Goal: Task Accomplishment & Management: Use online tool/utility

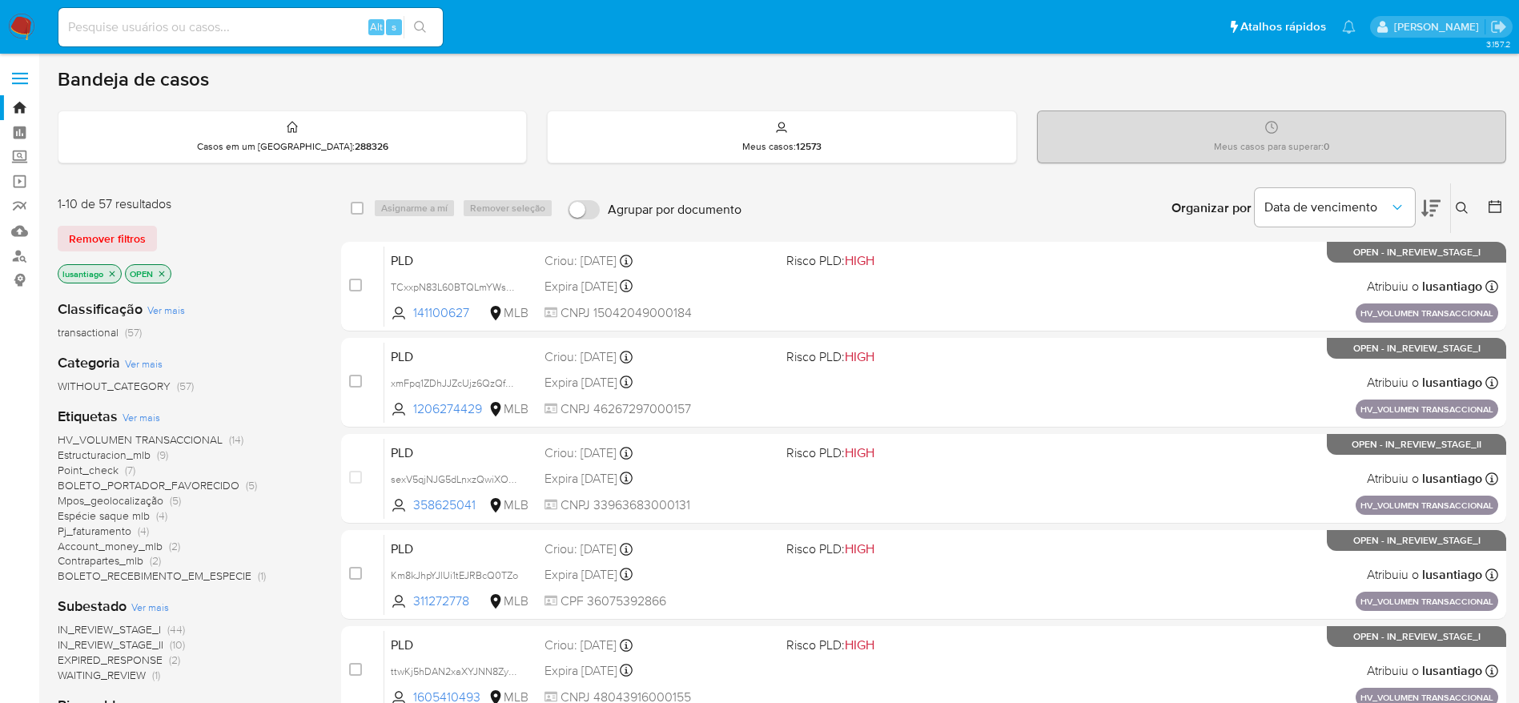
click at [233, 13] on div "Alt s" at bounding box center [250, 27] width 384 height 38
click at [235, 24] on input at bounding box center [250, 27] width 384 height 21
paste input "452141434"
type input "452141434"
click at [436, 30] on button "search-icon" at bounding box center [420, 27] width 33 height 22
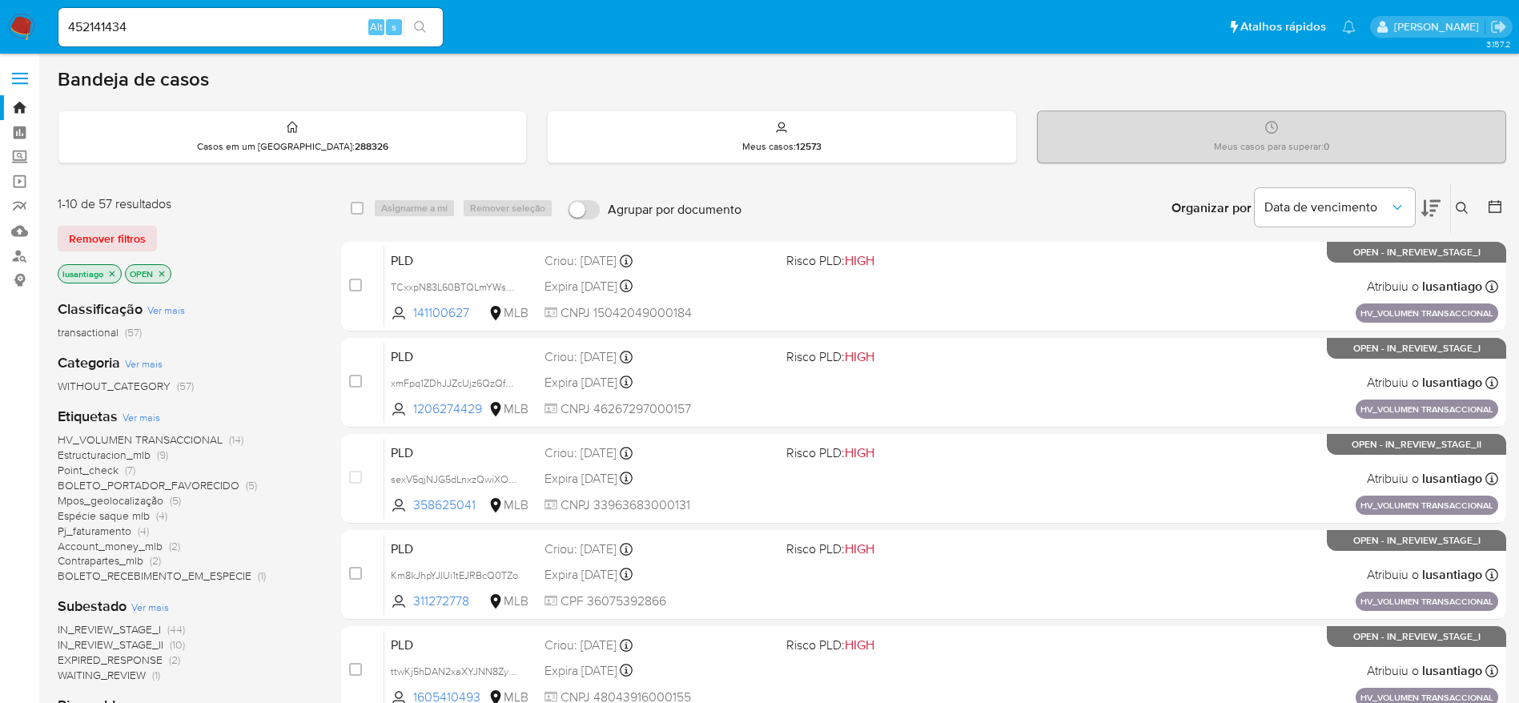
click at [291, 20] on input "452141434" at bounding box center [250, 27] width 384 height 21
click at [414, 31] on button "search-icon" at bounding box center [420, 27] width 33 height 22
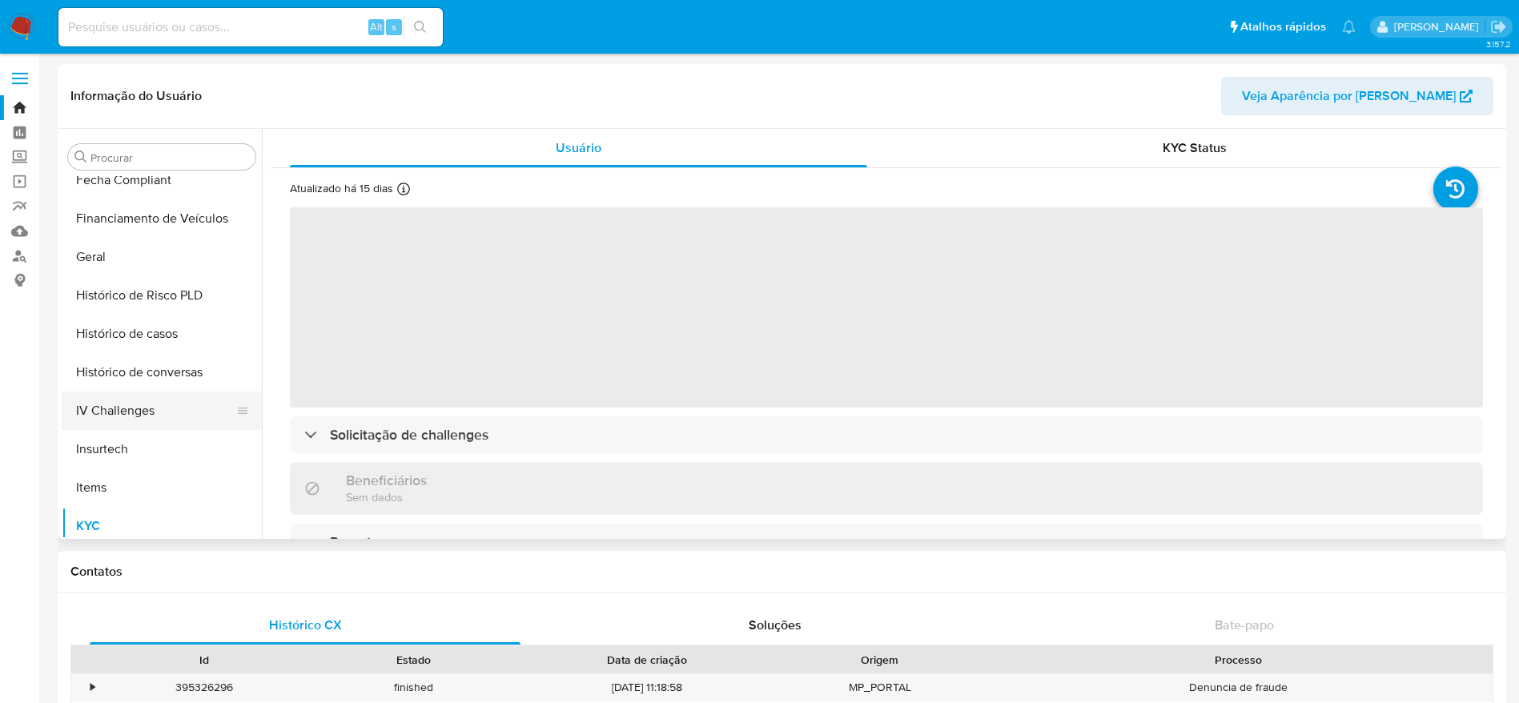
scroll to position [475, 0]
click at [97, 323] on button "Histórico de casos" at bounding box center [155, 335] width 187 height 38
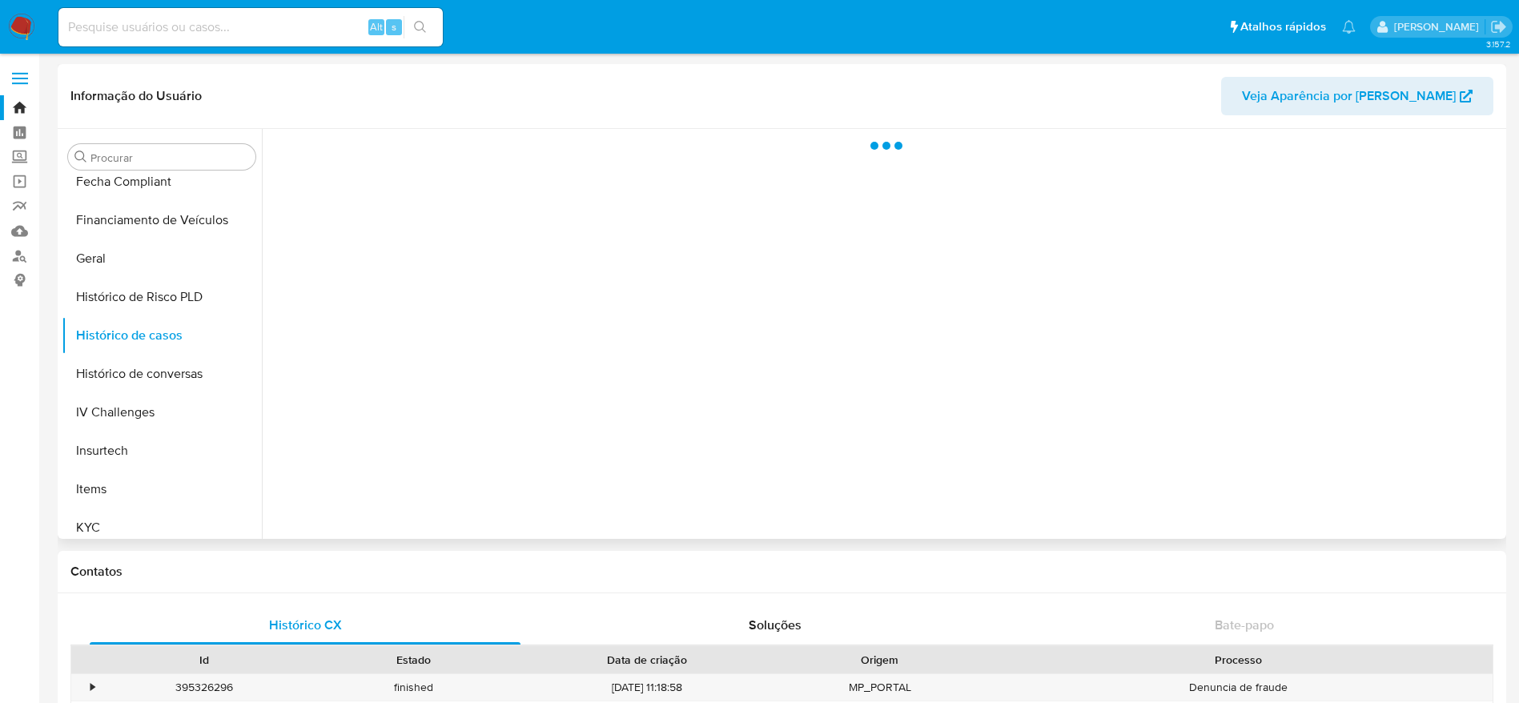
select select "10"
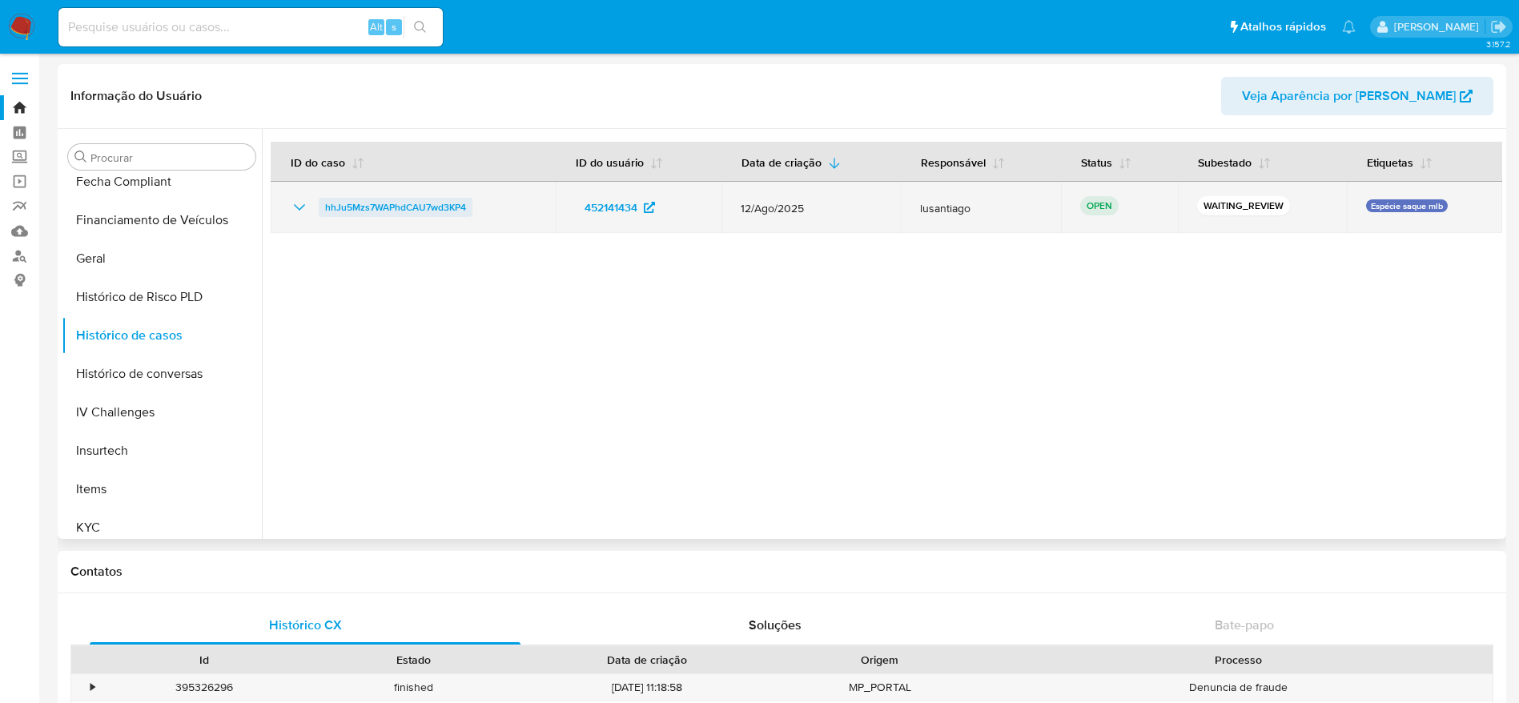
click at [412, 207] on span "hhJu5Mzs7WAPhdCAU7wd3KP4" at bounding box center [395, 207] width 141 height 19
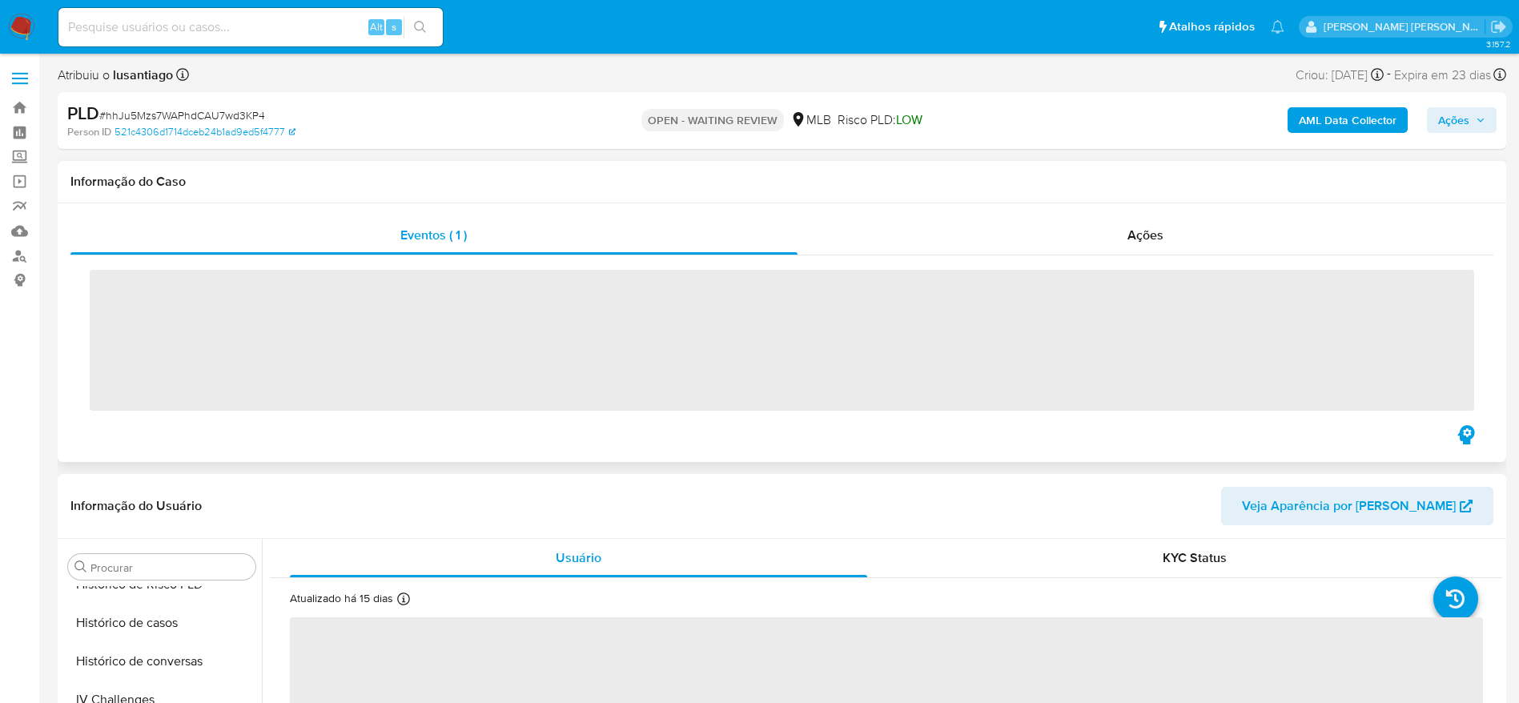
scroll to position [715, 0]
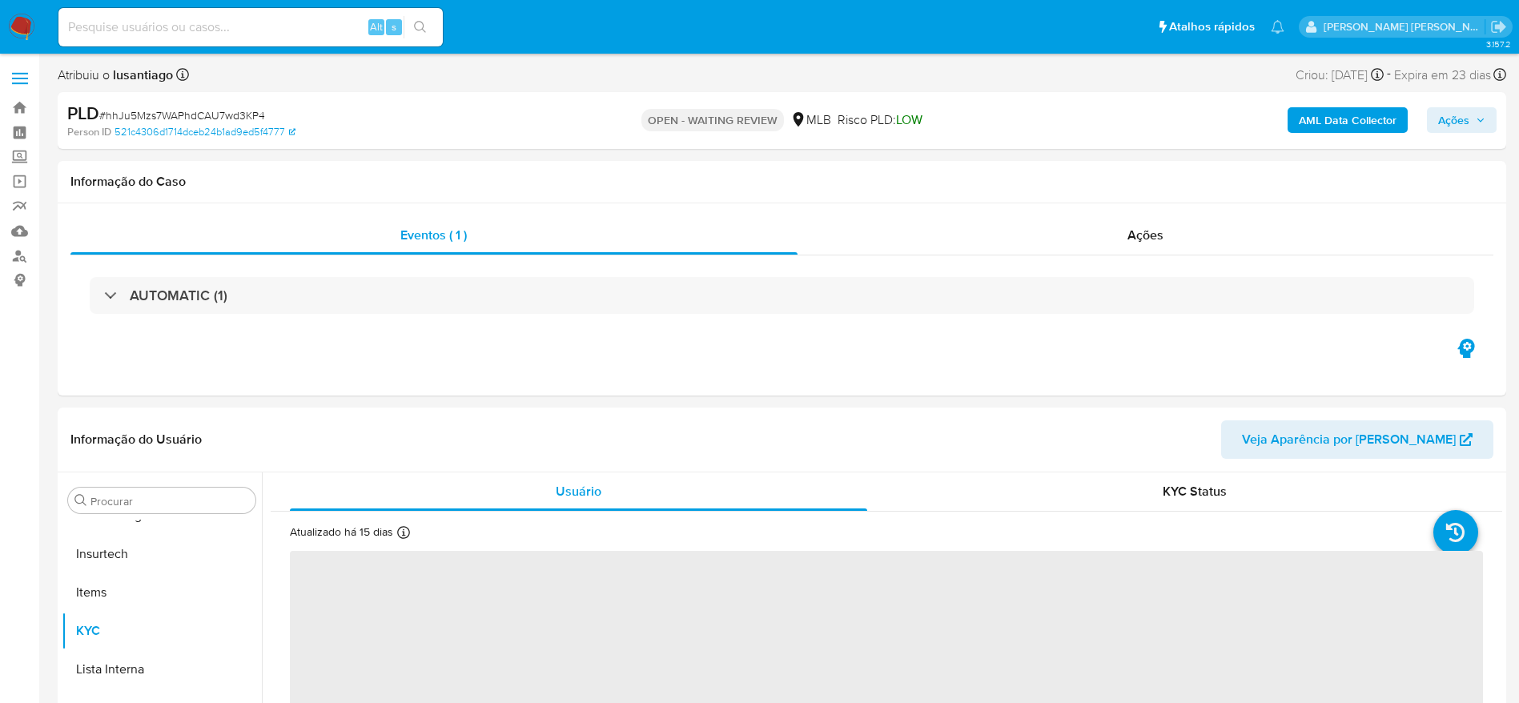
click at [1456, 115] on span "Ações" at bounding box center [1453, 120] width 31 height 26
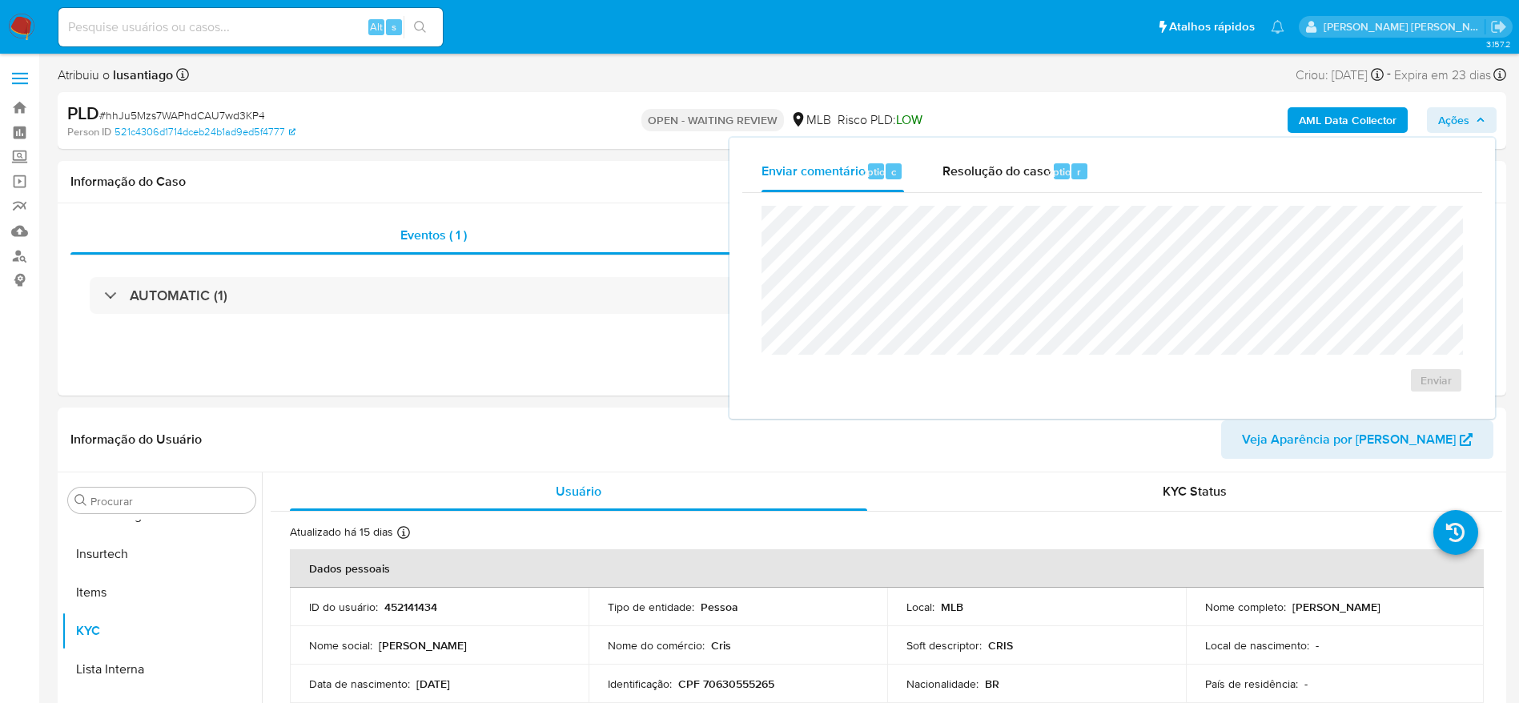
select select "10"
click at [1019, 159] on div "Resolução do caso Alt r" at bounding box center [1015, 172] width 147 height 42
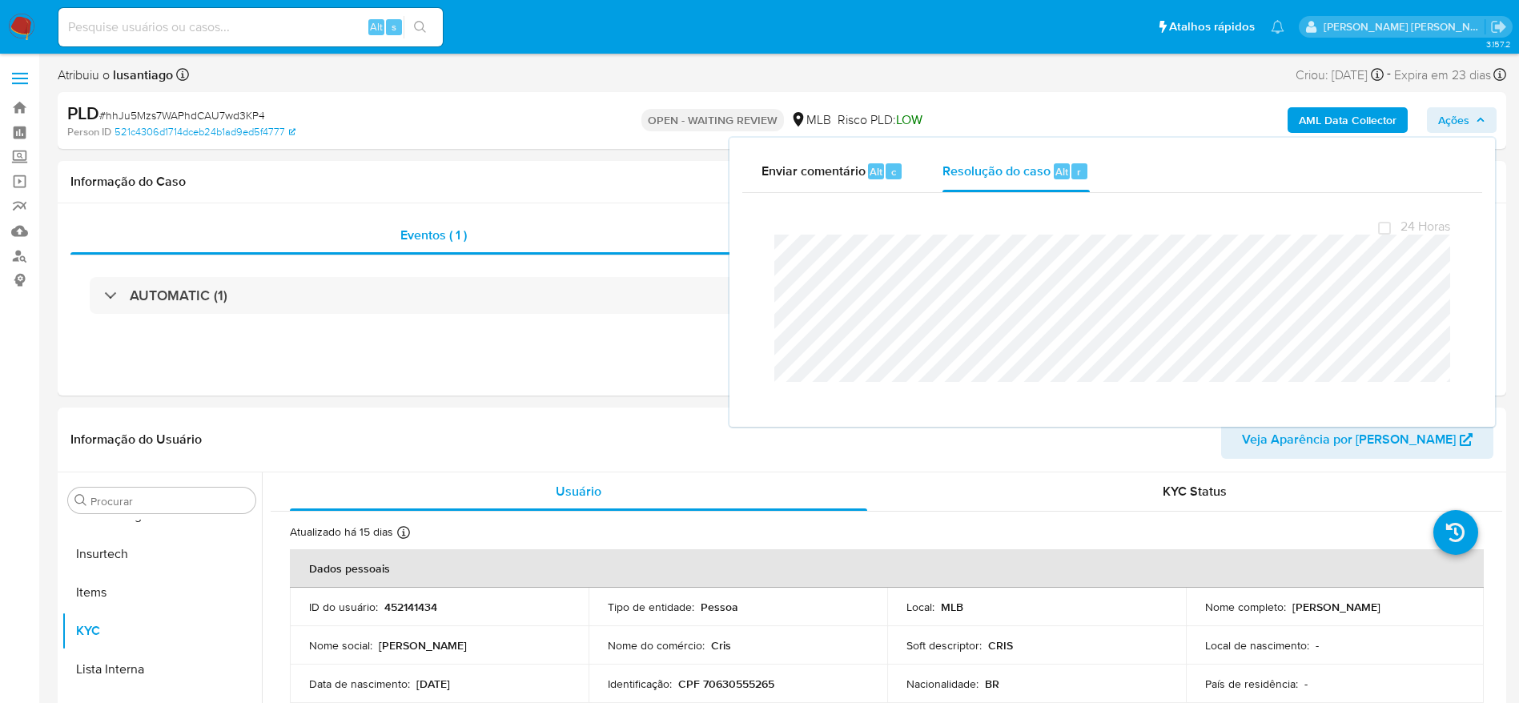
click at [1458, 122] on span "Ações" at bounding box center [1453, 120] width 31 height 26
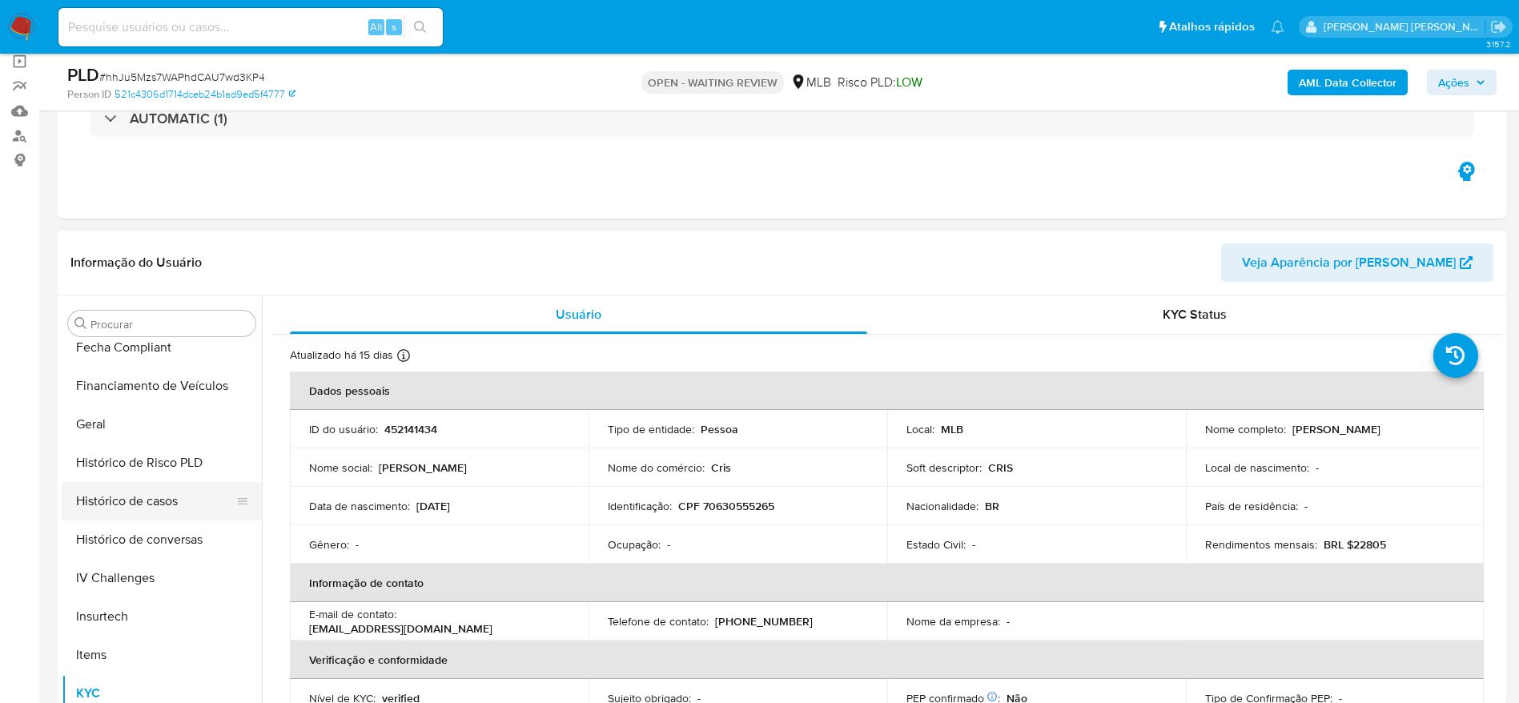
scroll to position [475, 0]
click at [112, 432] on button "Geral" at bounding box center [155, 425] width 187 height 38
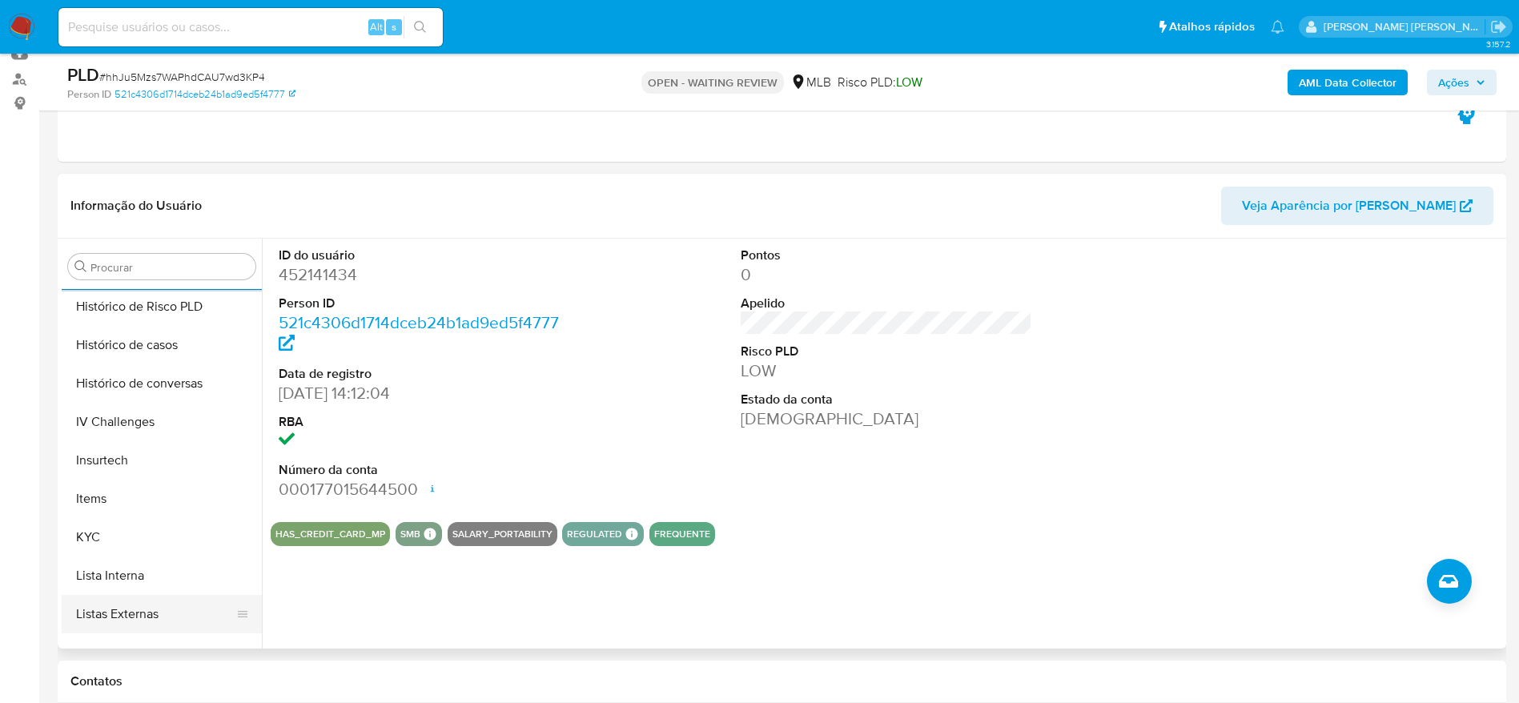
scroll to position [715, 0]
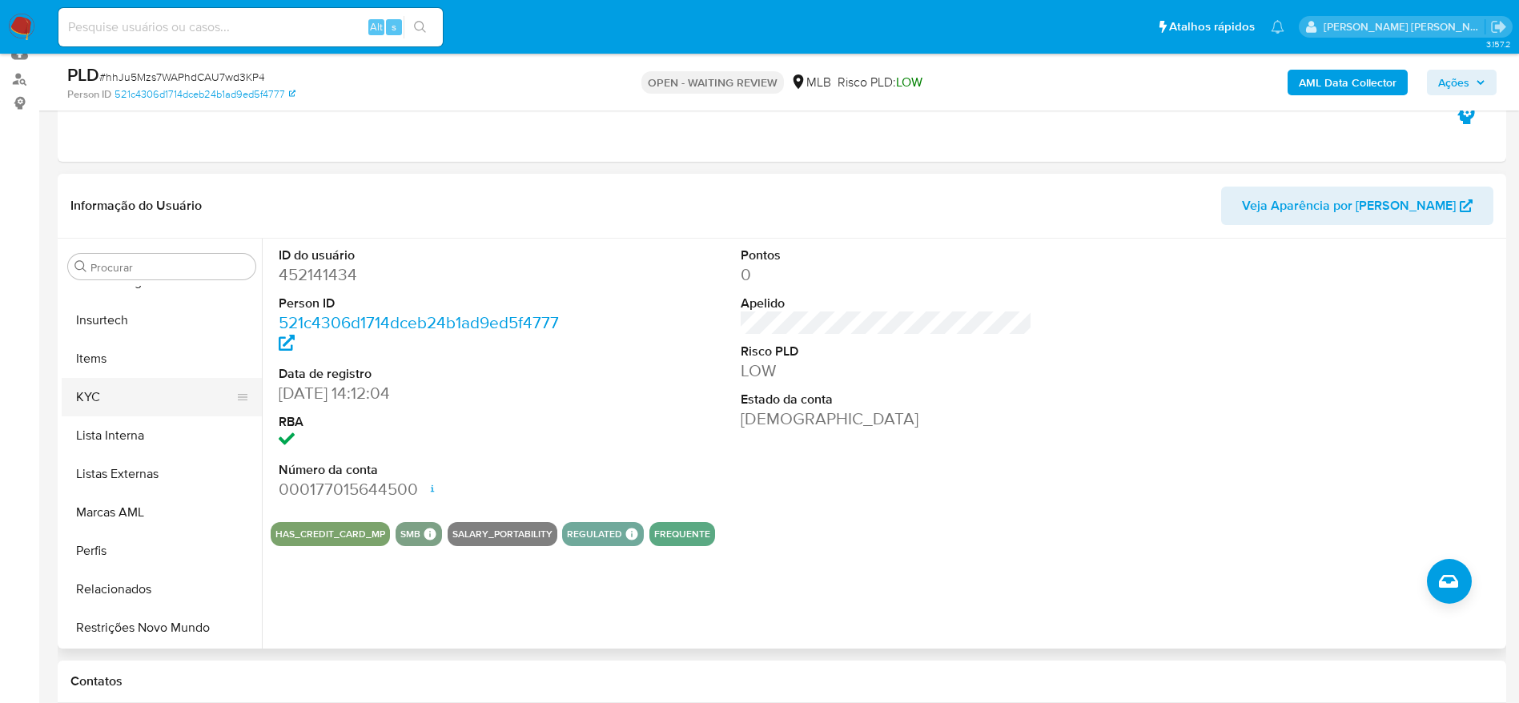
click at [98, 396] on button "KYC" at bounding box center [155, 397] width 187 height 38
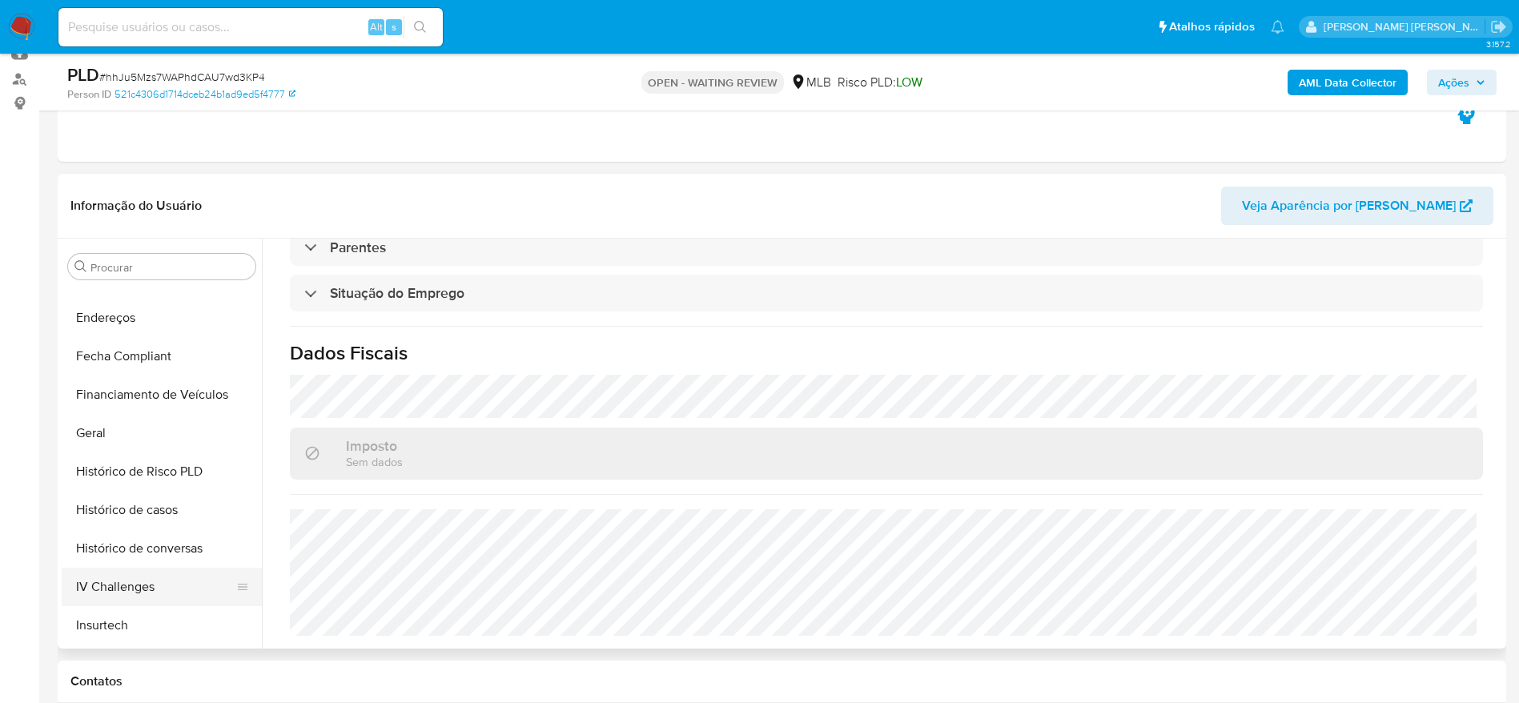
scroll to position [355, 0]
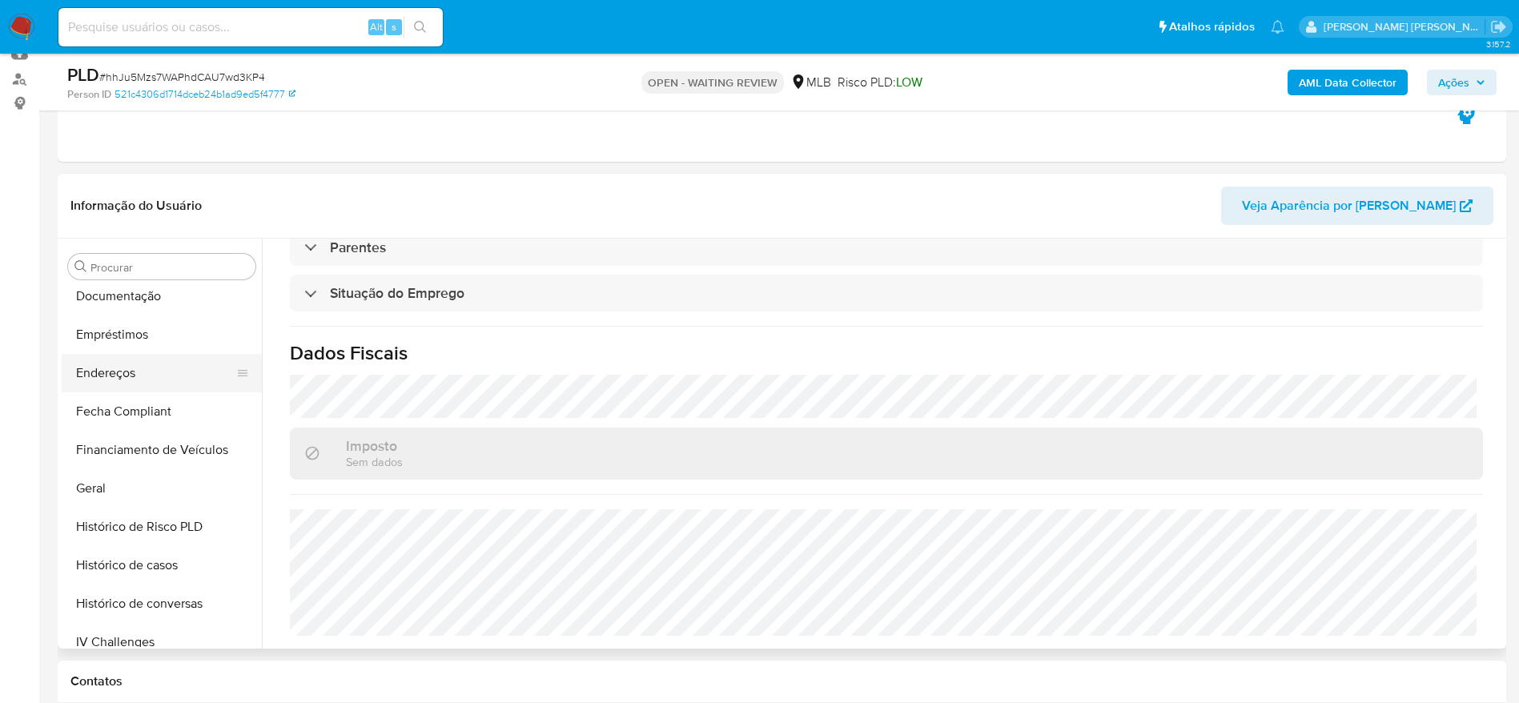
click at [119, 380] on button "Endereços" at bounding box center [155, 373] width 187 height 38
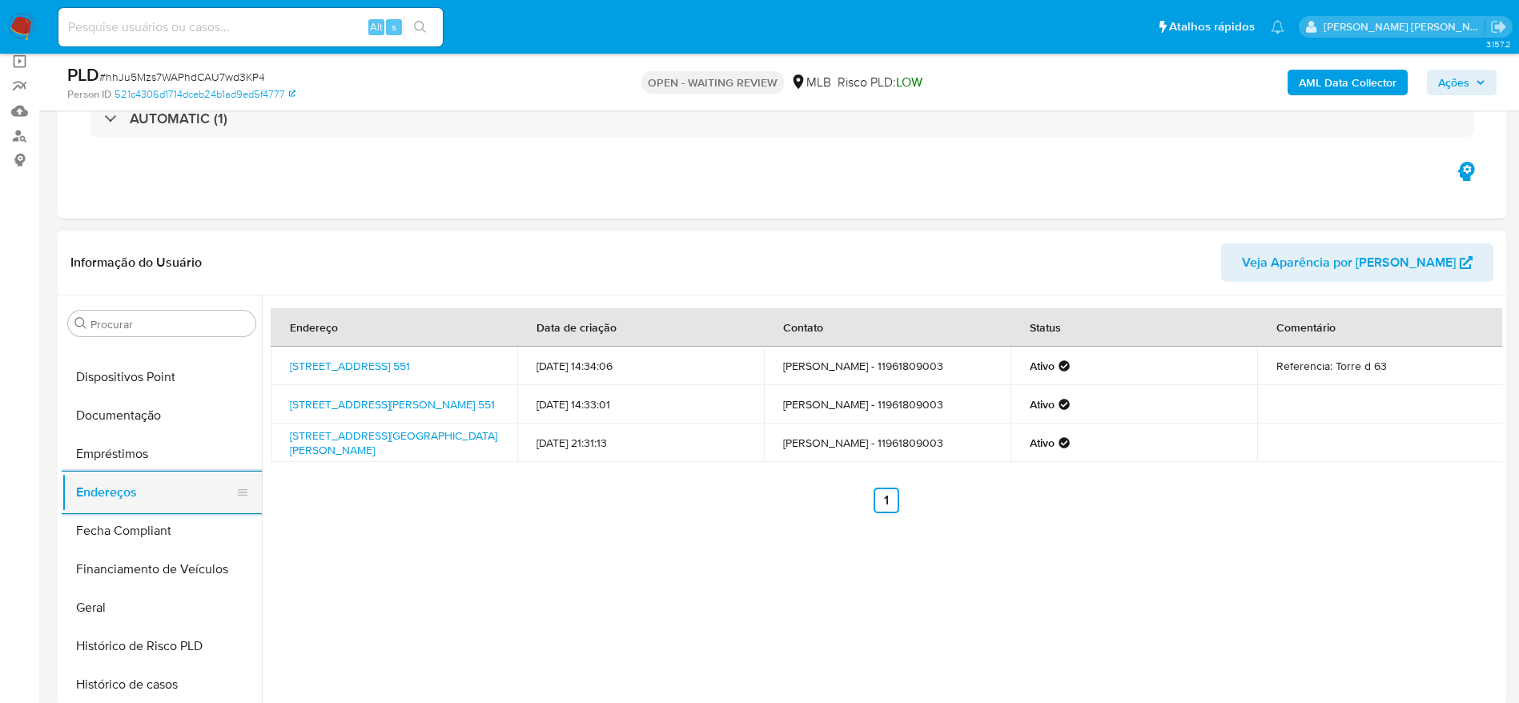
scroll to position [114, 0]
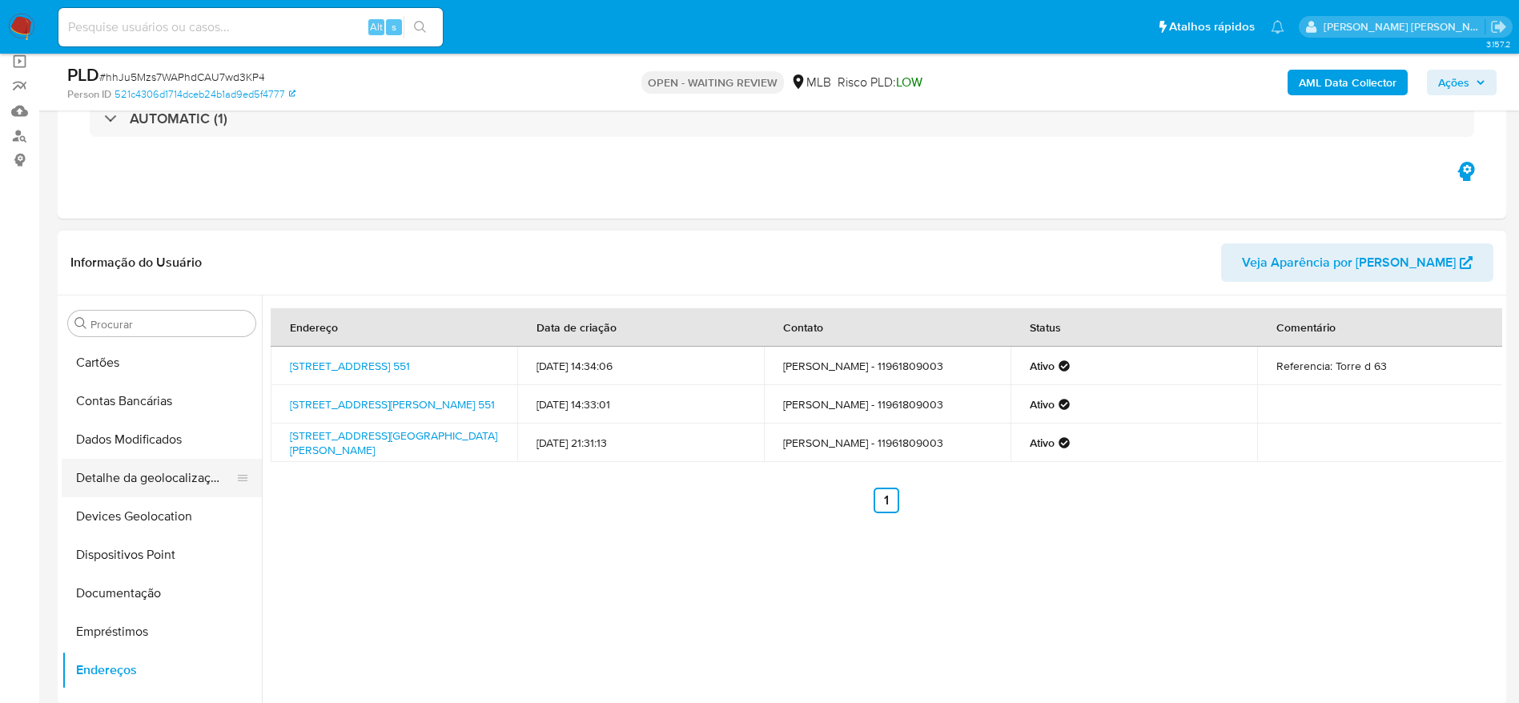
click at [134, 484] on button "Detalhe da geolocalização" at bounding box center [155, 478] width 187 height 38
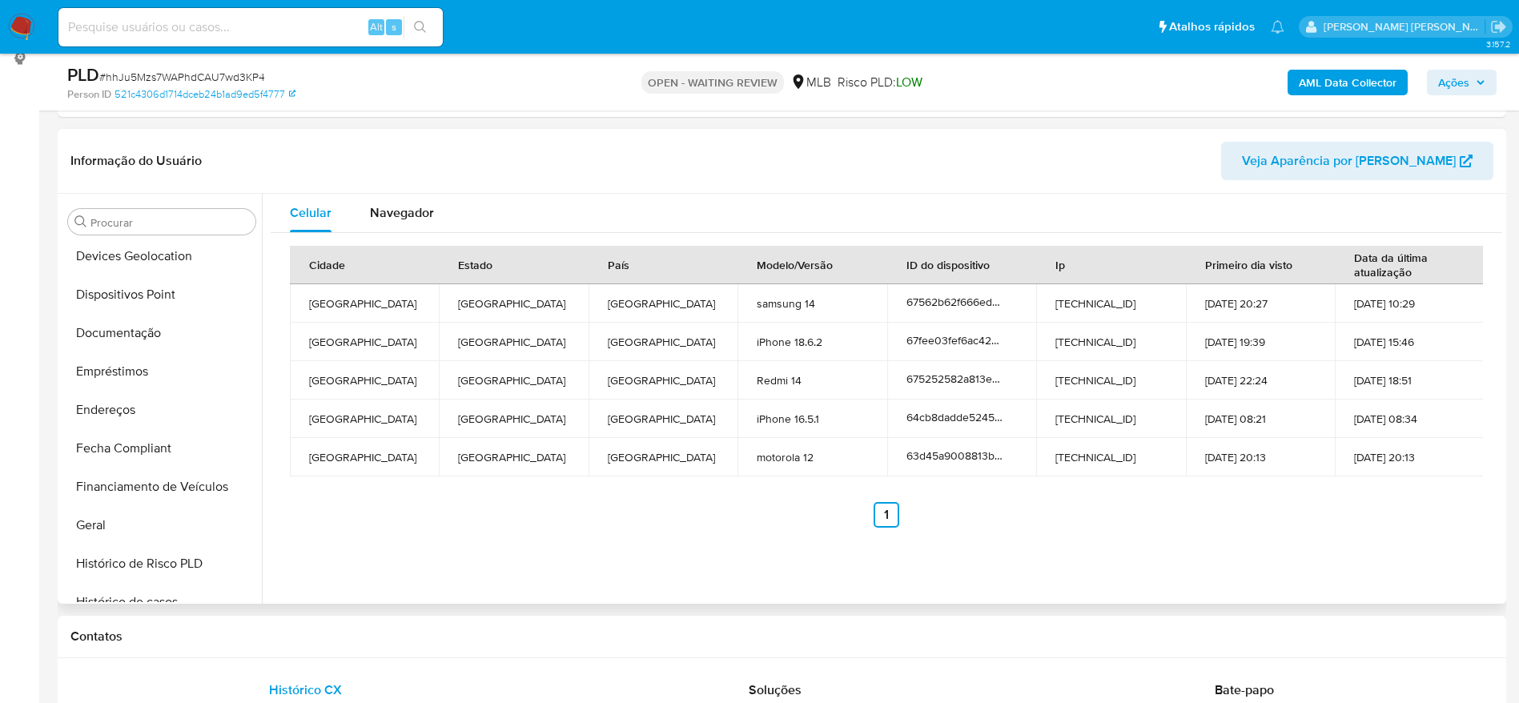
scroll to position [715, 0]
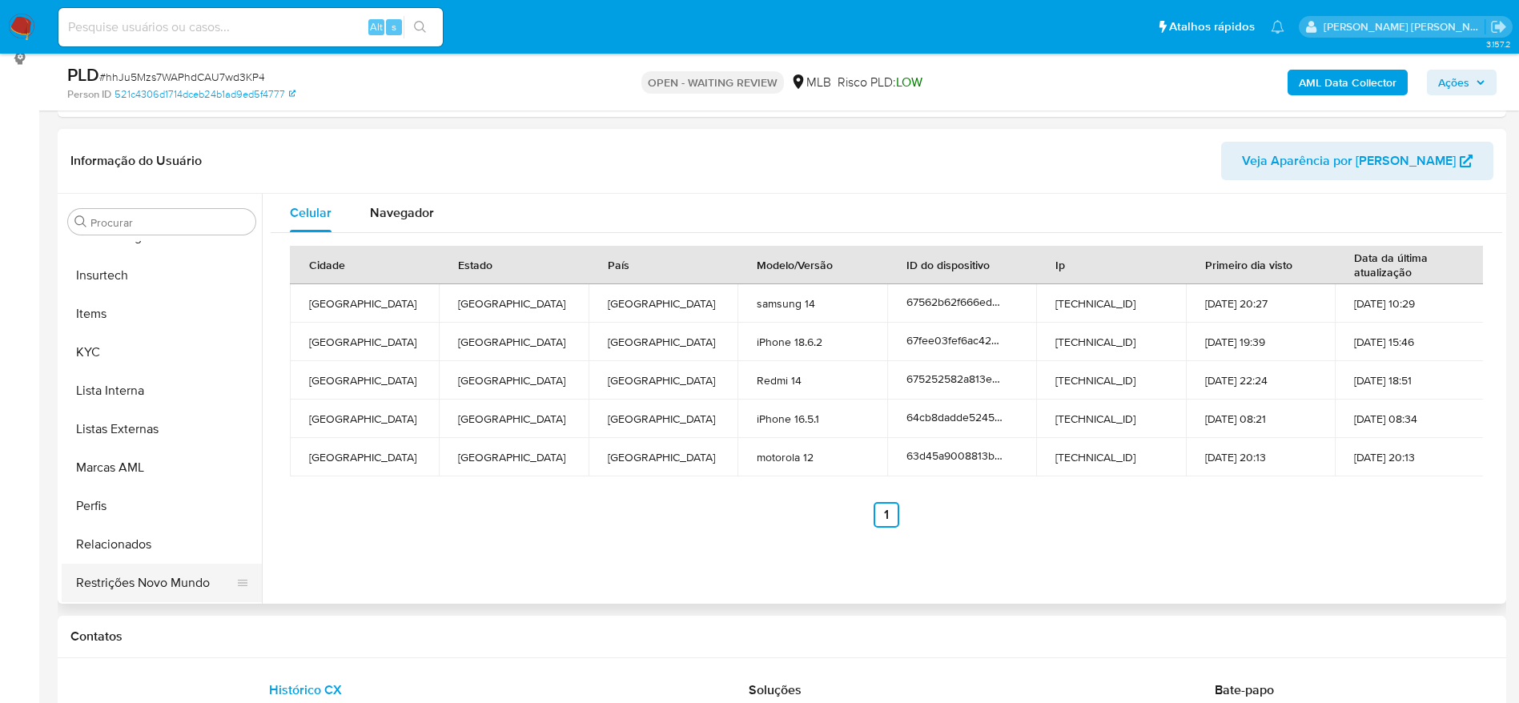
click at [152, 591] on button "Restrições Novo Mundo" at bounding box center [155, 583] width 187 height 38
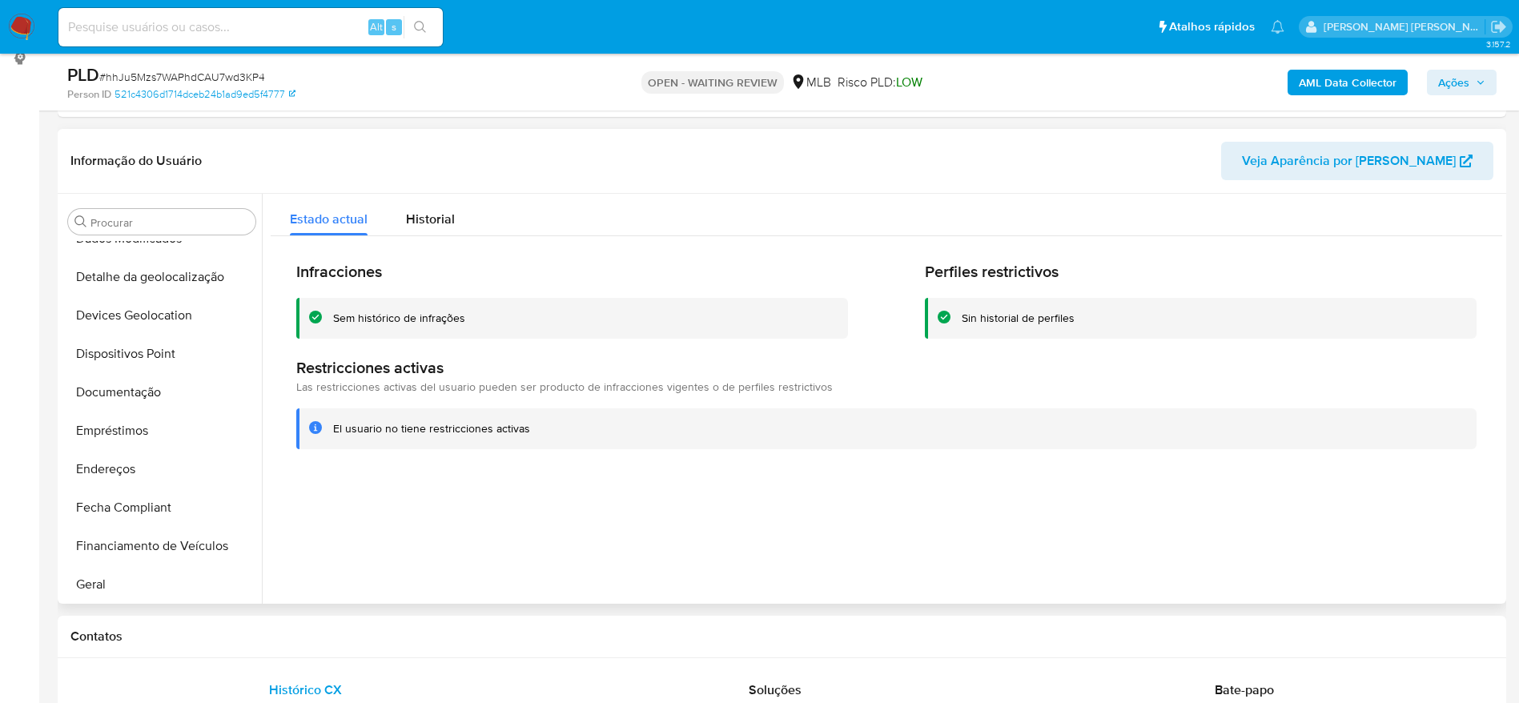
scroll to position [114, 0]
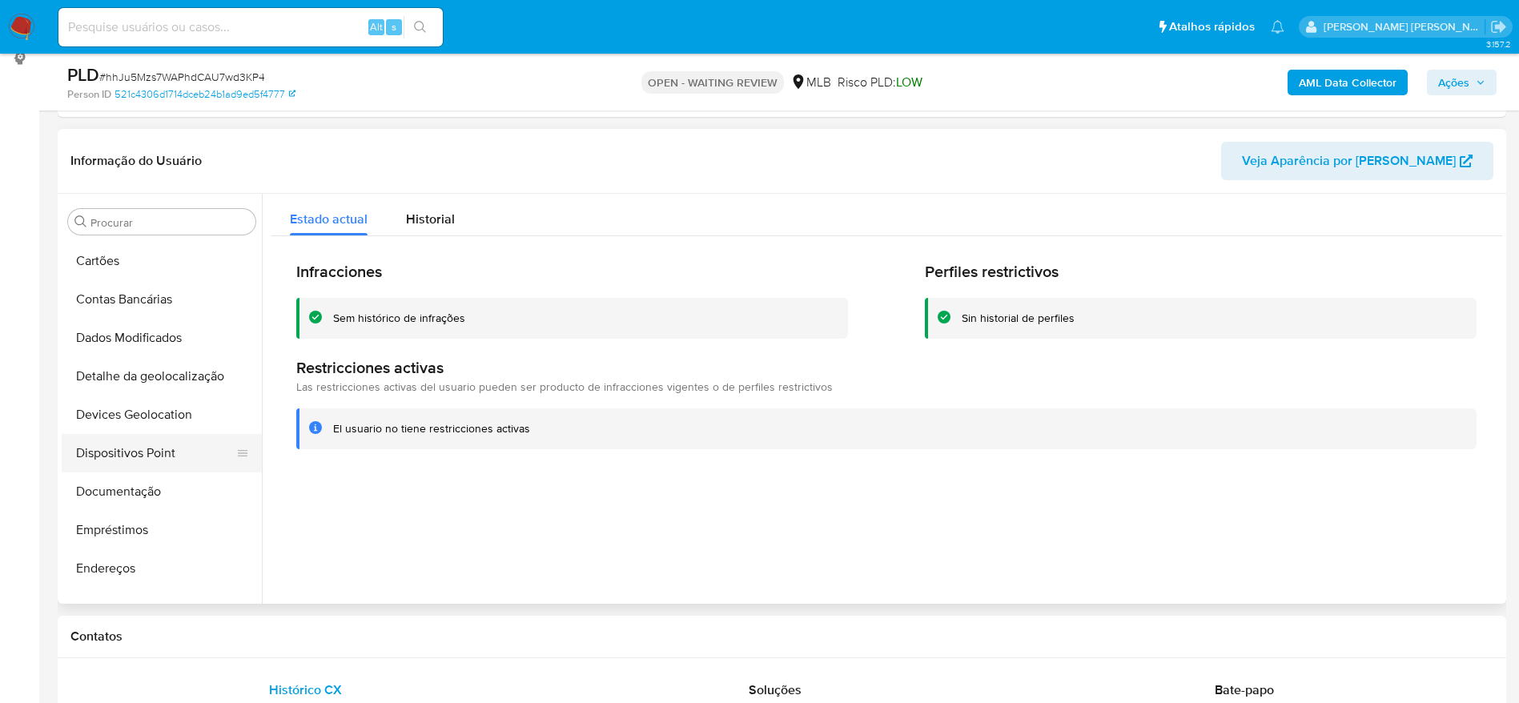
click at [132, 453] on button "Dispositivos Point" at bounding box center [155, 453] width 187 height 38
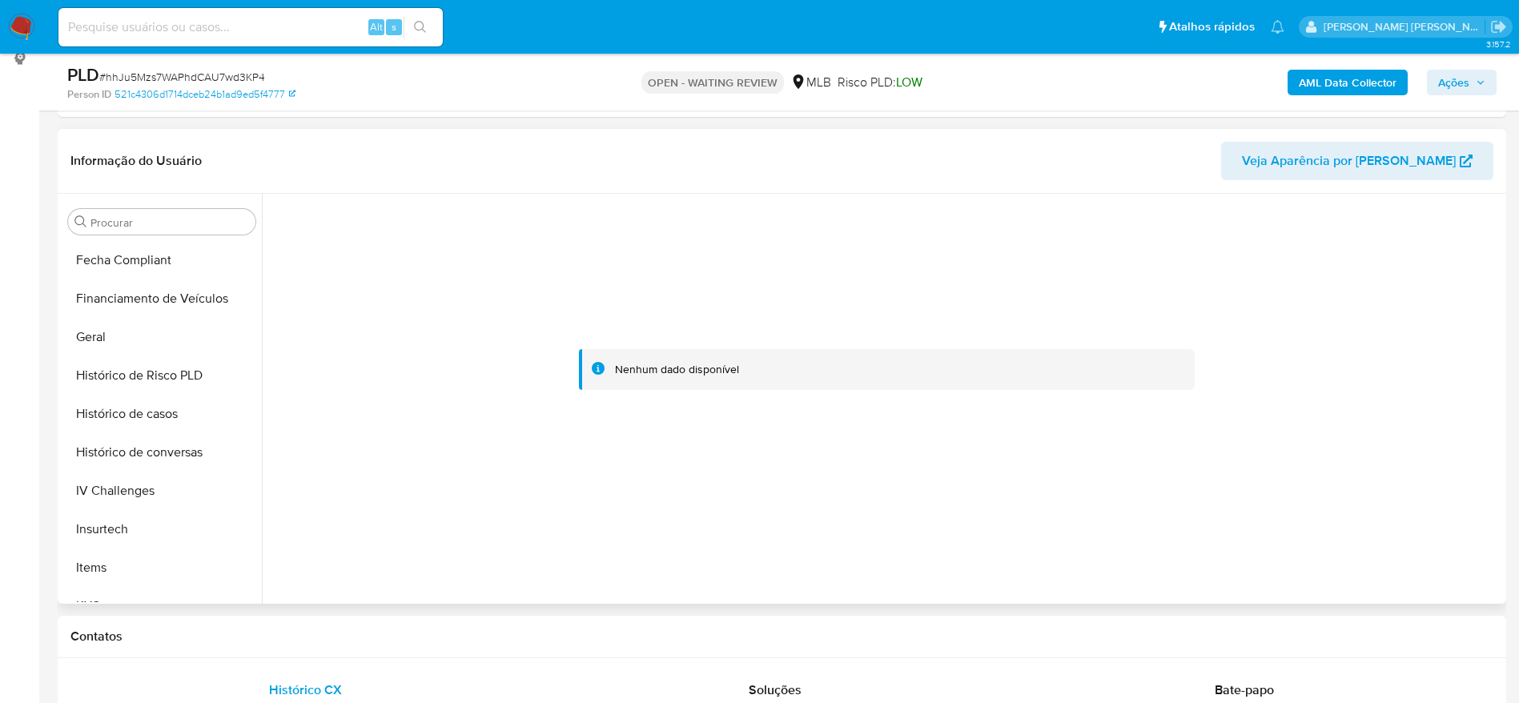
scroll to position [595, 0]
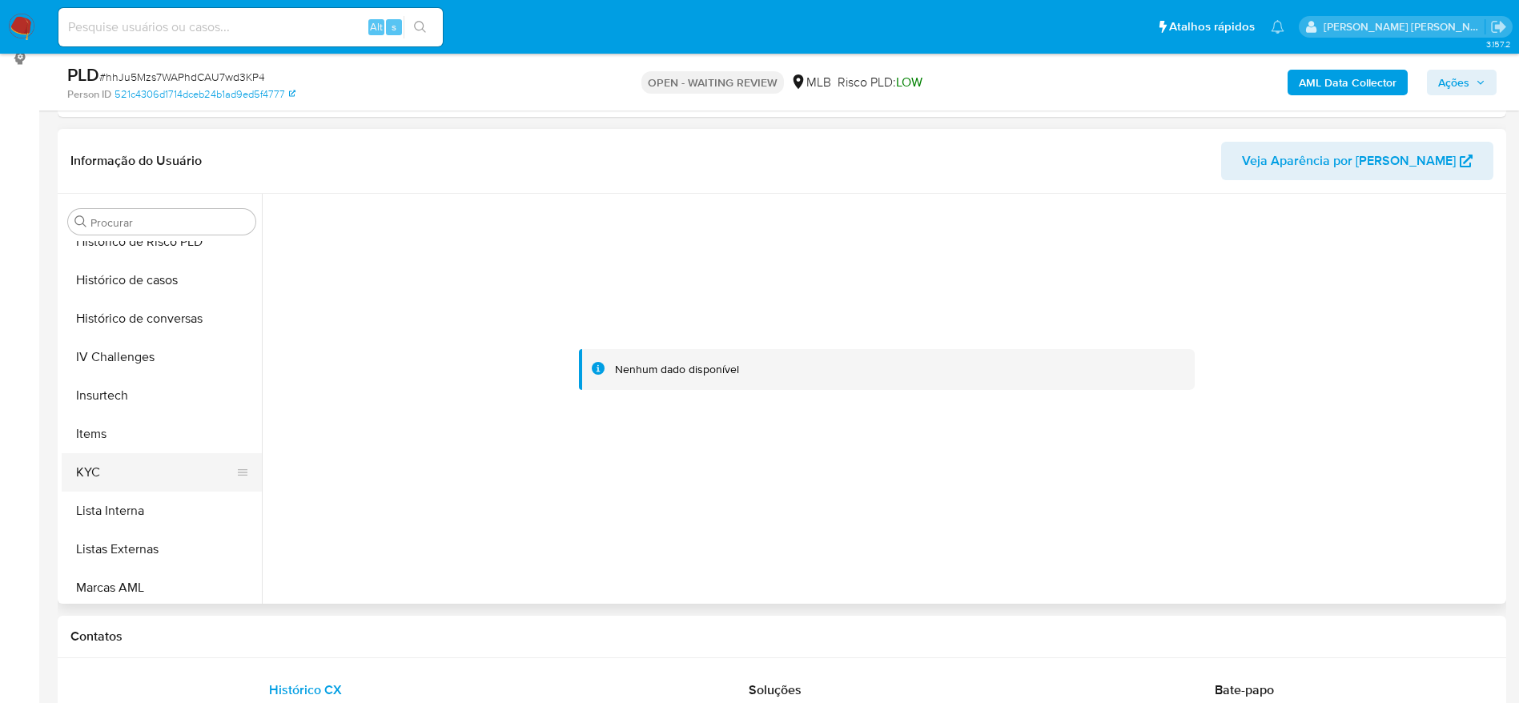
click at [112, 464] on button "KYC" at bounding box center [155, 472] width 187 height 38
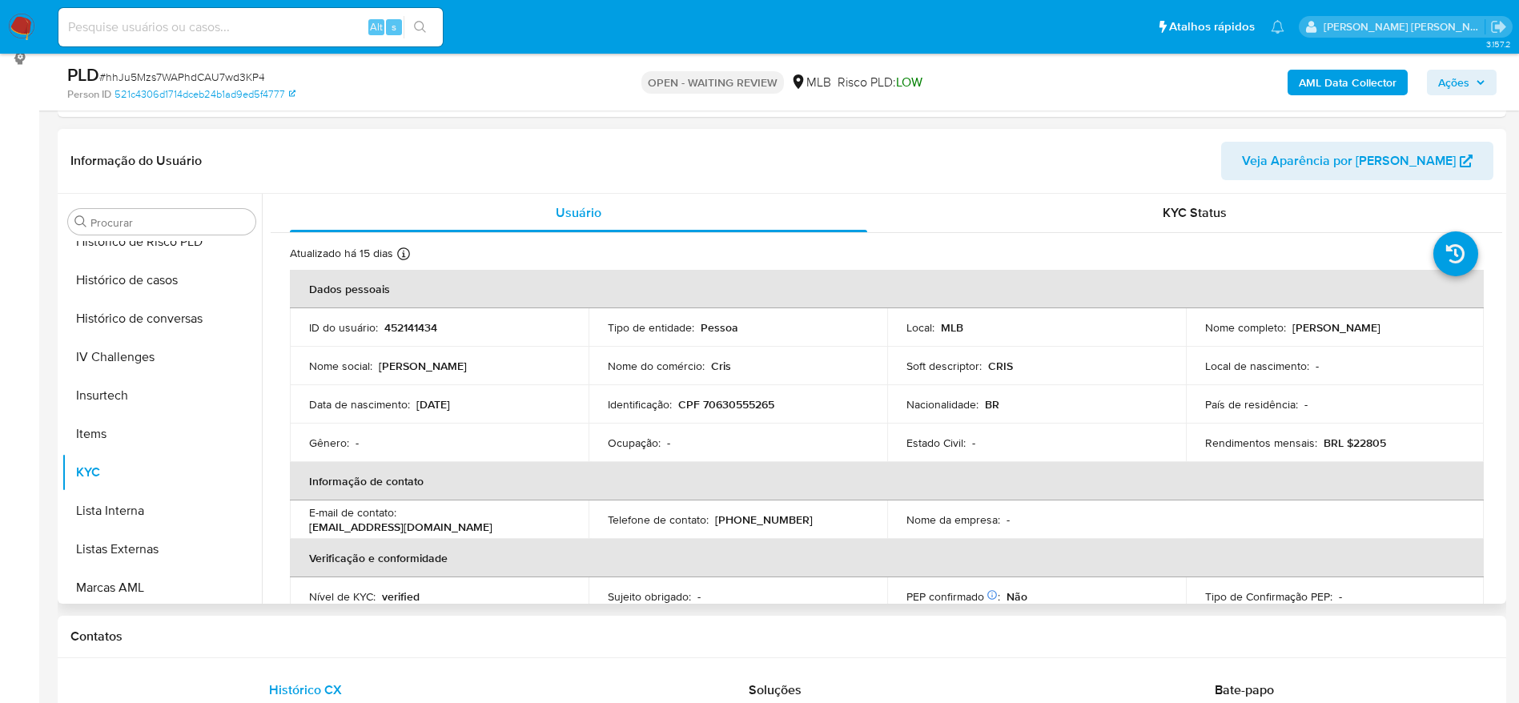
click at [752, 408] on p "CPF 70630555265" at bounding box center [726, 404] width 96 height 14
copy p "70630555265"
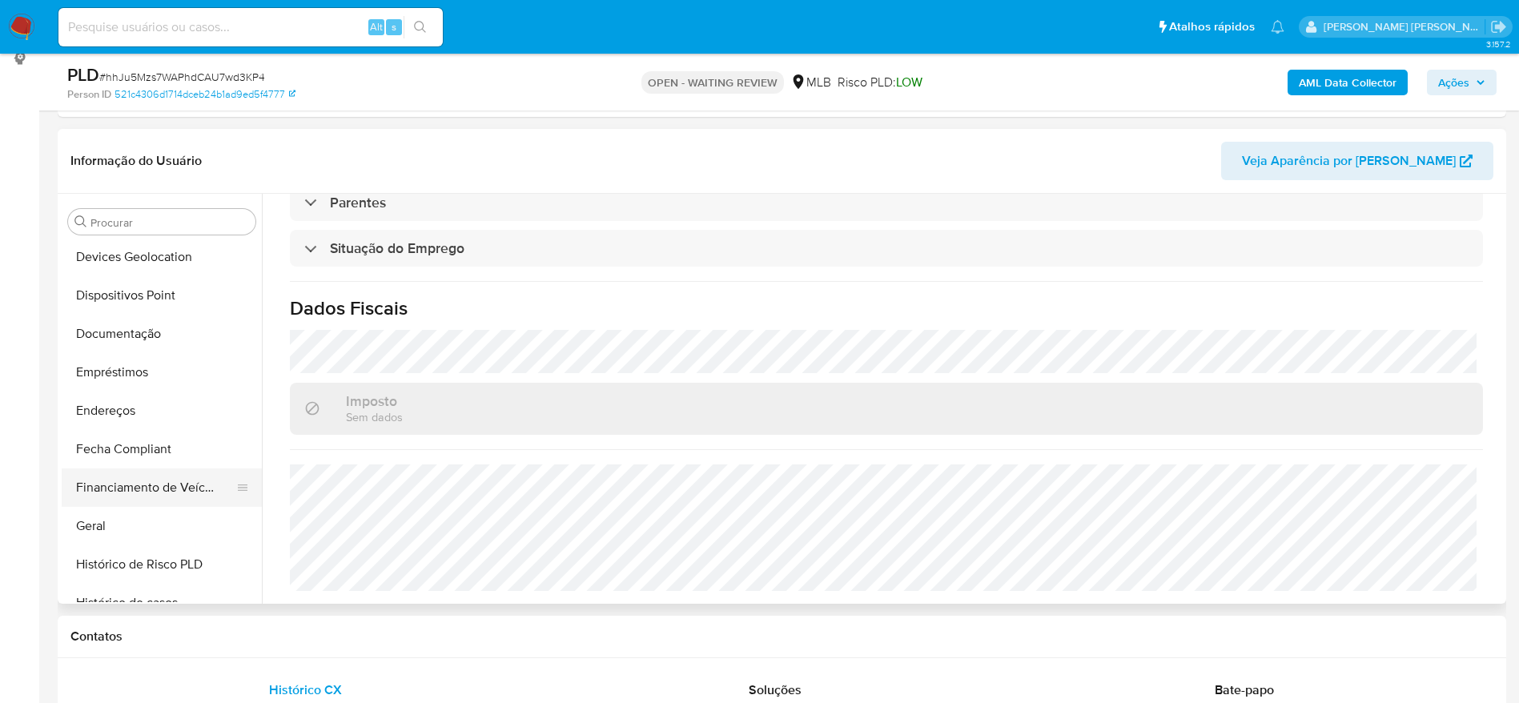
scroll to position [235, 0]
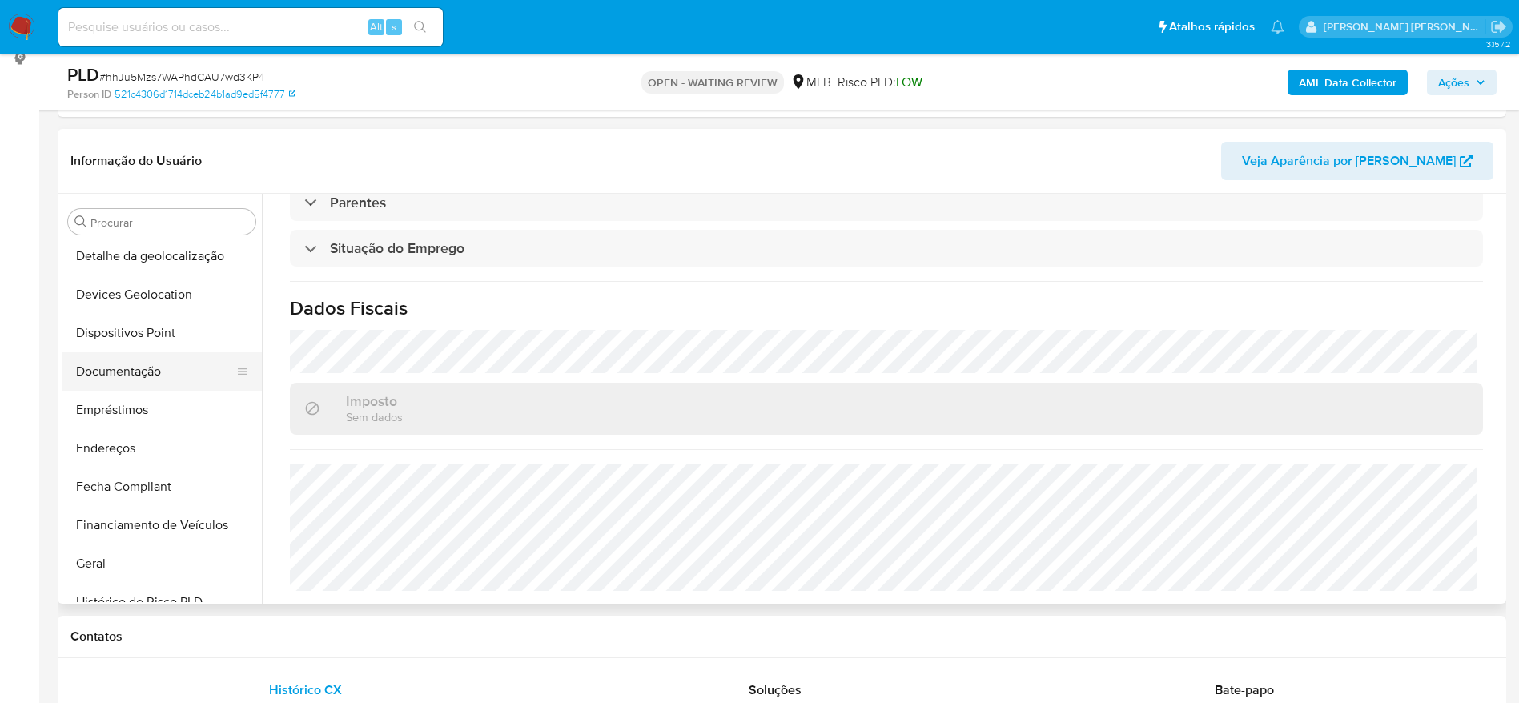
click at [145, 363] on button "Documentação" at bounding box center [155, 371] width 187 height 38
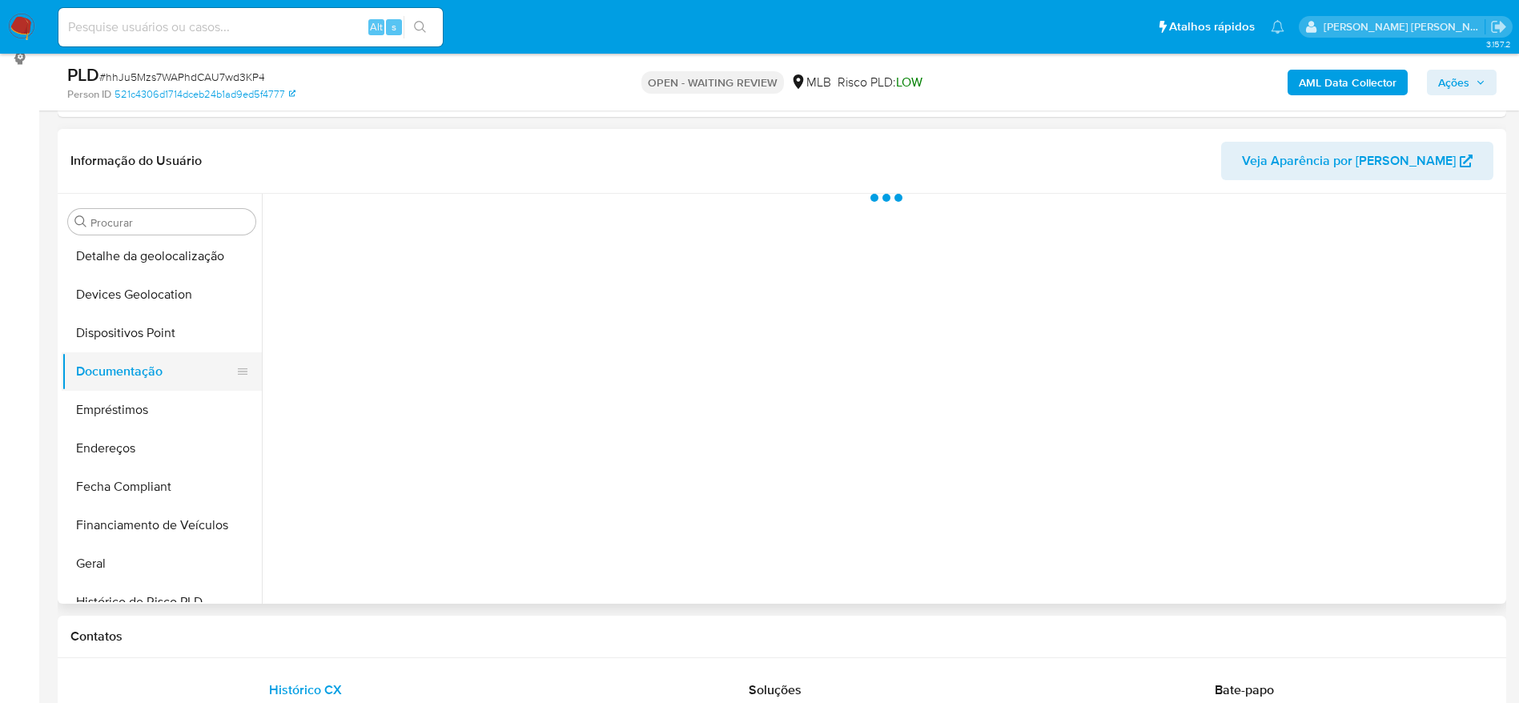
scroll to position [0, 0]
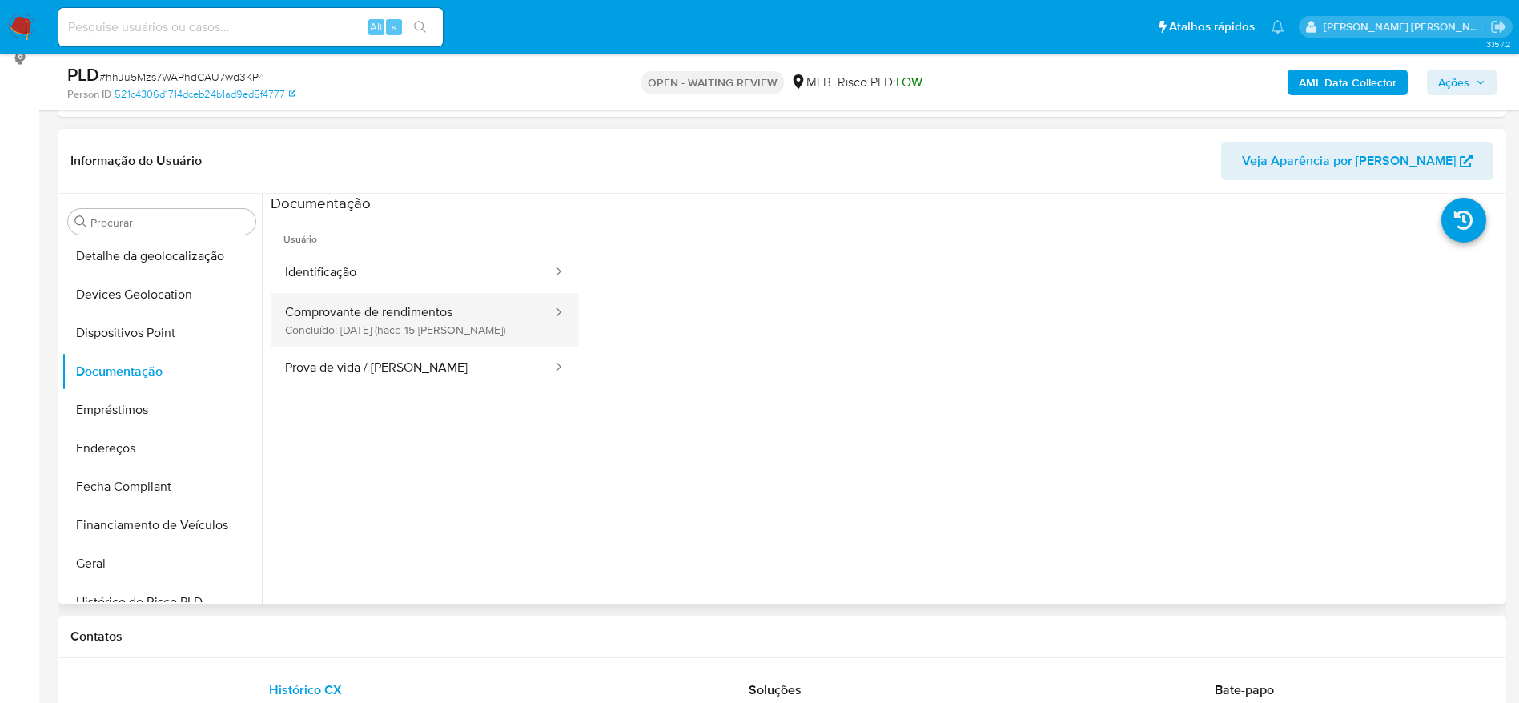
click at [393, 319] on button "Comprovante de rendimentos Concluído: 19/08/2025 (hace 15 días)" at bounding box center [412, 320] width 283 height 54
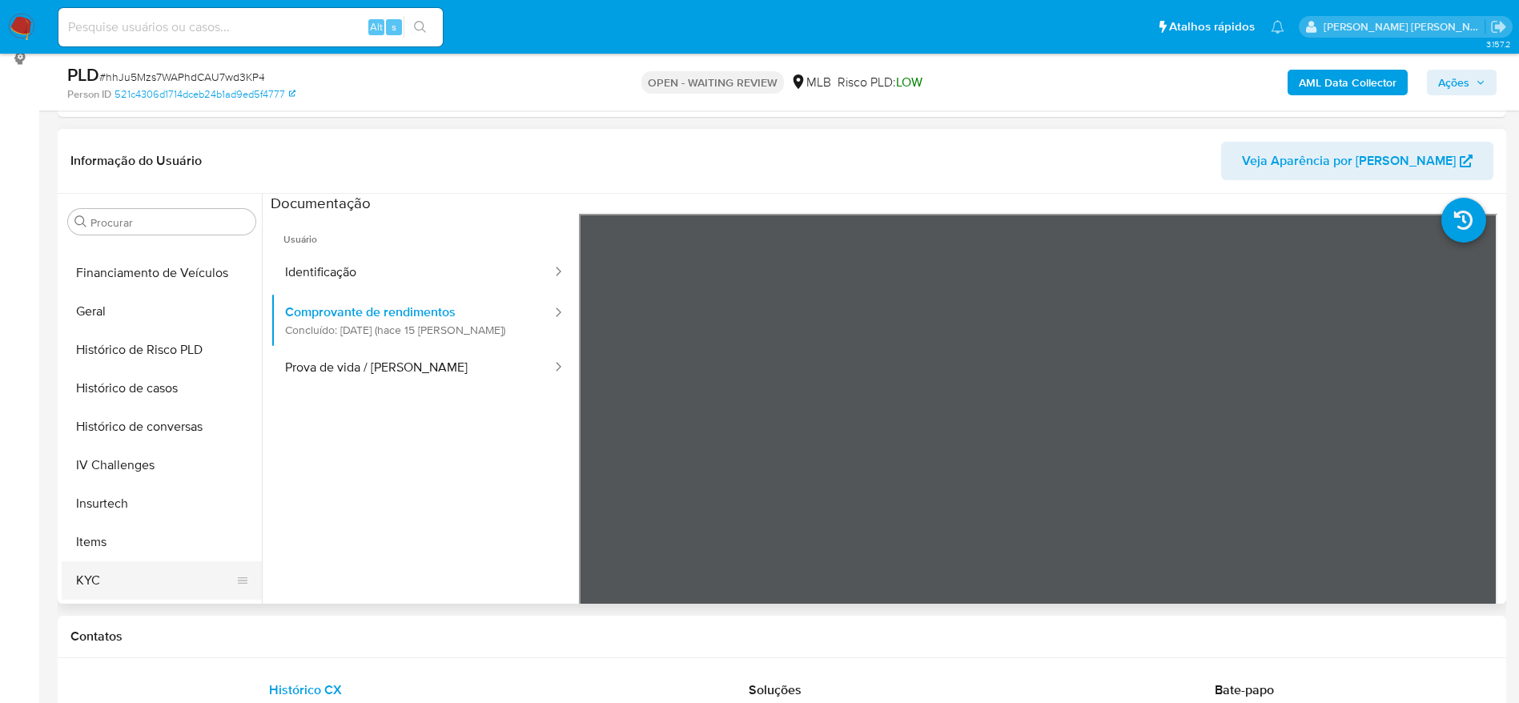
scroll to position [595, 0]
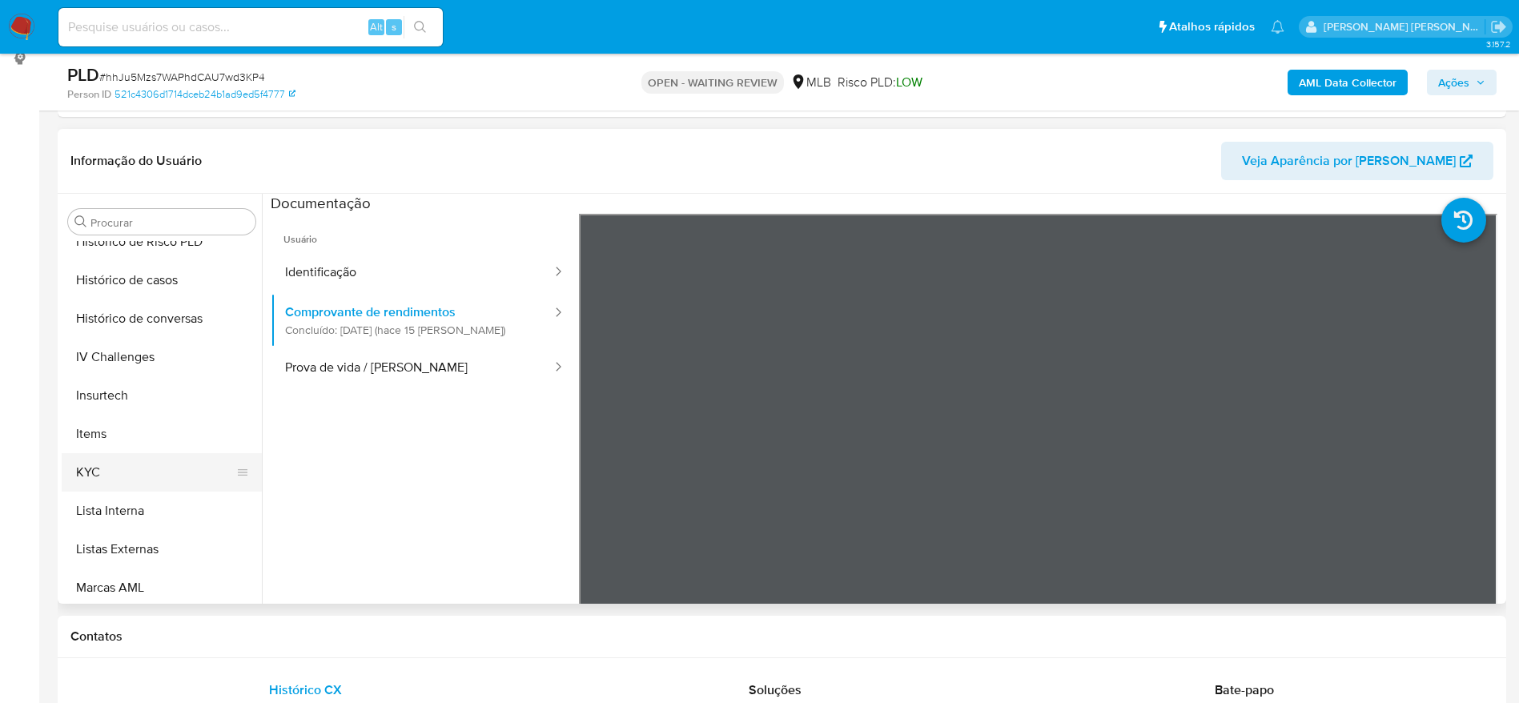
click at [89, 473] on button "KYC" at bounding box center [155, 472] width 187 height 38
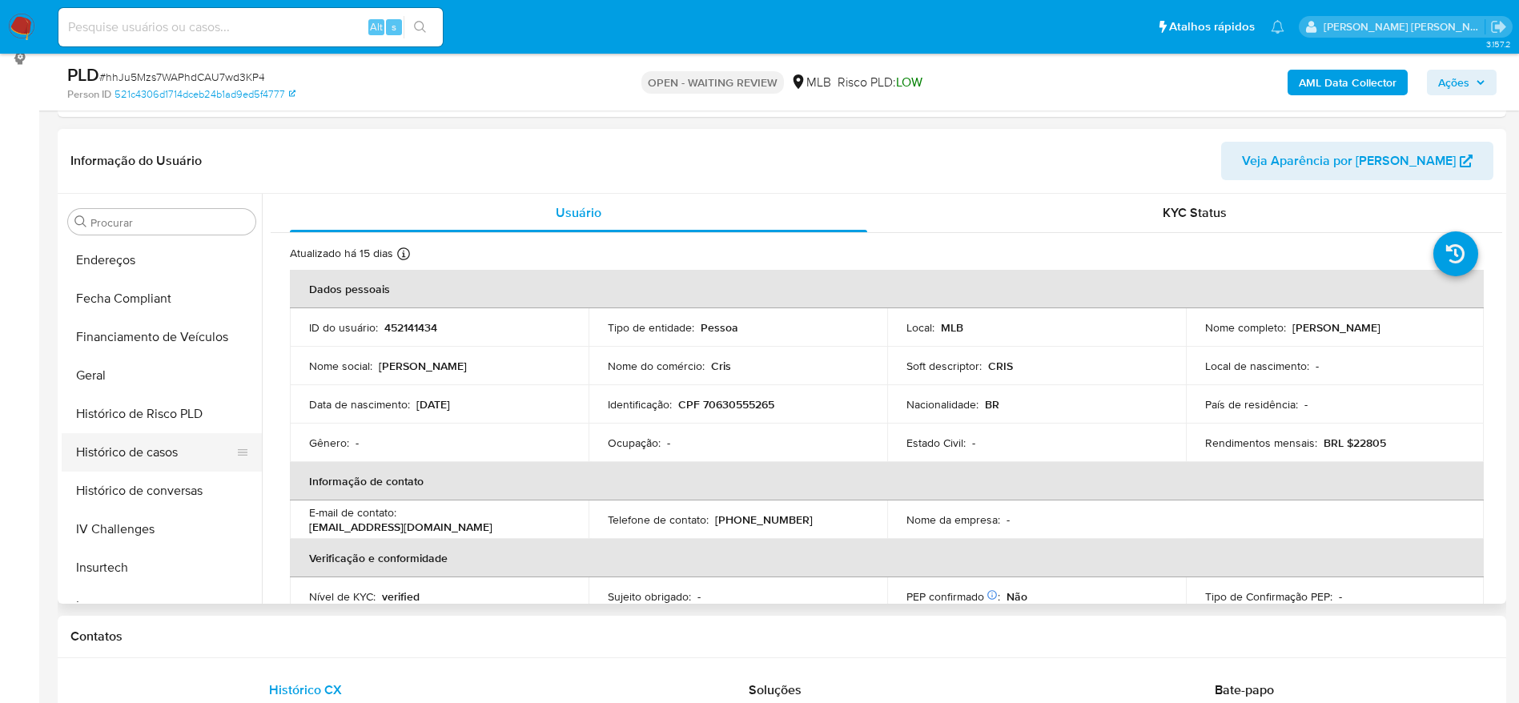
scroll to position [475, 0]
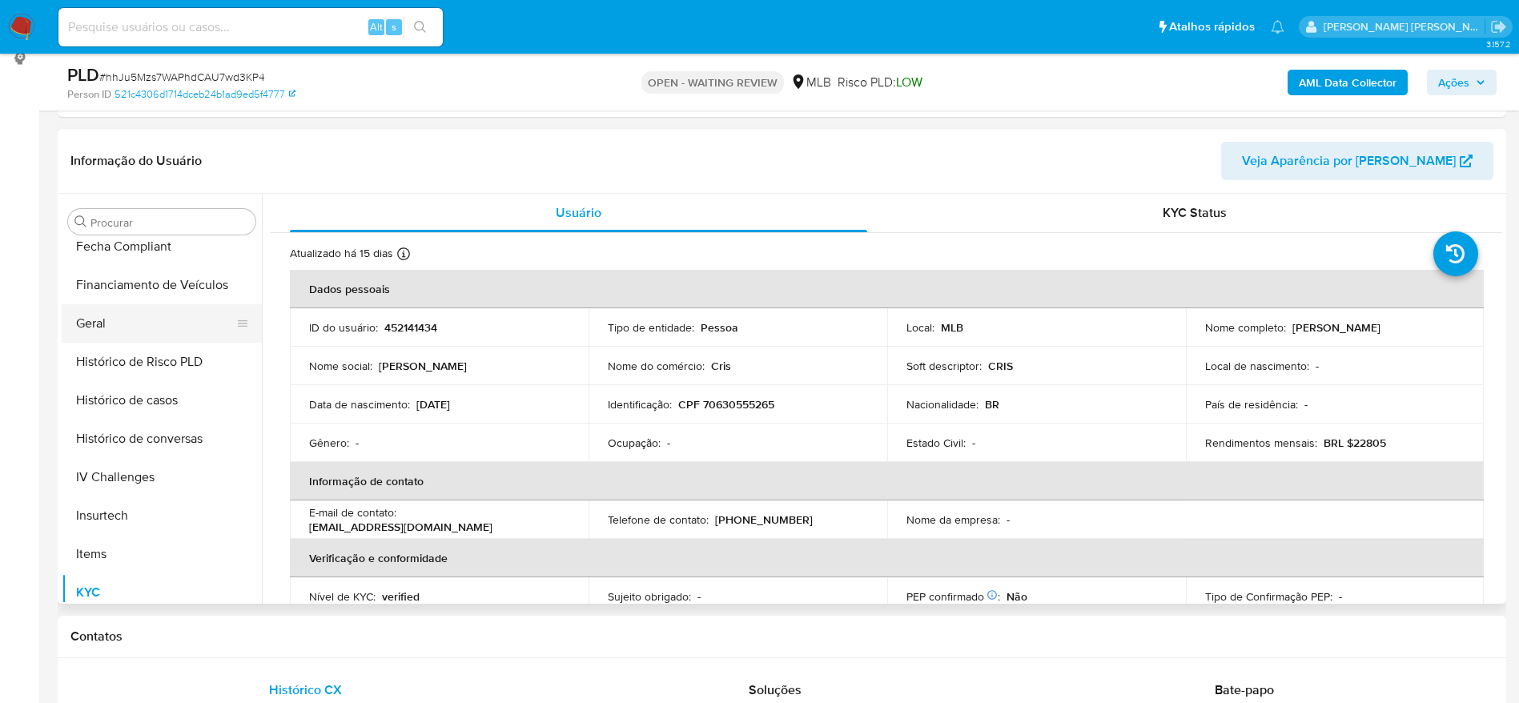
click at [120, 318] on button "Geral" at bounding box center [155, 323] width 187 height 38
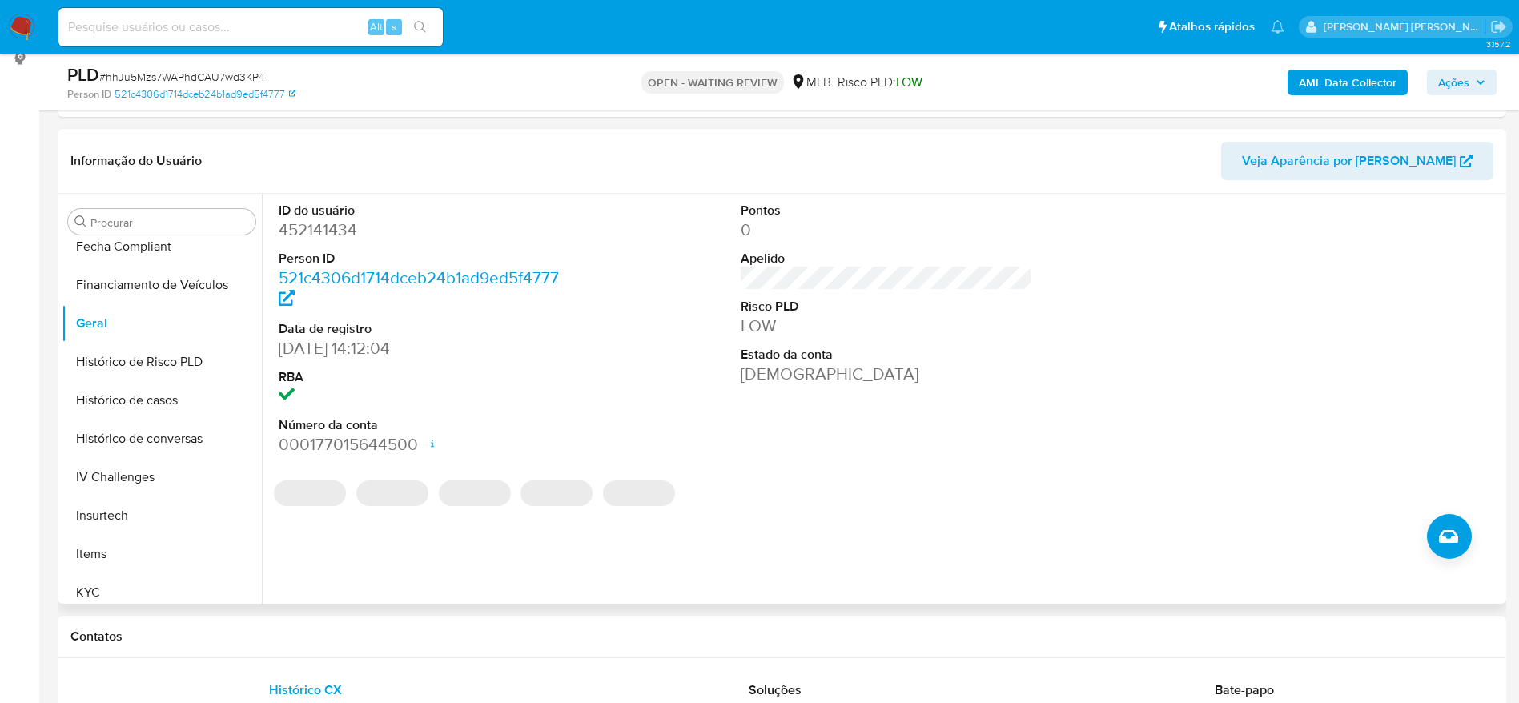
click at [358, 568] on div "ID do usuário 452141434 Person ID 521c4306d1714dceb24b1ad9ed5f4777 Data de regi…" at bounding box center [882, 399] width 1240 height 410
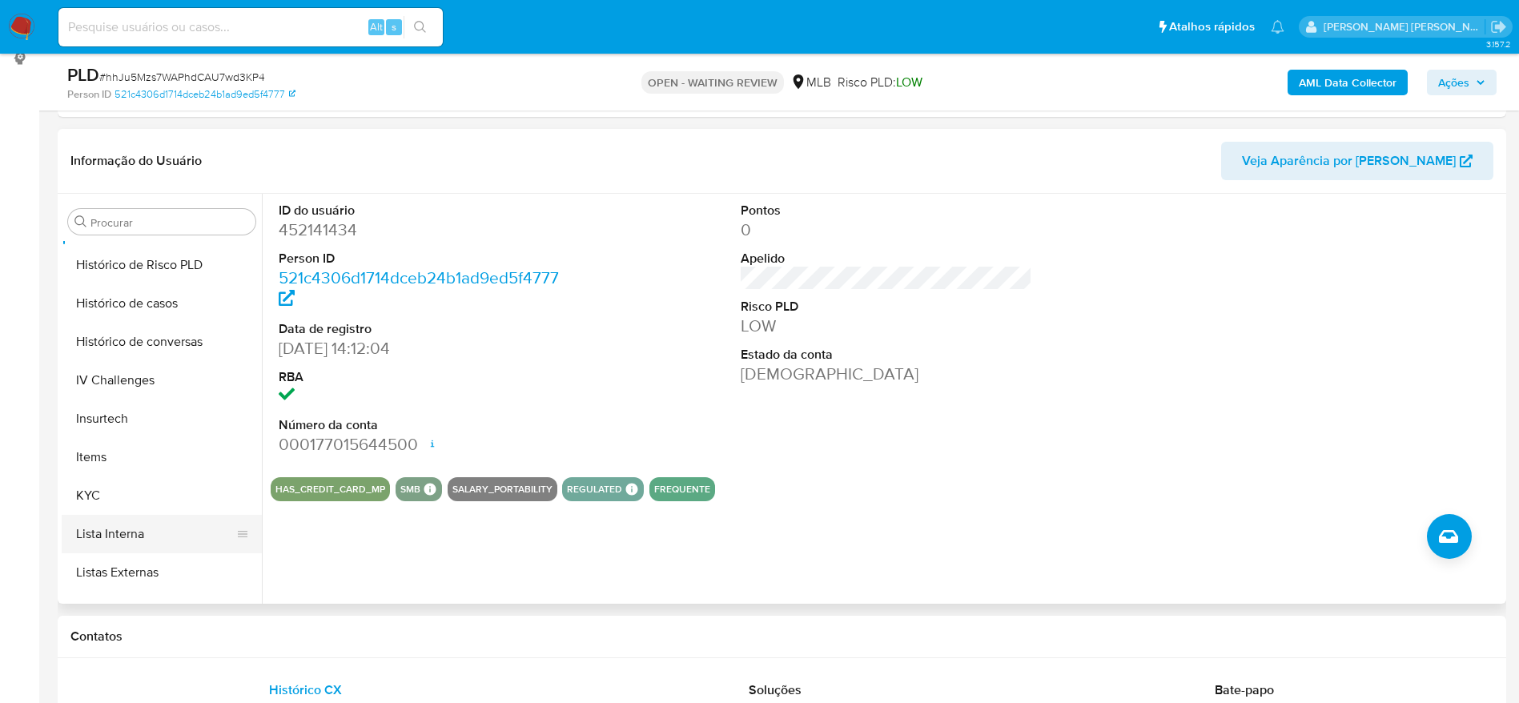
scroll to position [595, 0]
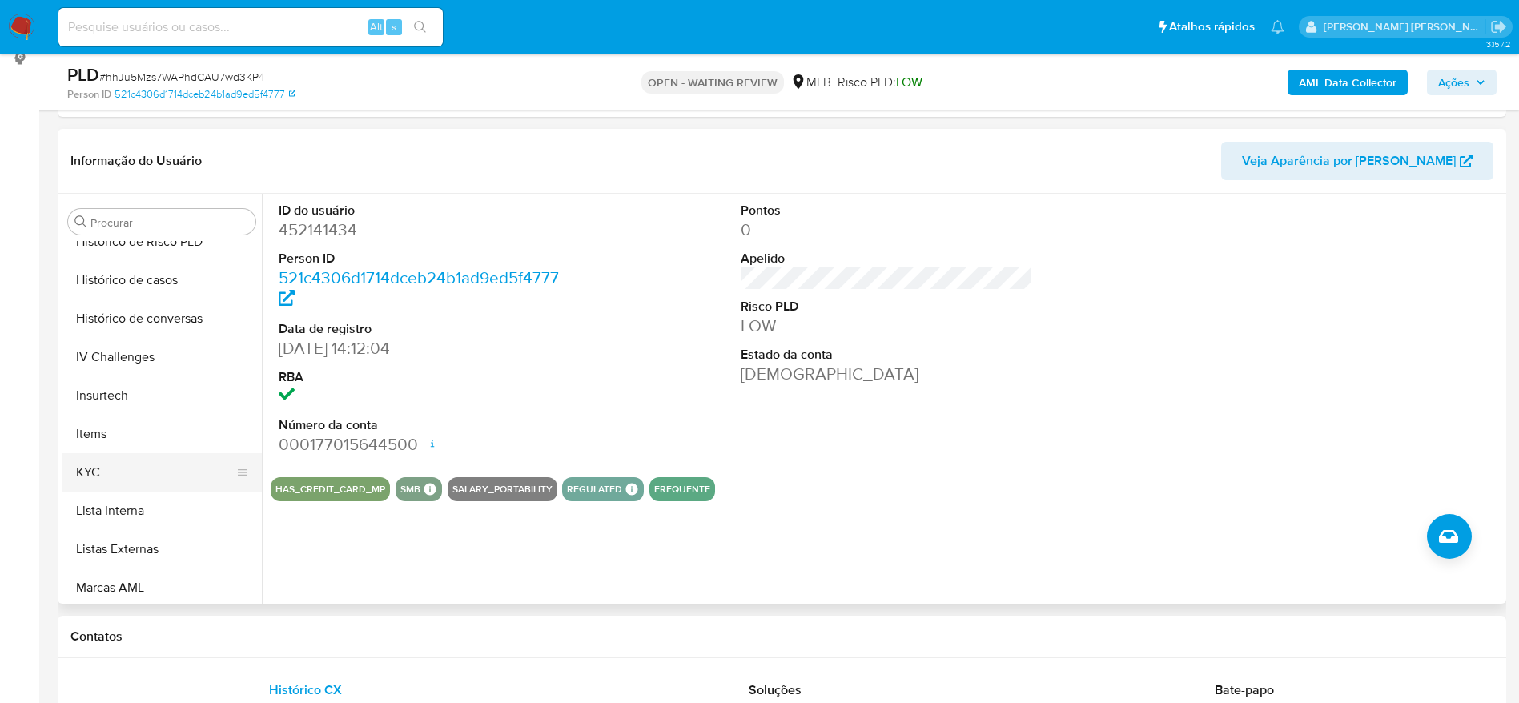
click at [154, 476] on button "KYC" at bounding box center [155, 472] width 187 height 38
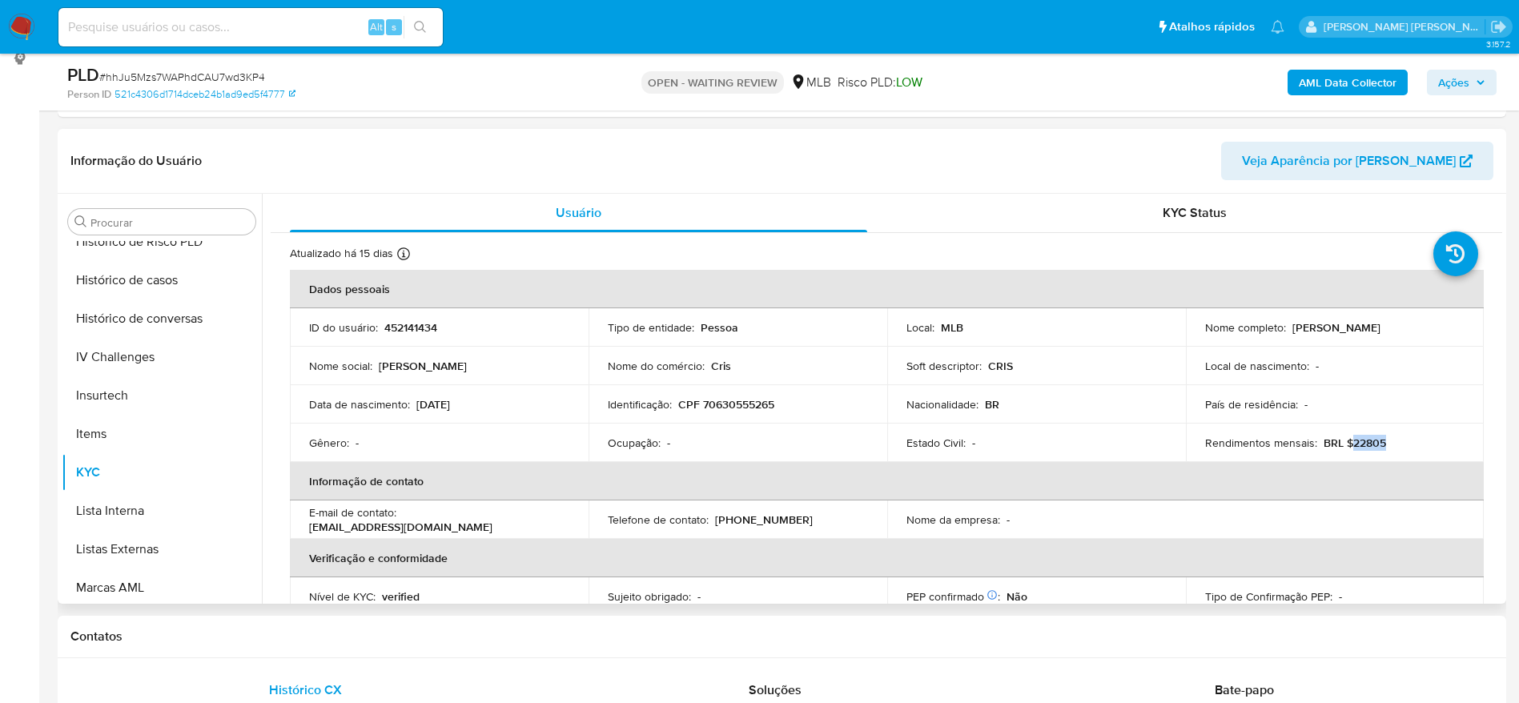
drag, startPoint x: 1380, startPoint y: 443, endPoint x: 1344, endPoint y: 443, distance: 36.0
click at [1344, 443] on div "Rendimentos mensais : BRL $22805" at bounding box center [1335, 443] width 260 height 14
copy p "22805"
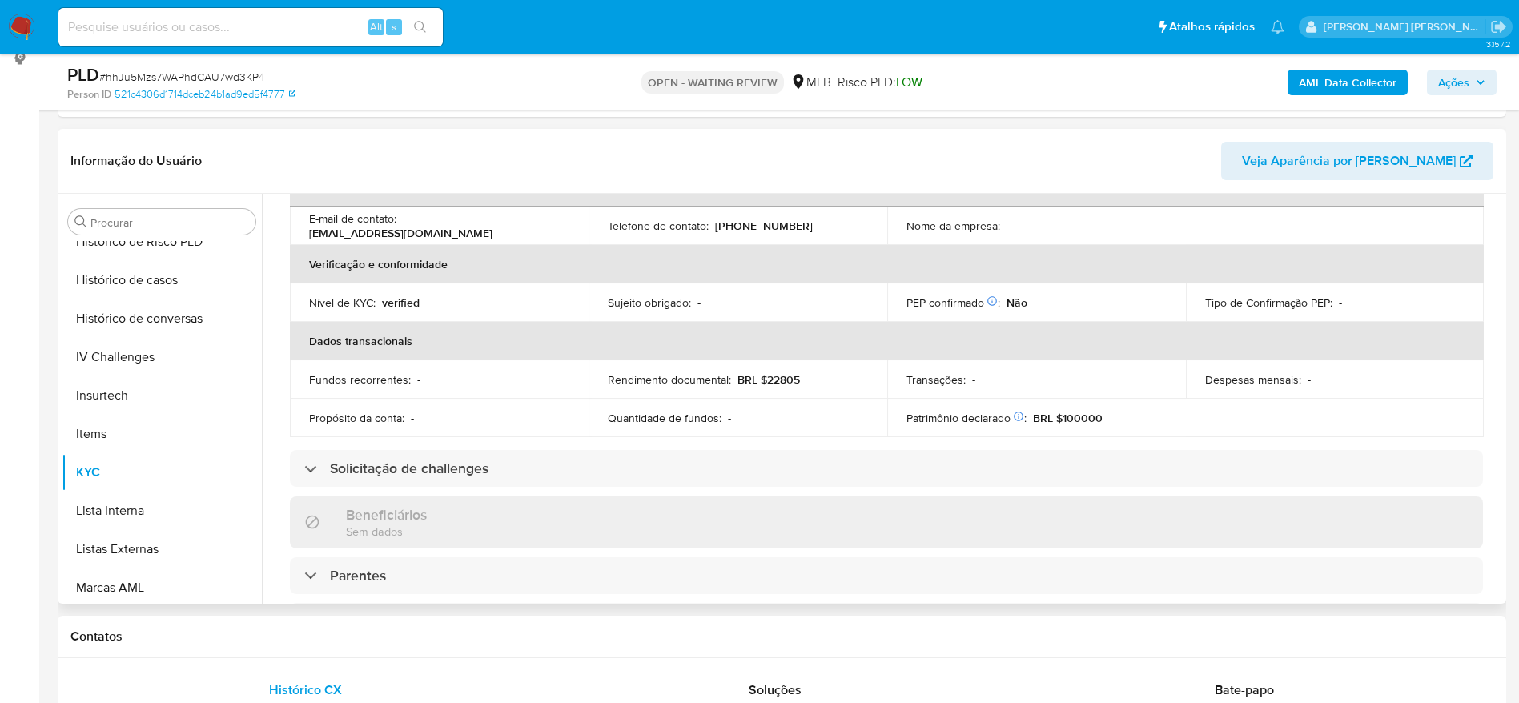
scroll to position [187, 0]
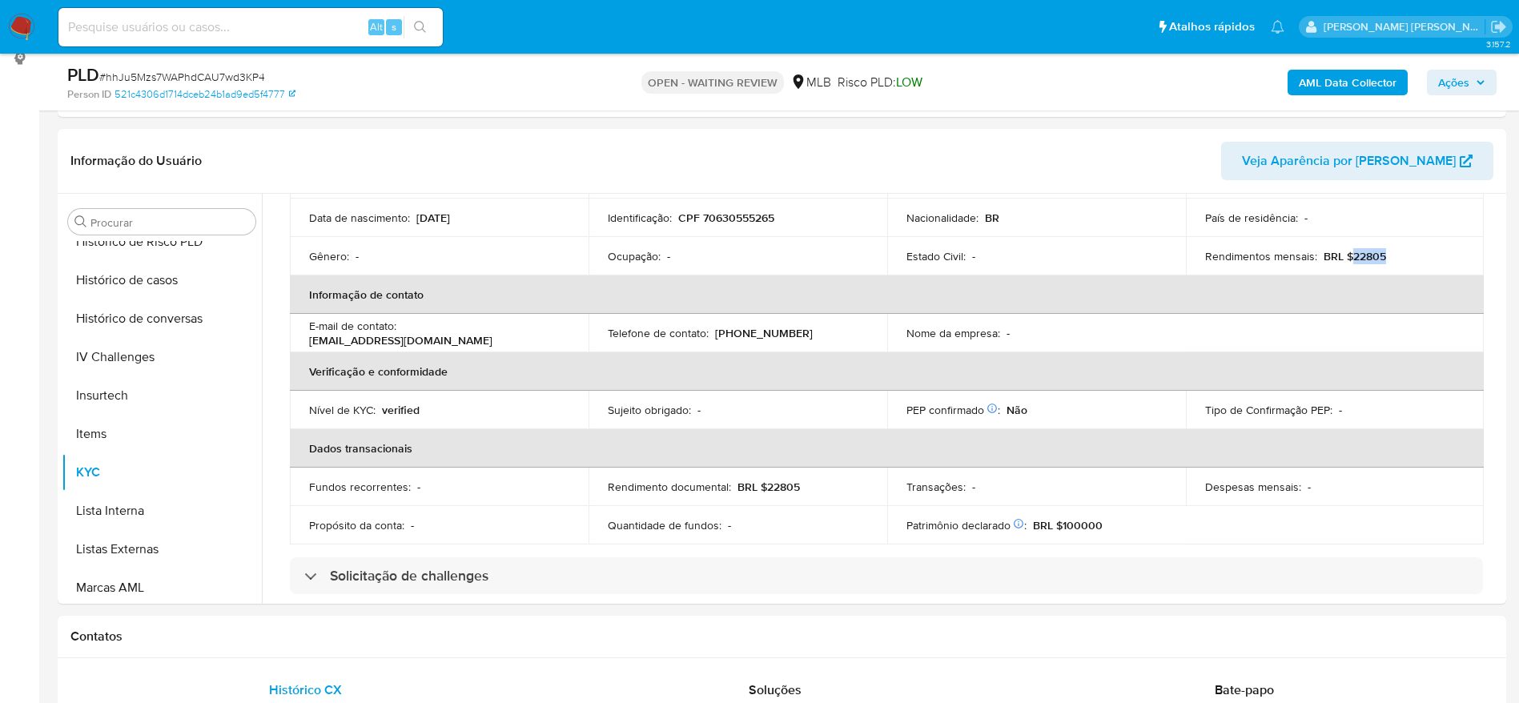
click at [1455, 84] on span "Ações" at bounding box center [1453, 83] width 31 height 26
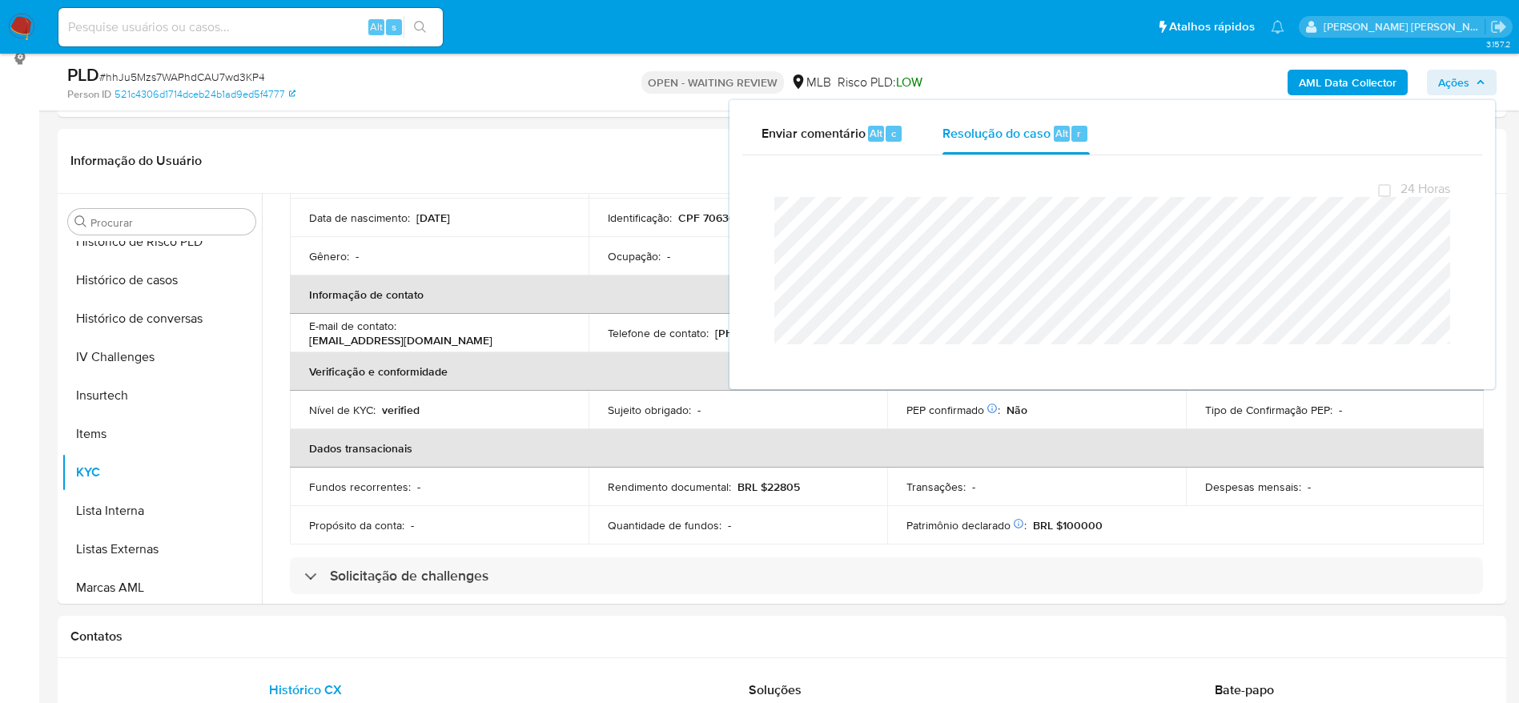
click at [175, 69] on span "# hhJu5Mzs7WAPhdCAU7wd3KP4" at bounding box center [182, 77] width 166 height 16
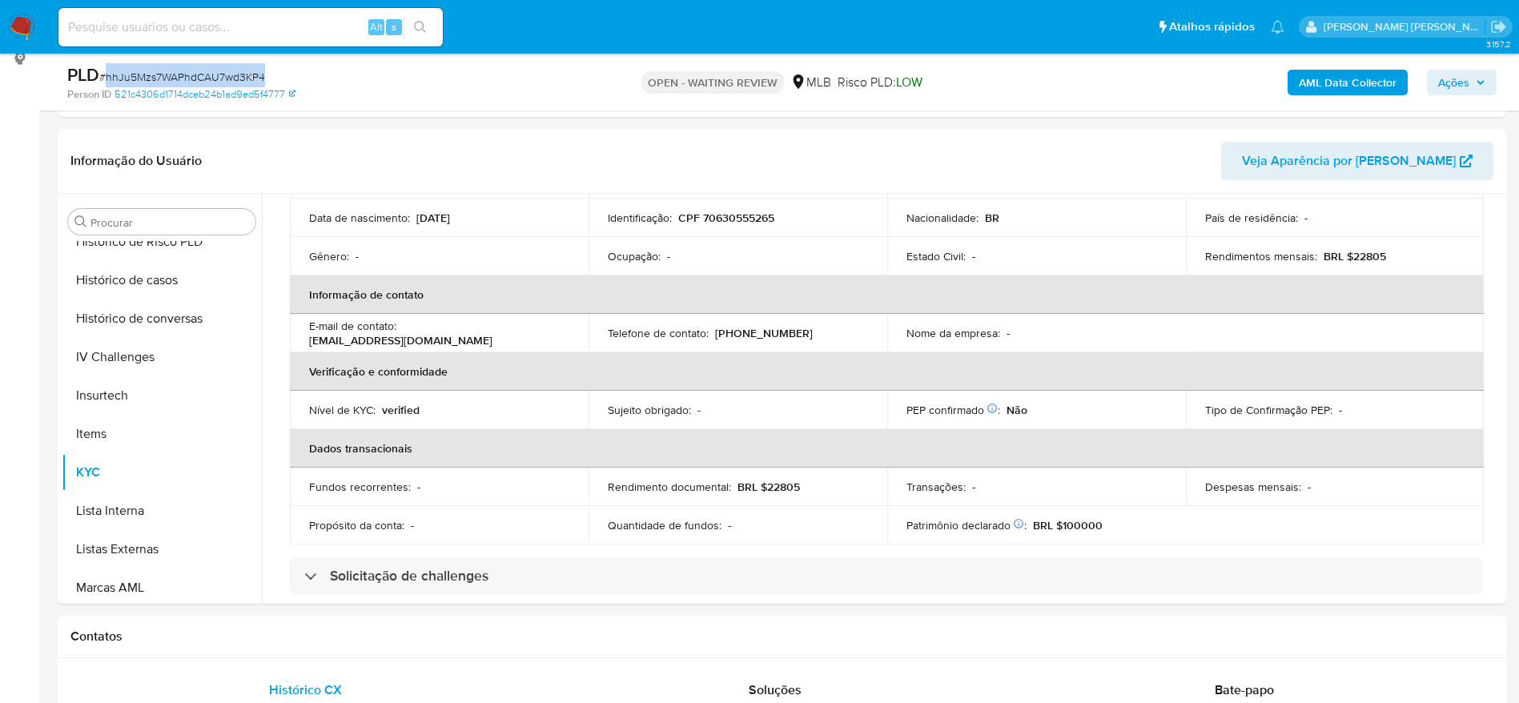
click at [175, 69] on span "# hhJu5Mzs7WAPhdCAU7wd3KP4" at bounding box center [182, 77] width 166 height 16
copy span "hhJu5Mzs7WAPhdCAU7wd3KP4"
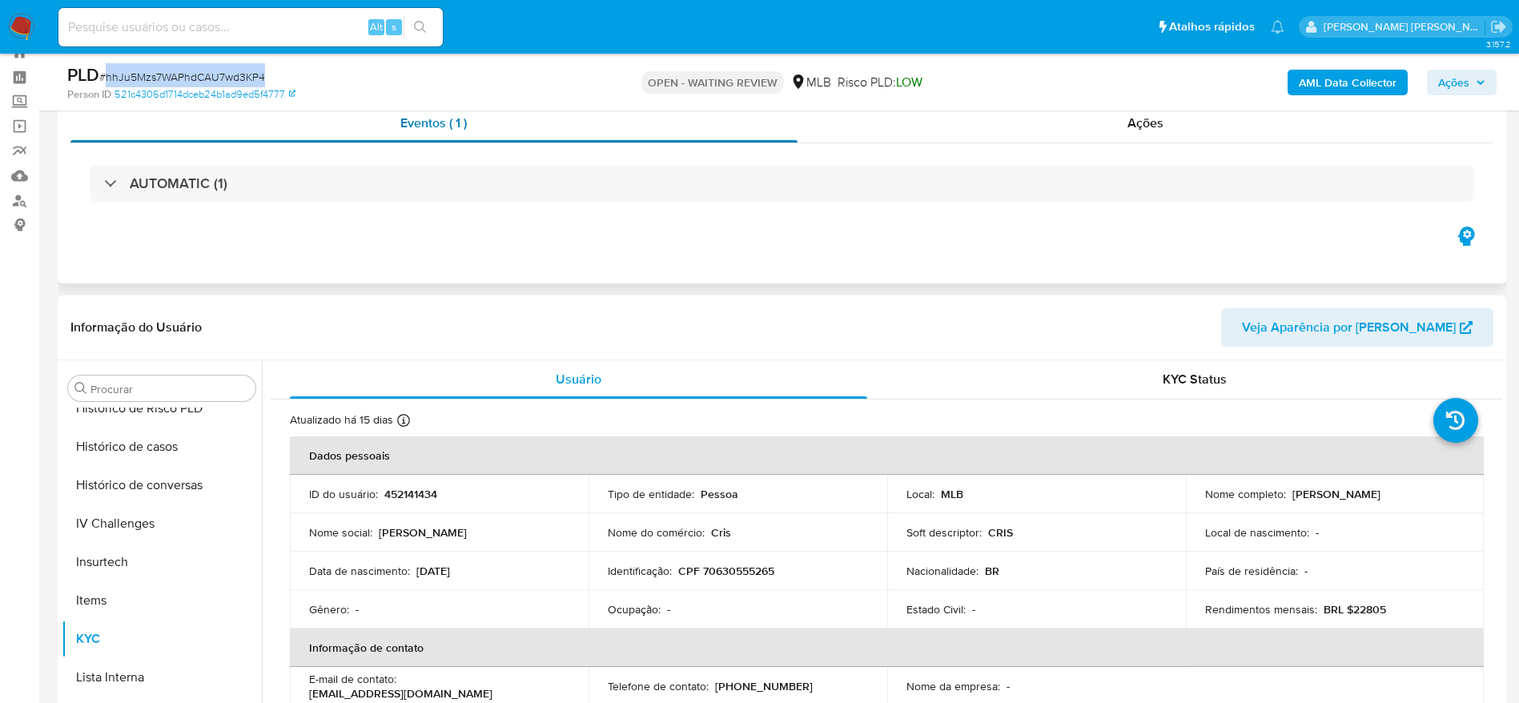
scroll to position [0, 0]
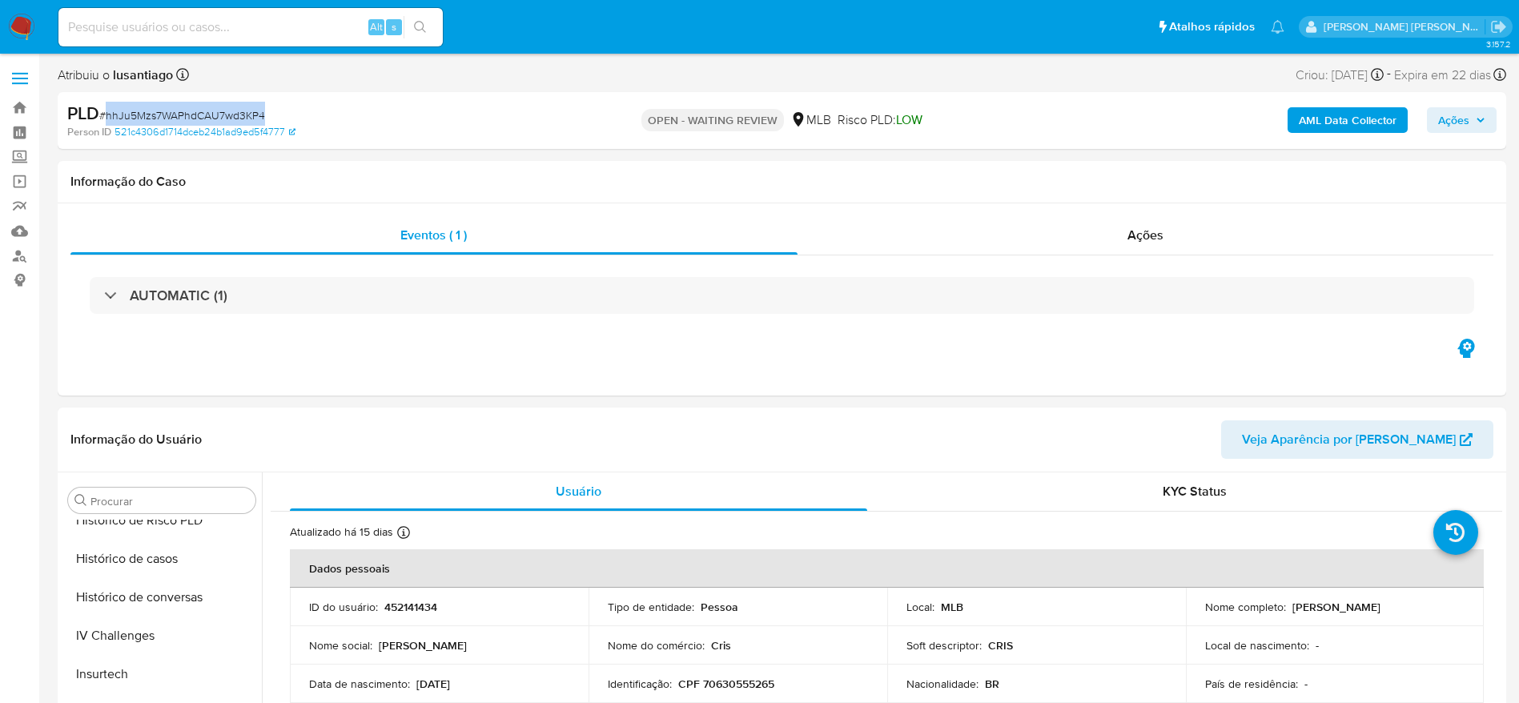
click at [1339, 121] on b "AML Data Collector" at bounding box center [1348, 120] width 98 height 26
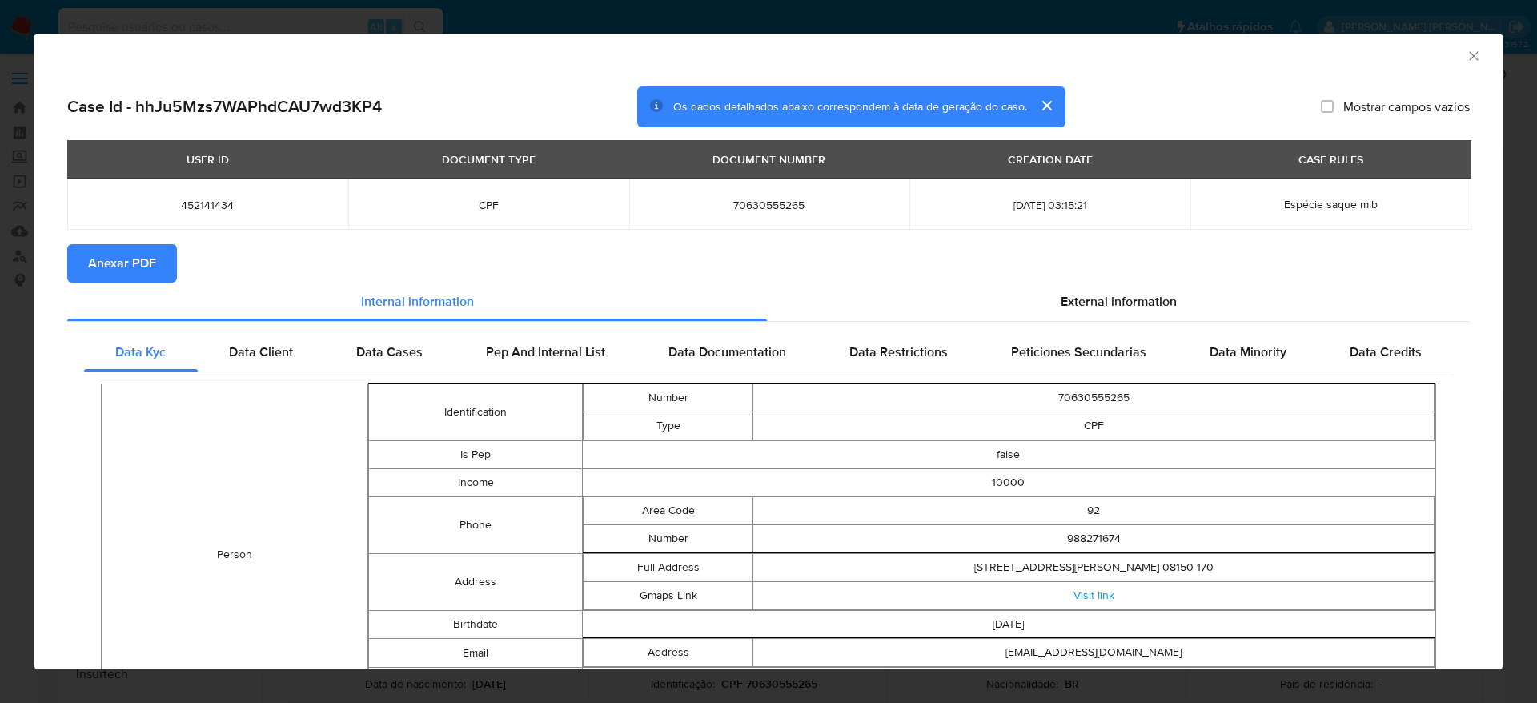
click at [122, 252] on span "Anexar PDF" at bounding box center [122, 263] width 68 height 35
click at [1466, 52] on icon "Fechar a janela" at bounding box center [1474, 56] width 16 height 16
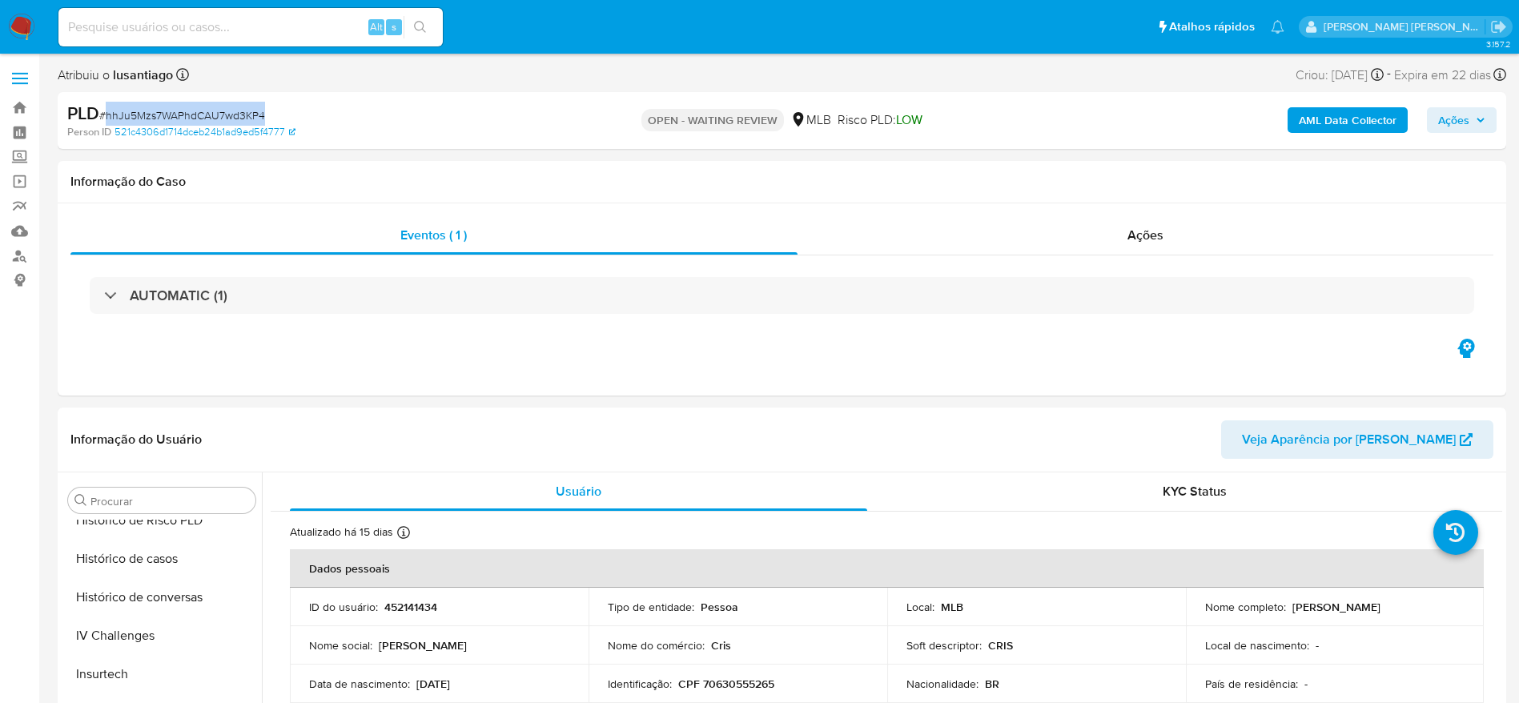
click at [1474, 124] on span "Ações" at bounding box center [1461, 120] width 47 height 22
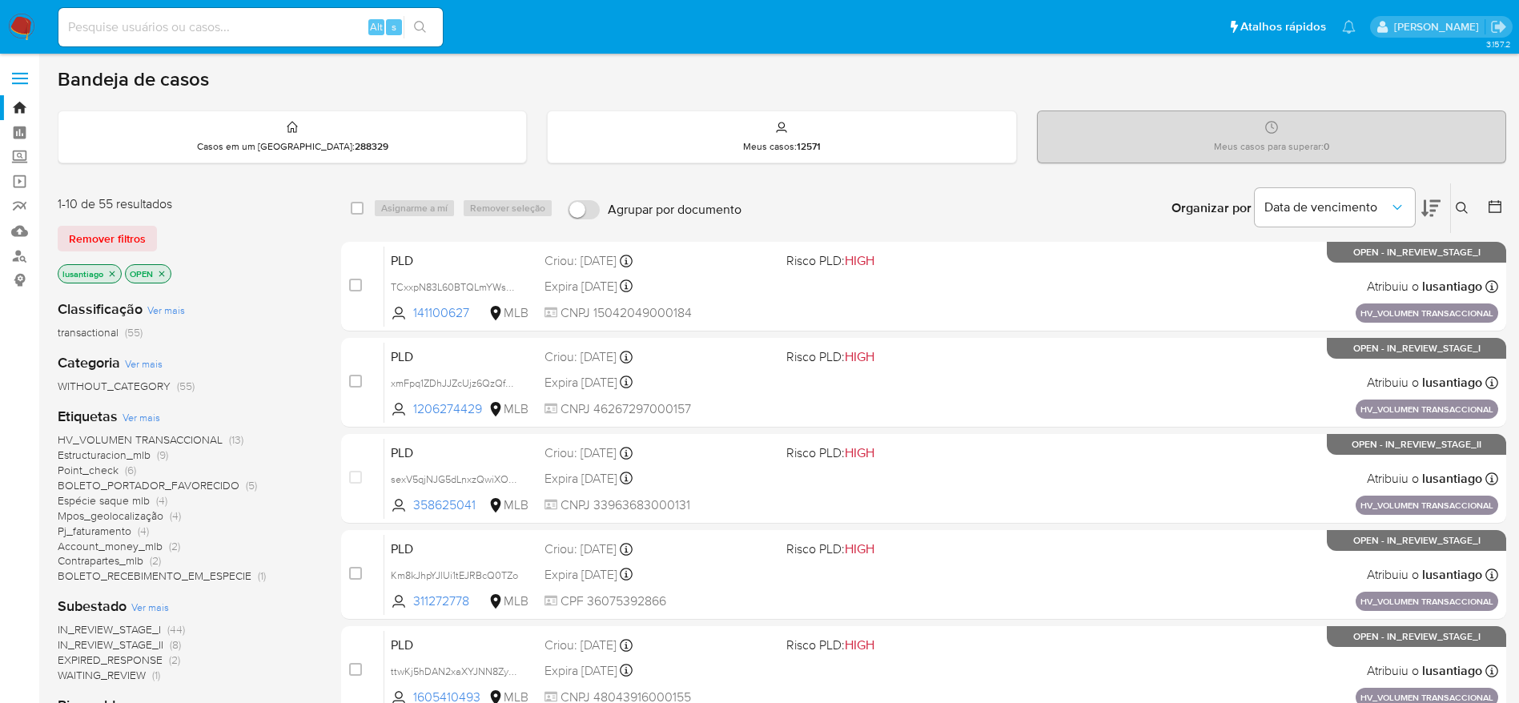
click at [1463, 208] on icon at bounding box center [1462, 208] width 13 height 13
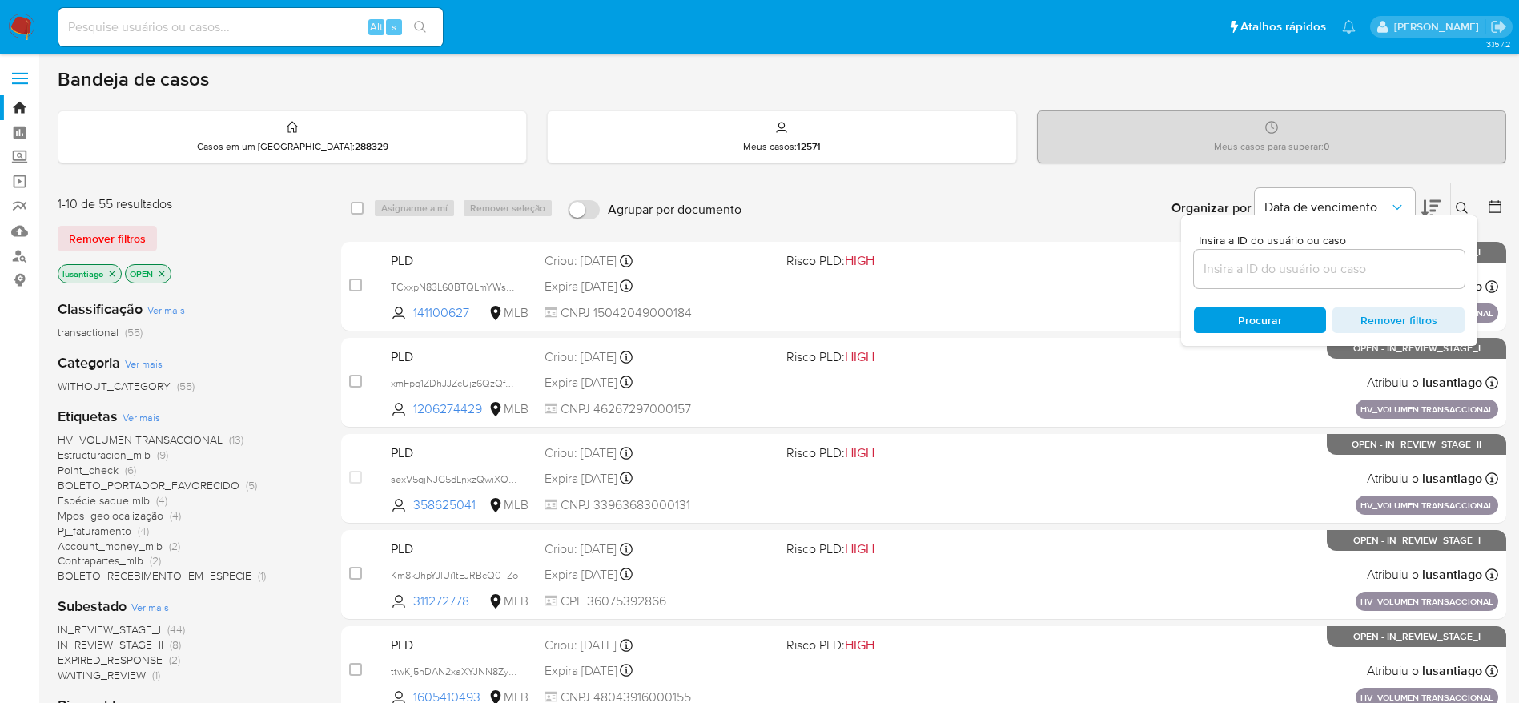
click at [1275, 271] on input at bounding box center [1329, 269] width 271 height 21
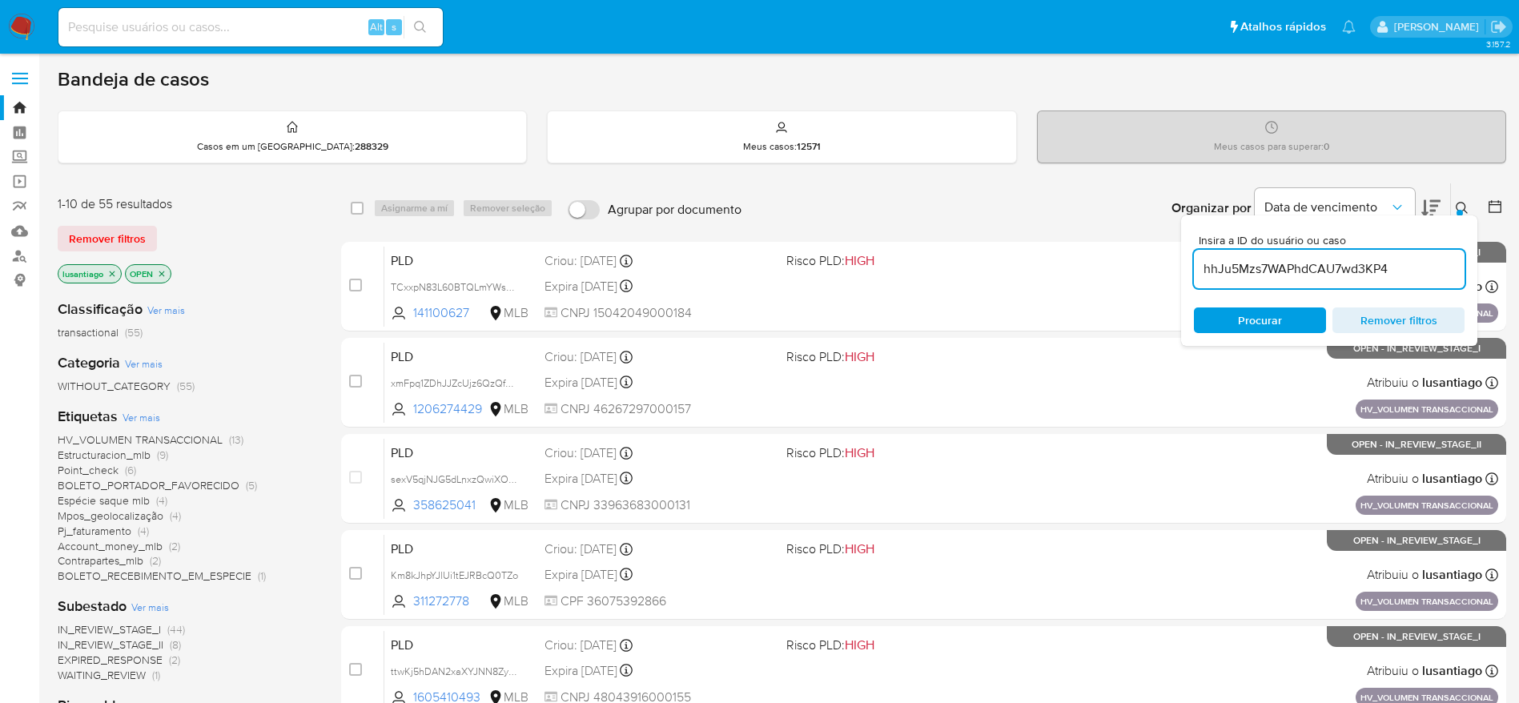
type input "hhJu5Mzs7WAPhdCAU7wd3KP4"
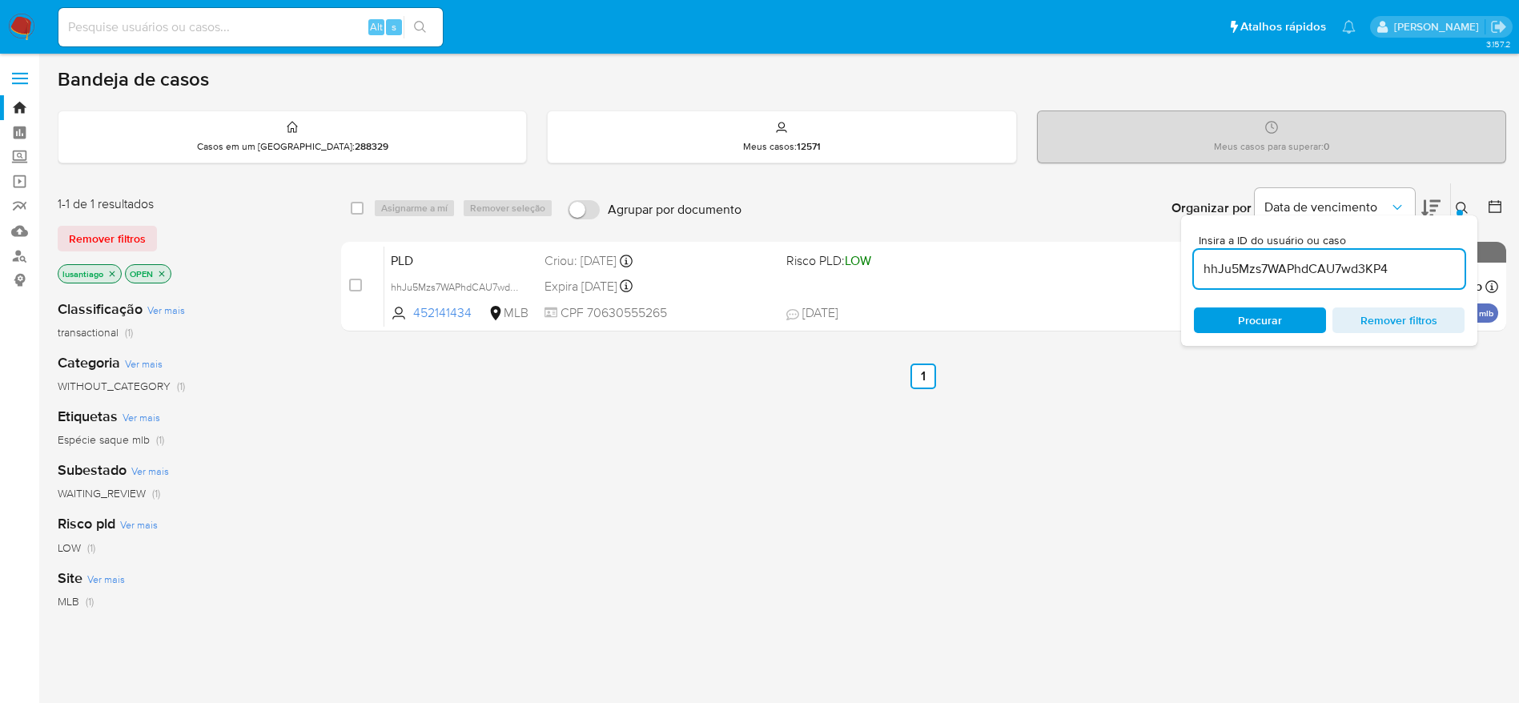
click at [1462, 207] on icon at bounding box center [1462, 208] width 13 height 13
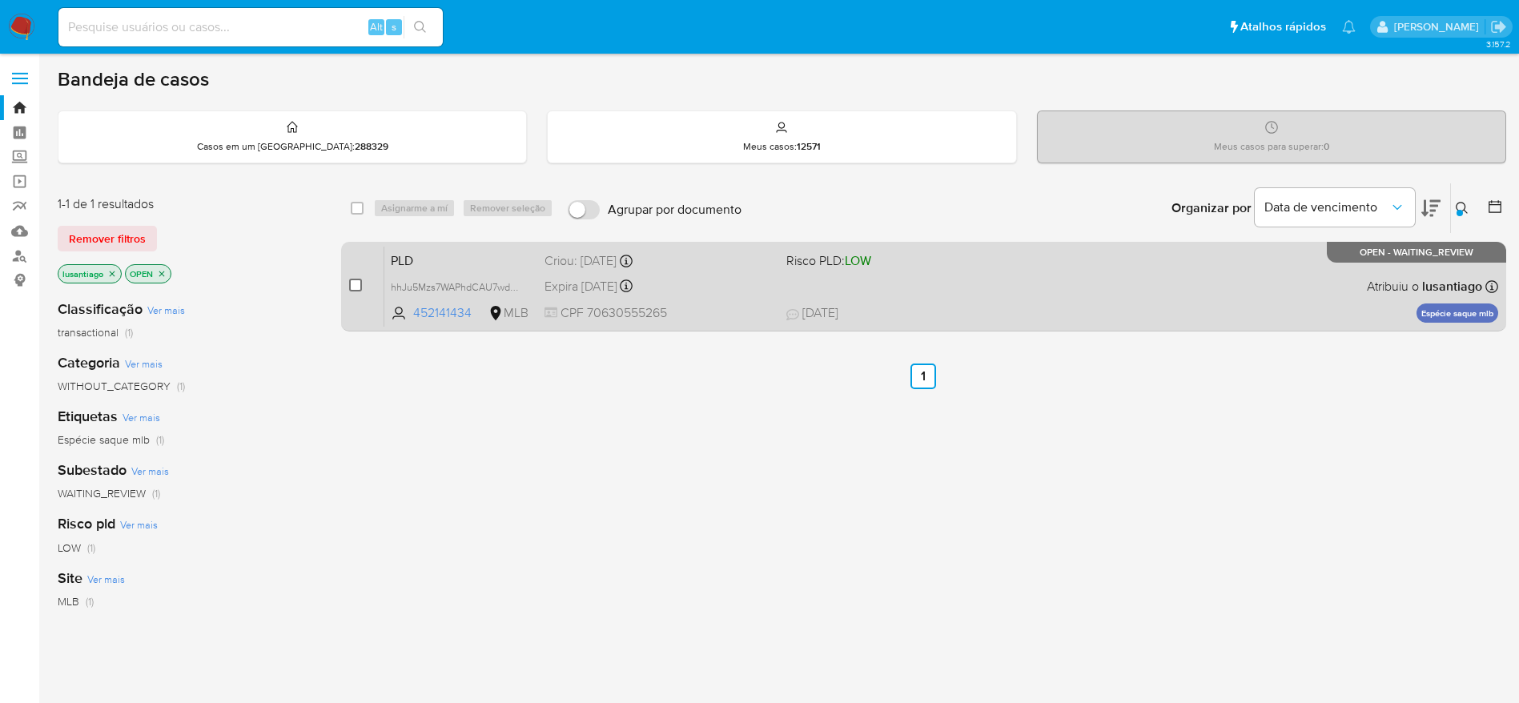
click at [349, 287] on input "checkbox" at bounding box center [355, 285] width 13 height 13
checkbox input "true"
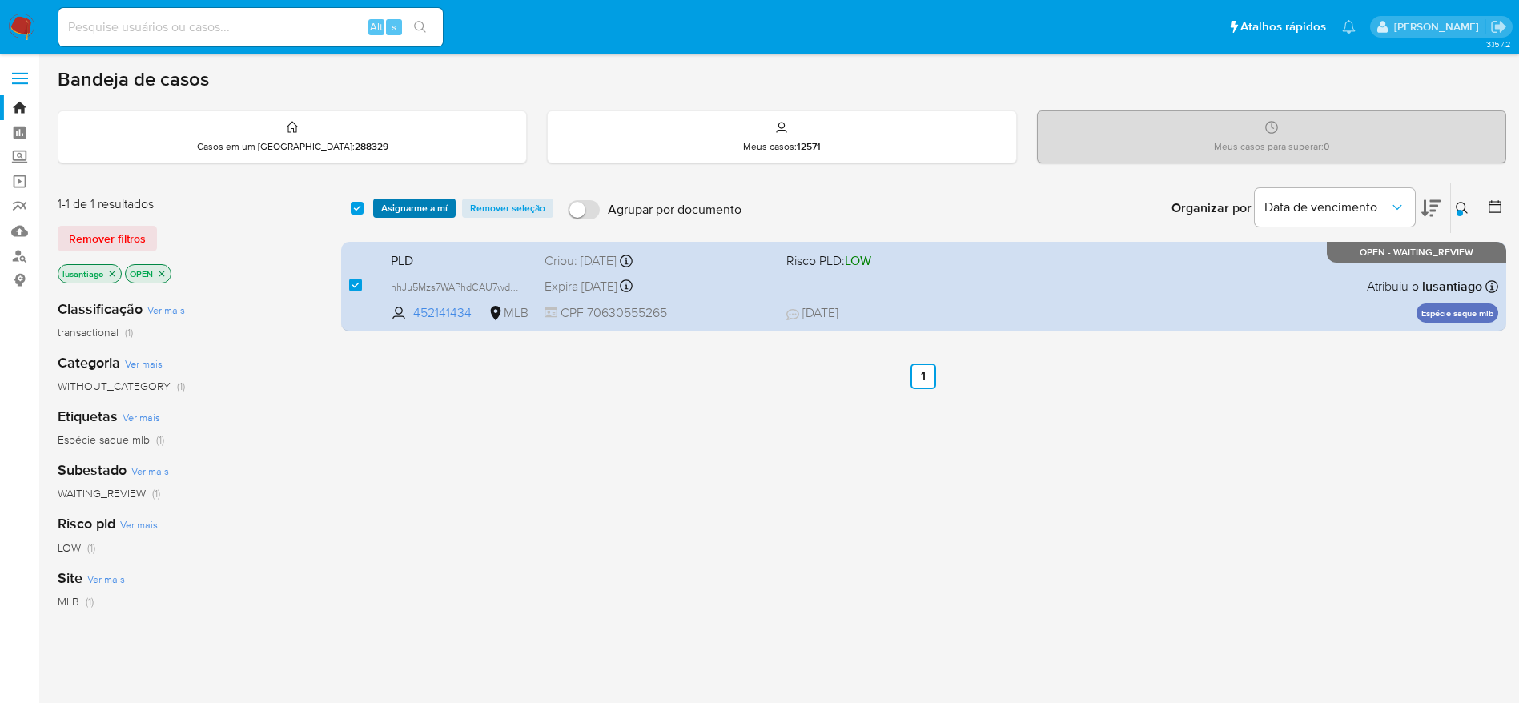
click at [400, 211] on span "Asignarme a mí" at bounding box center [414, 208] width 66 height 16
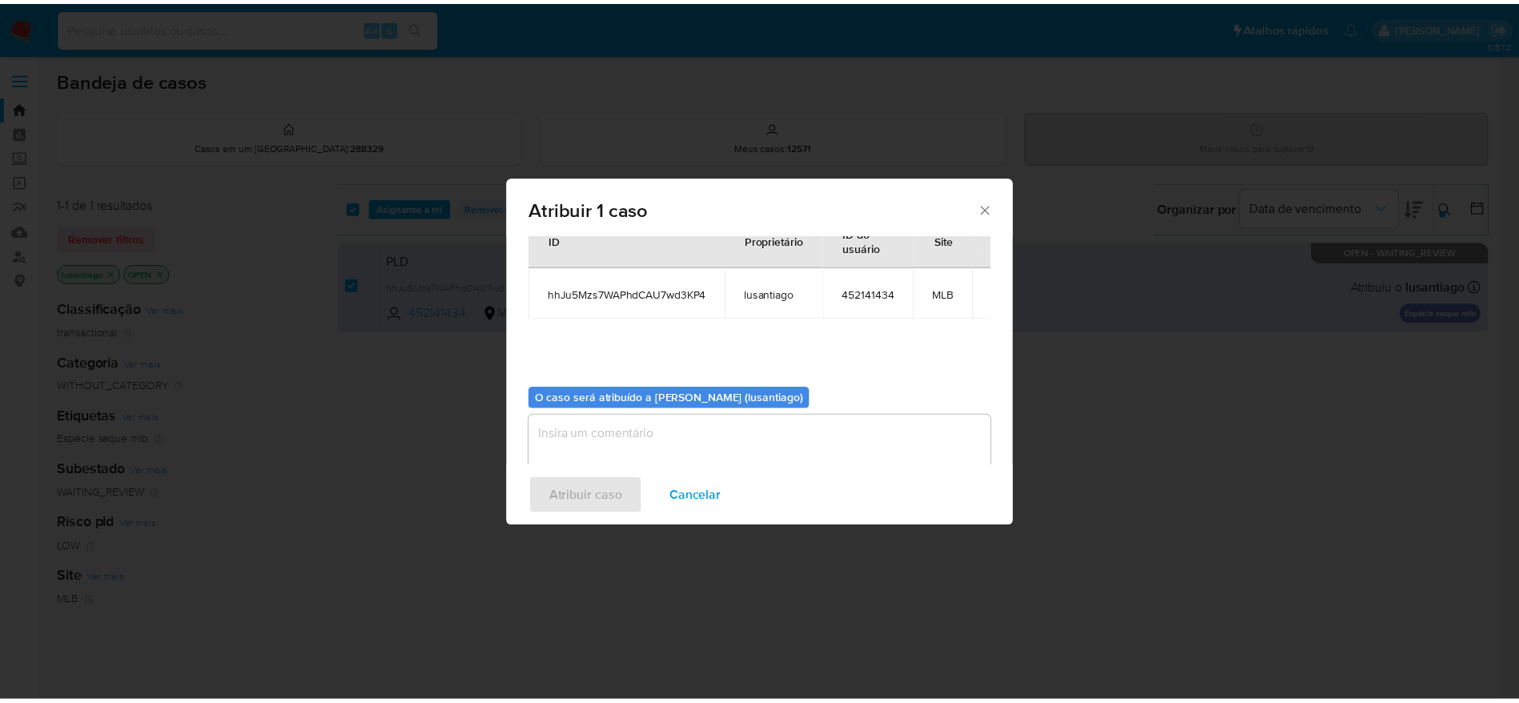
scroll to position [82, 0]
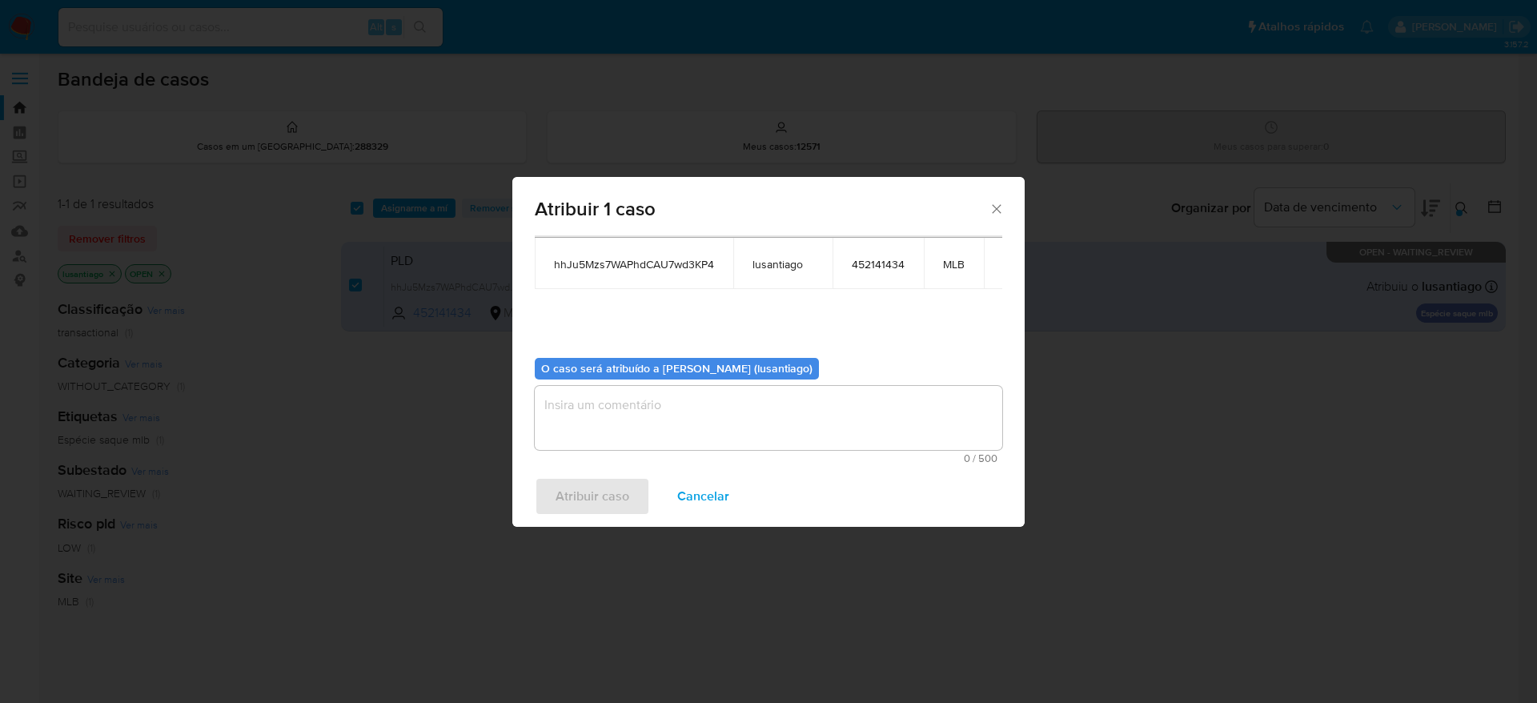
click at [607, 424] on textarea "assign-modal" at bounding box center [769, 418] width 468 height 64
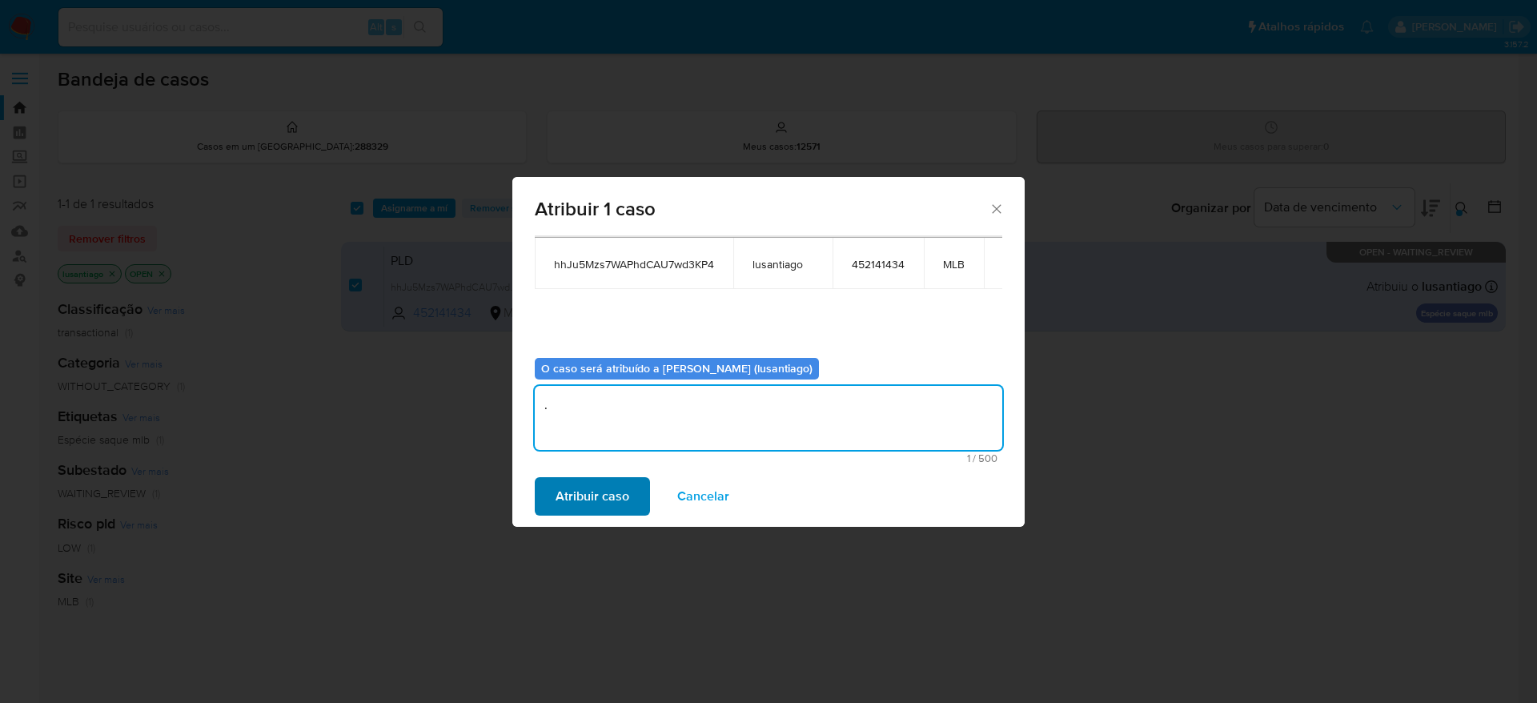
type textarea "."
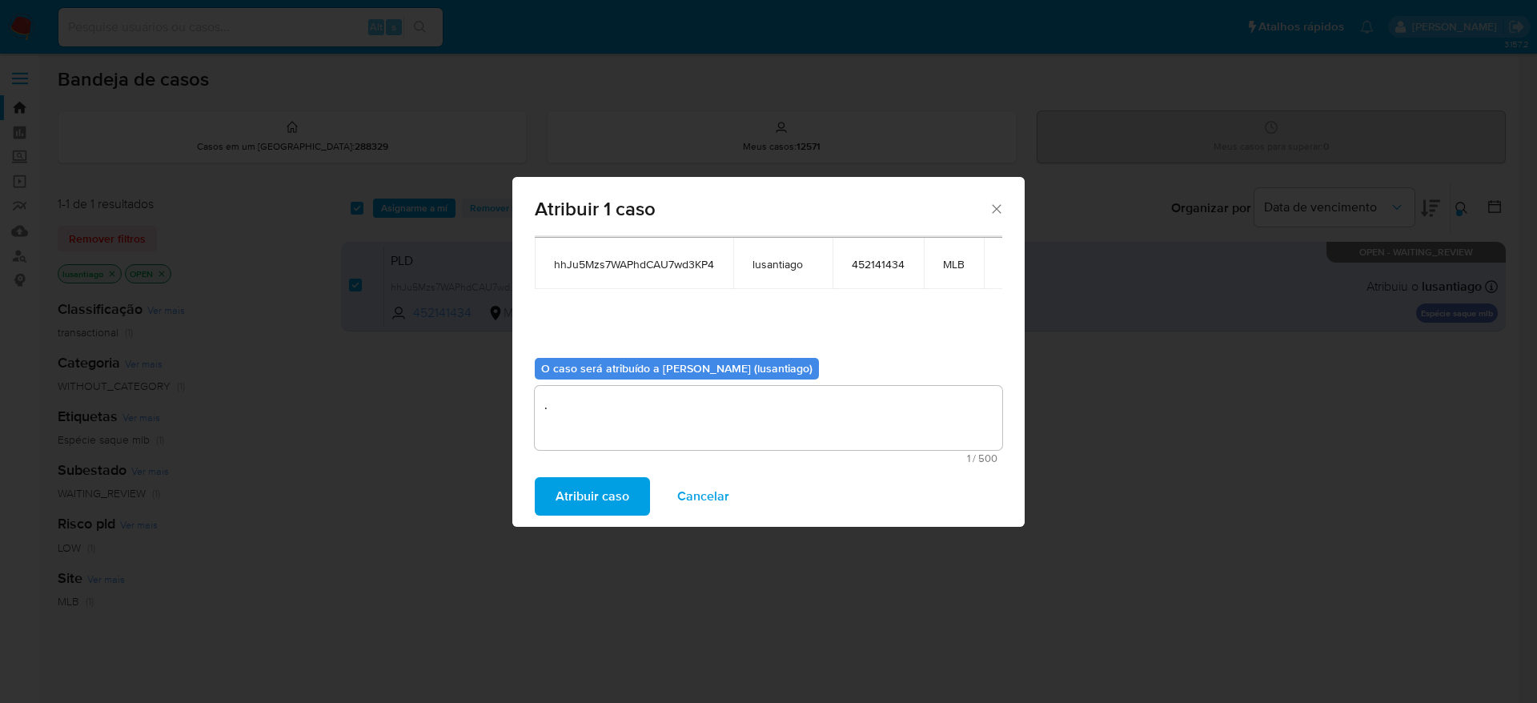
click at [604, 482] on span "Atribuir caso" at bounding box center [593, 496] width 74 height 35
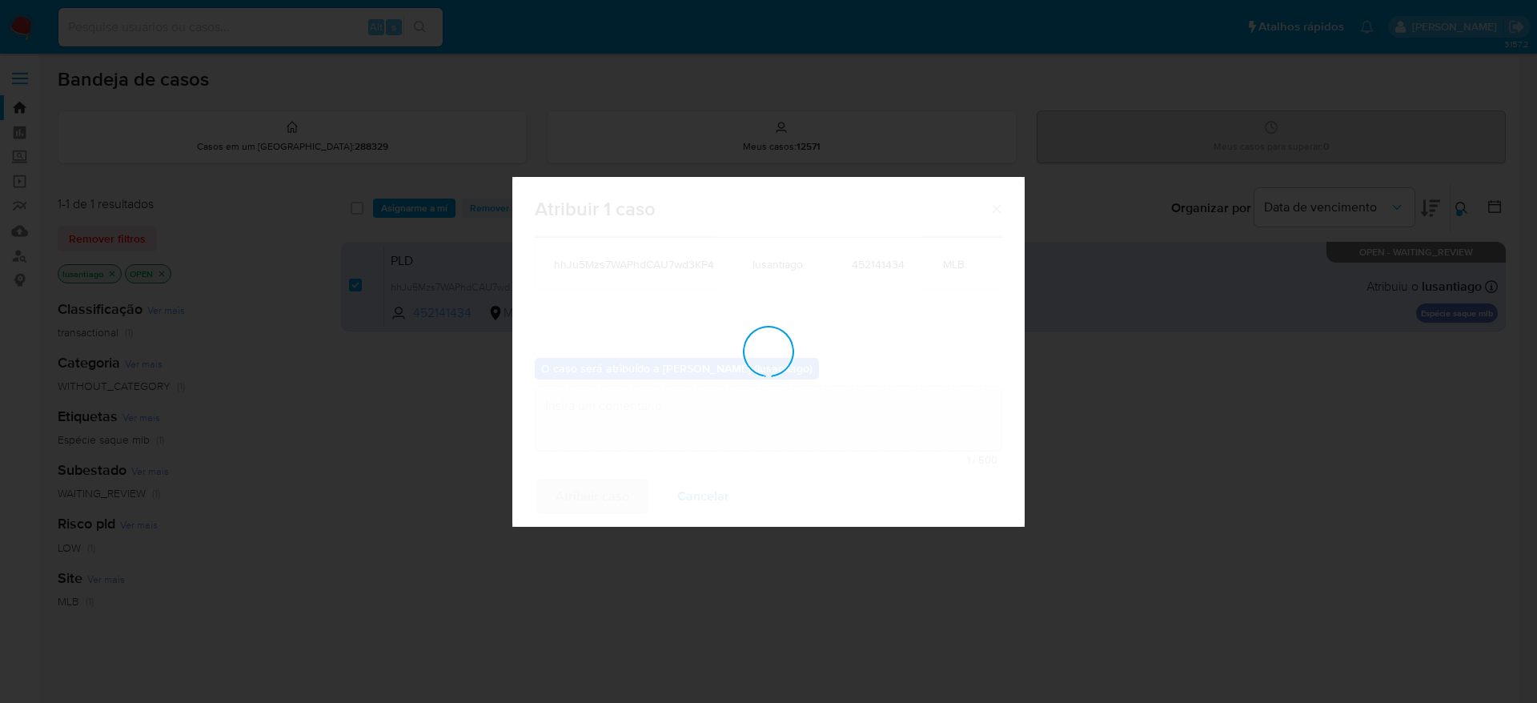
checkbox input "false"
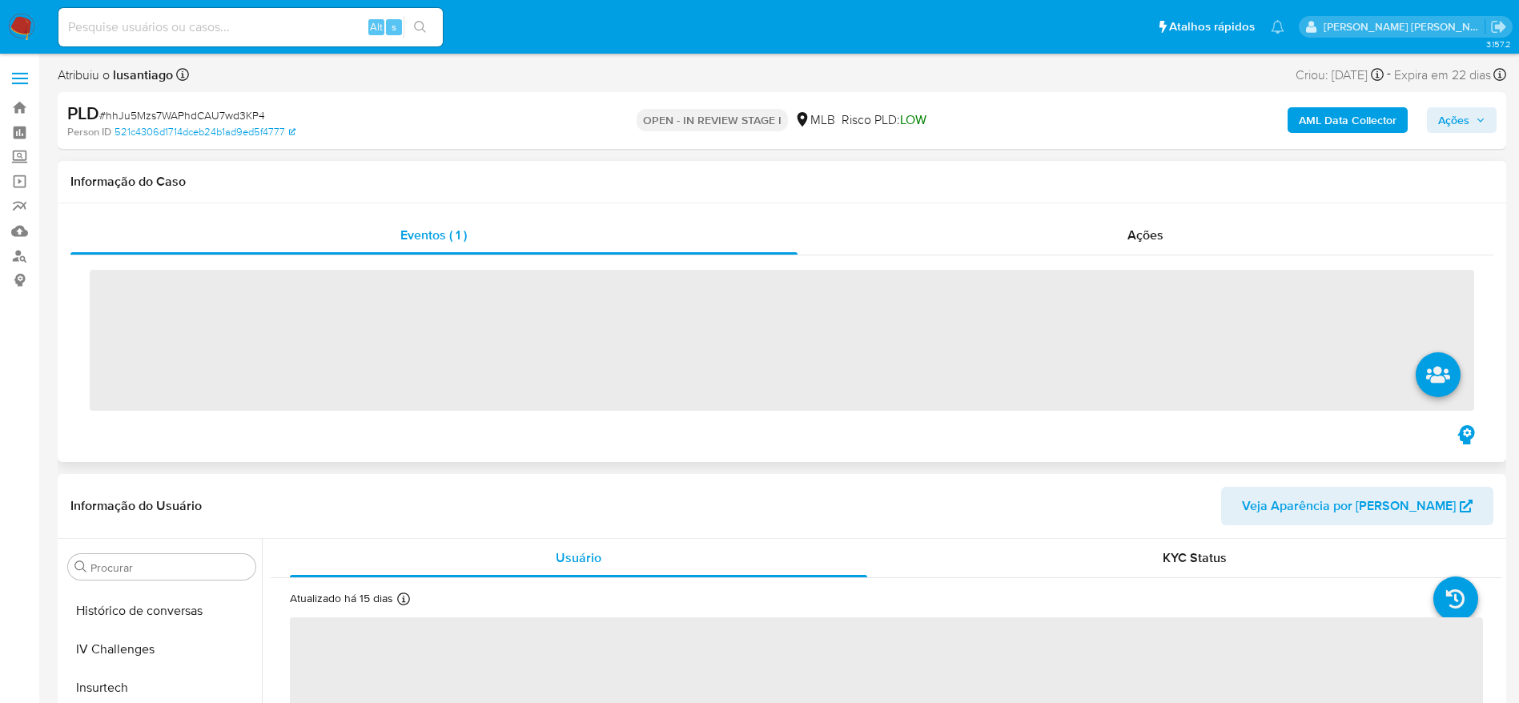
scroll to position [715, 0]
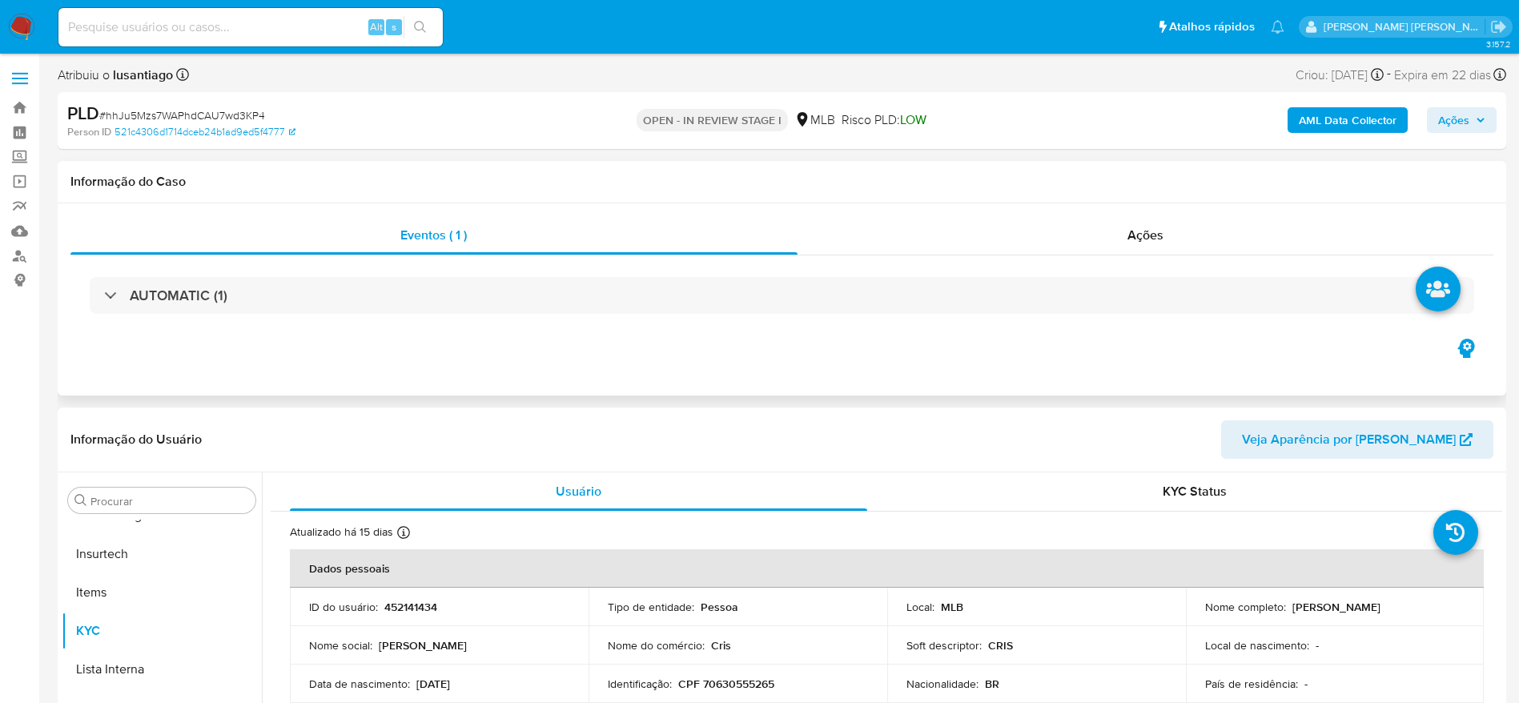
click at [1479, 114] on span "Ações" at bounding box center [1461, 120] width 47 height 22
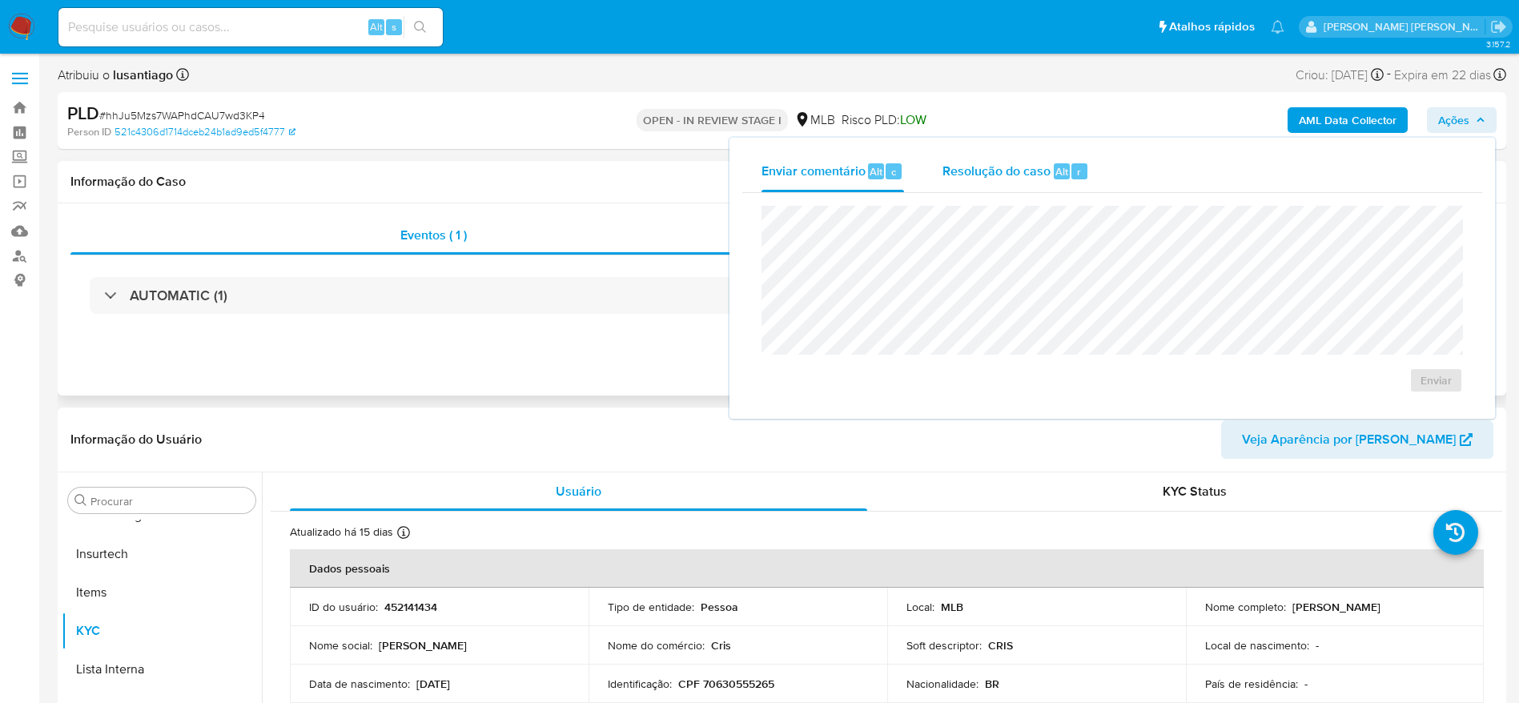
select select "10"
click at [994, 171] on span "Resolução do caso" at bounding box center [996, 171] width 108 height 18
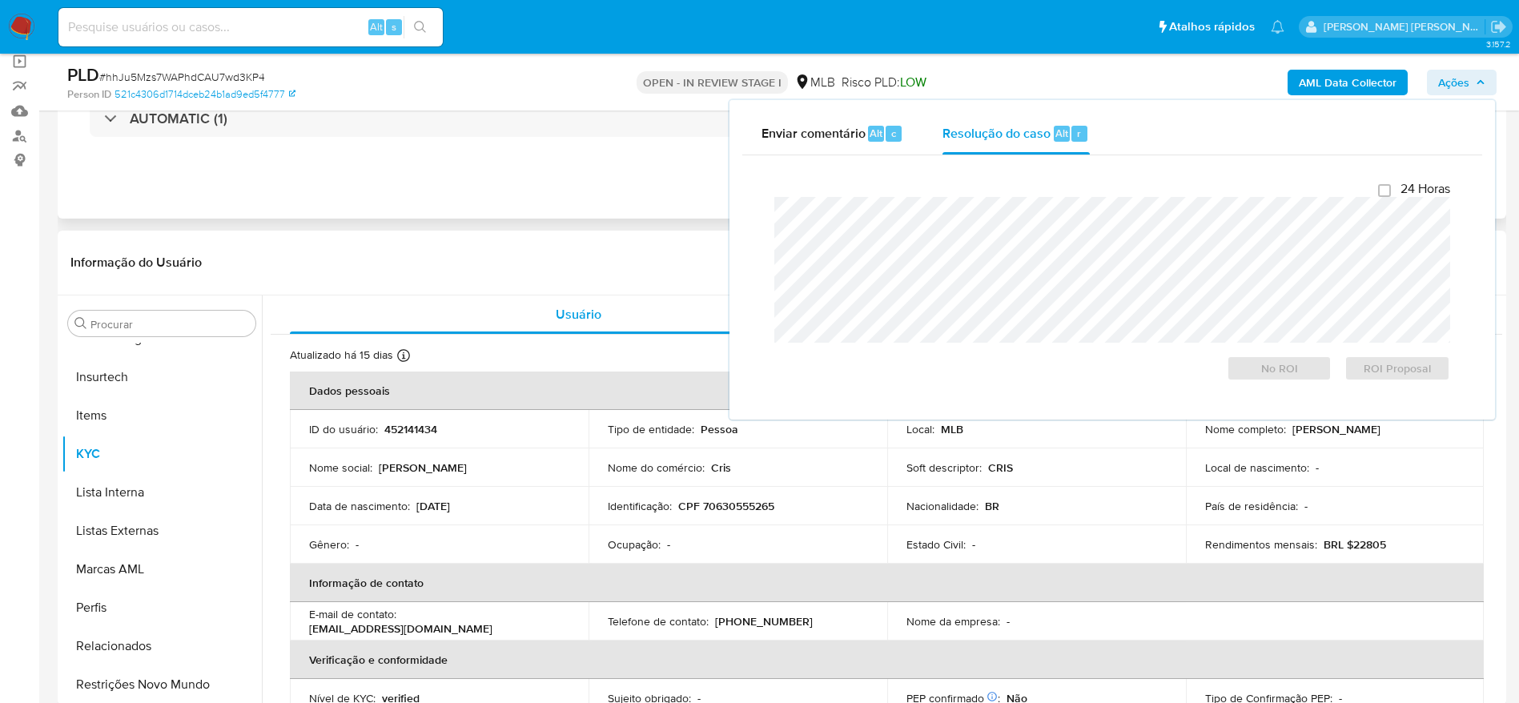
scroll to position [0, 0]
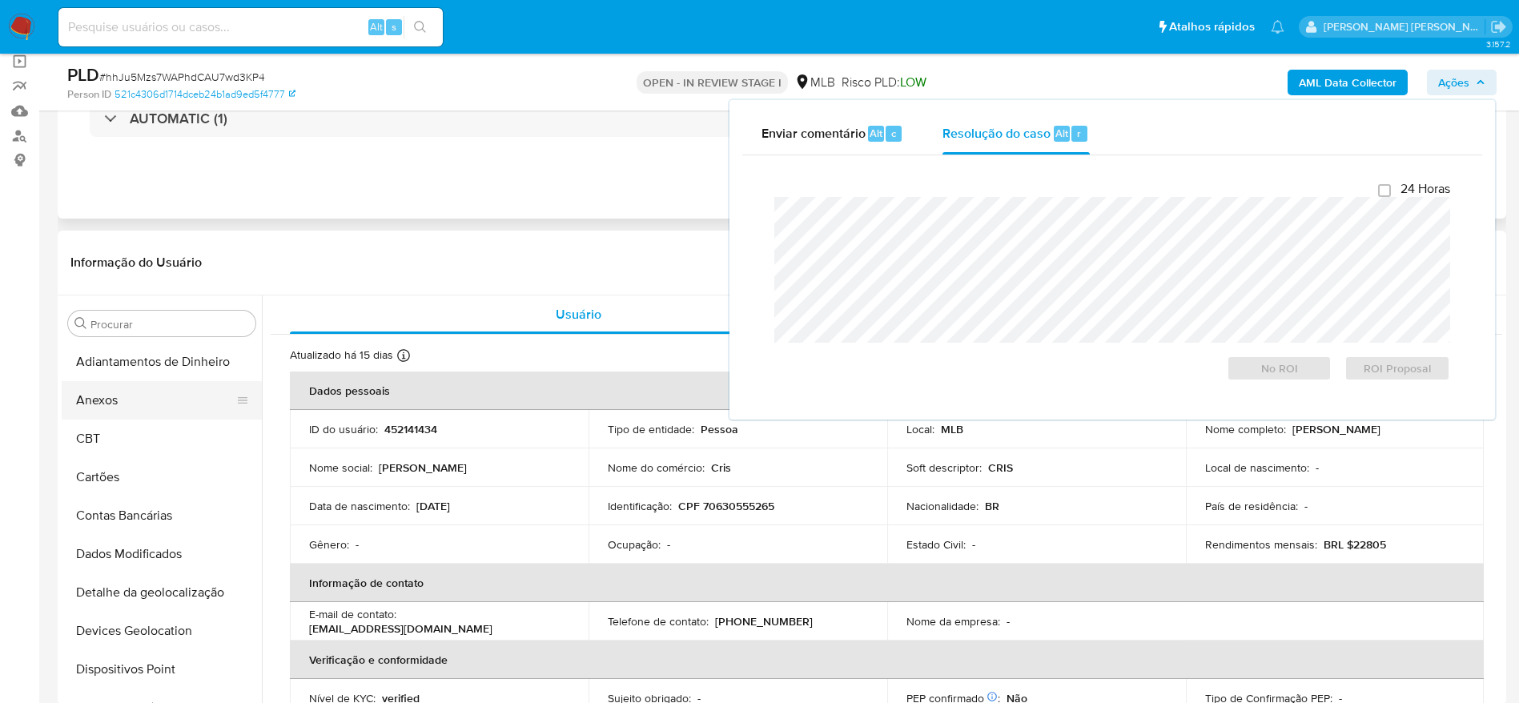
click at [130, 401] on button "Anexos" at bounding box center [155, 400] width 187 height 38
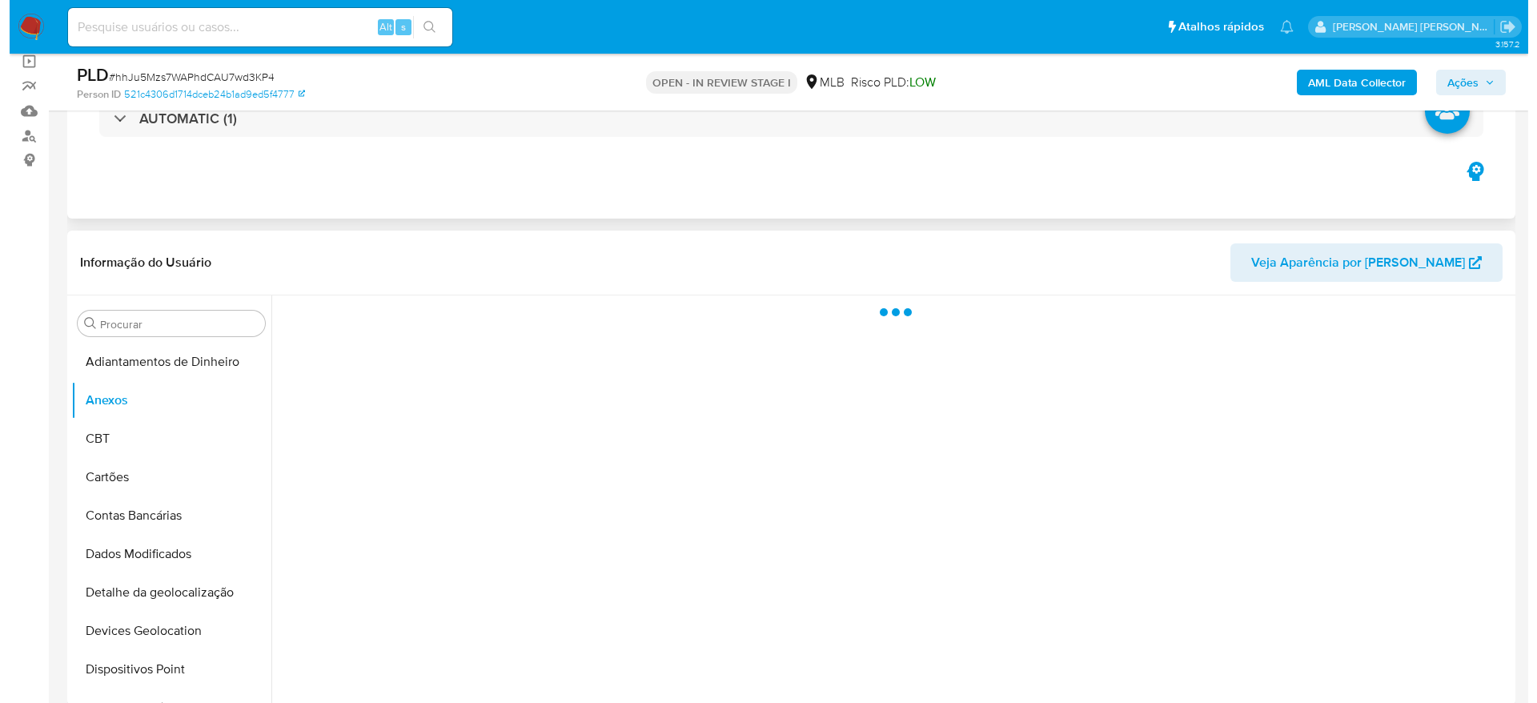
scroll to position [240, 0]
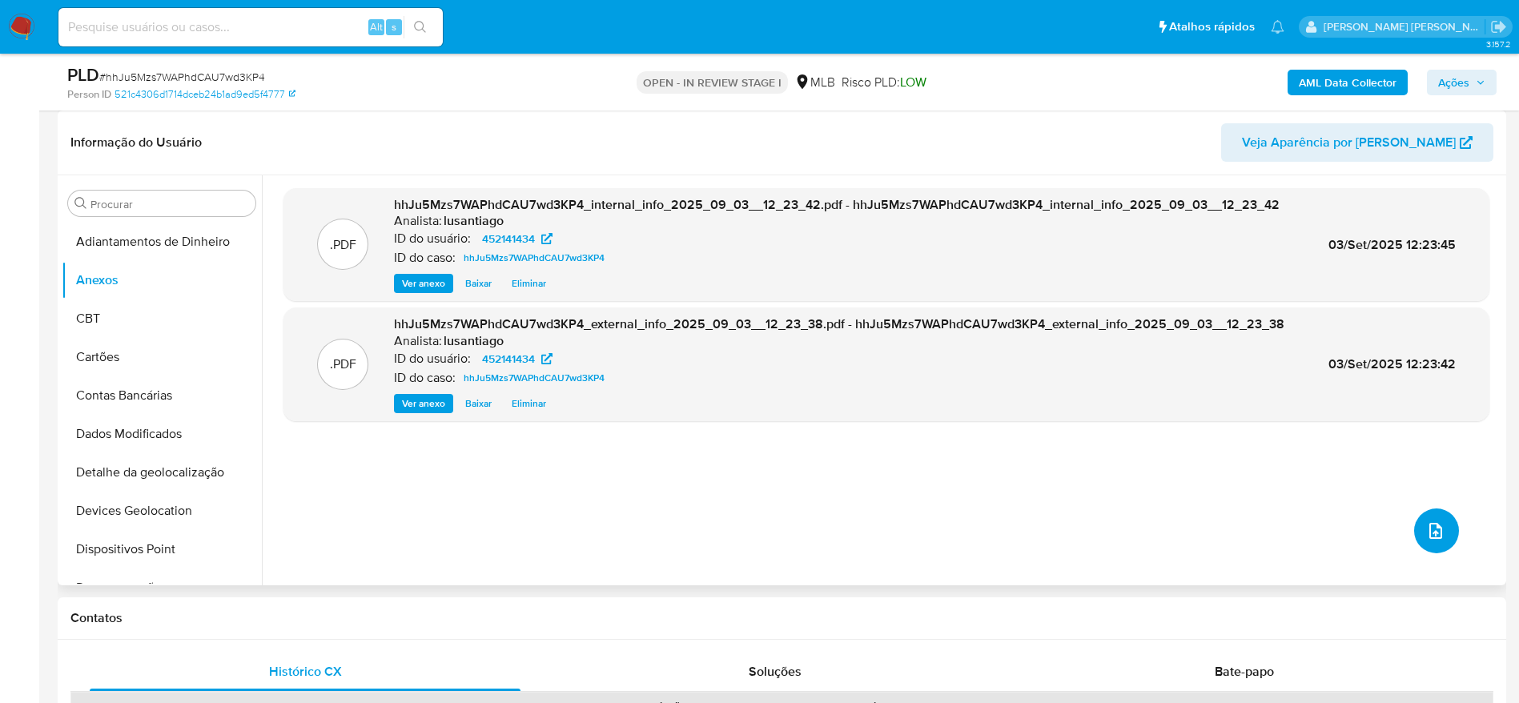
click at [1436, 535] on icon "upload-file" at bounding box center [1435, 530] width 19 height 19
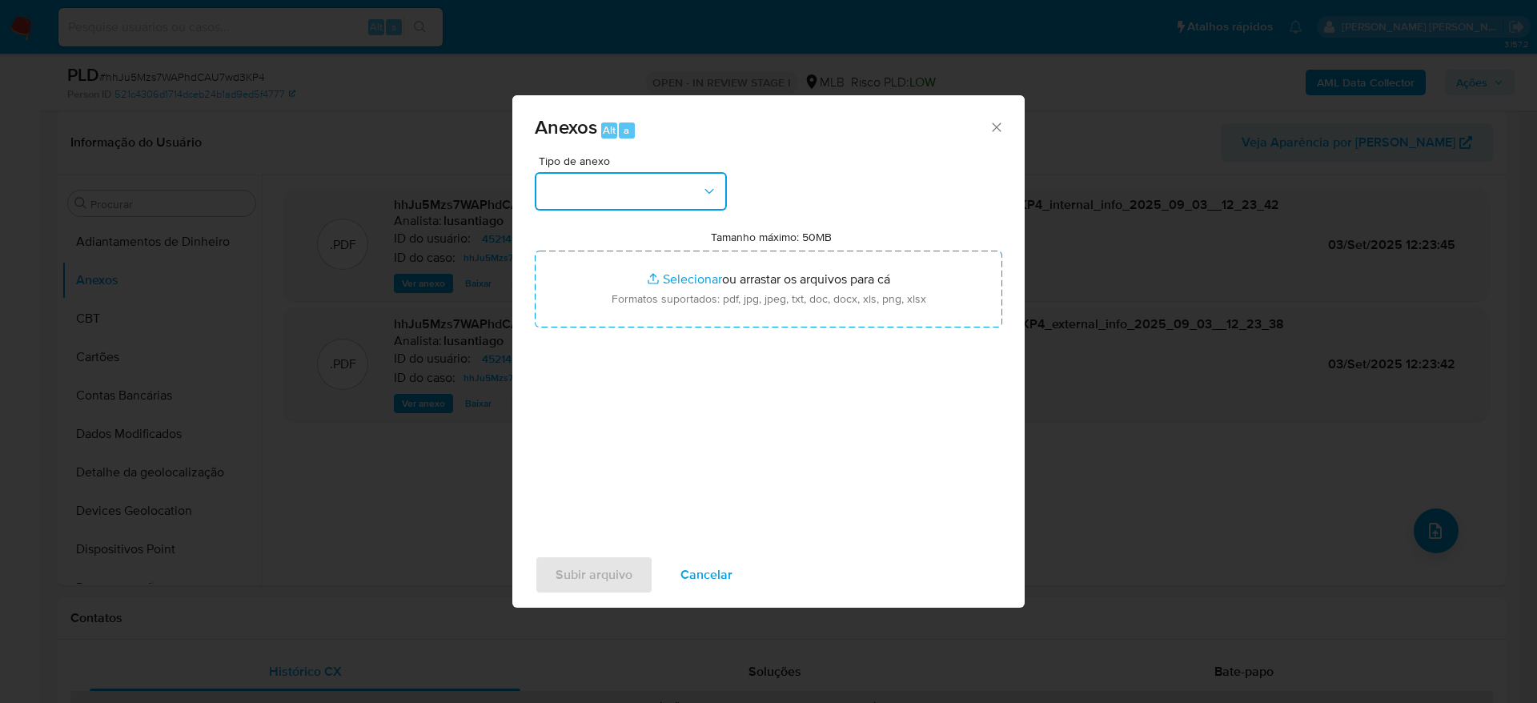
click at [592, 185] on button "button" at bounding box center [631, 191] width 192 height 38
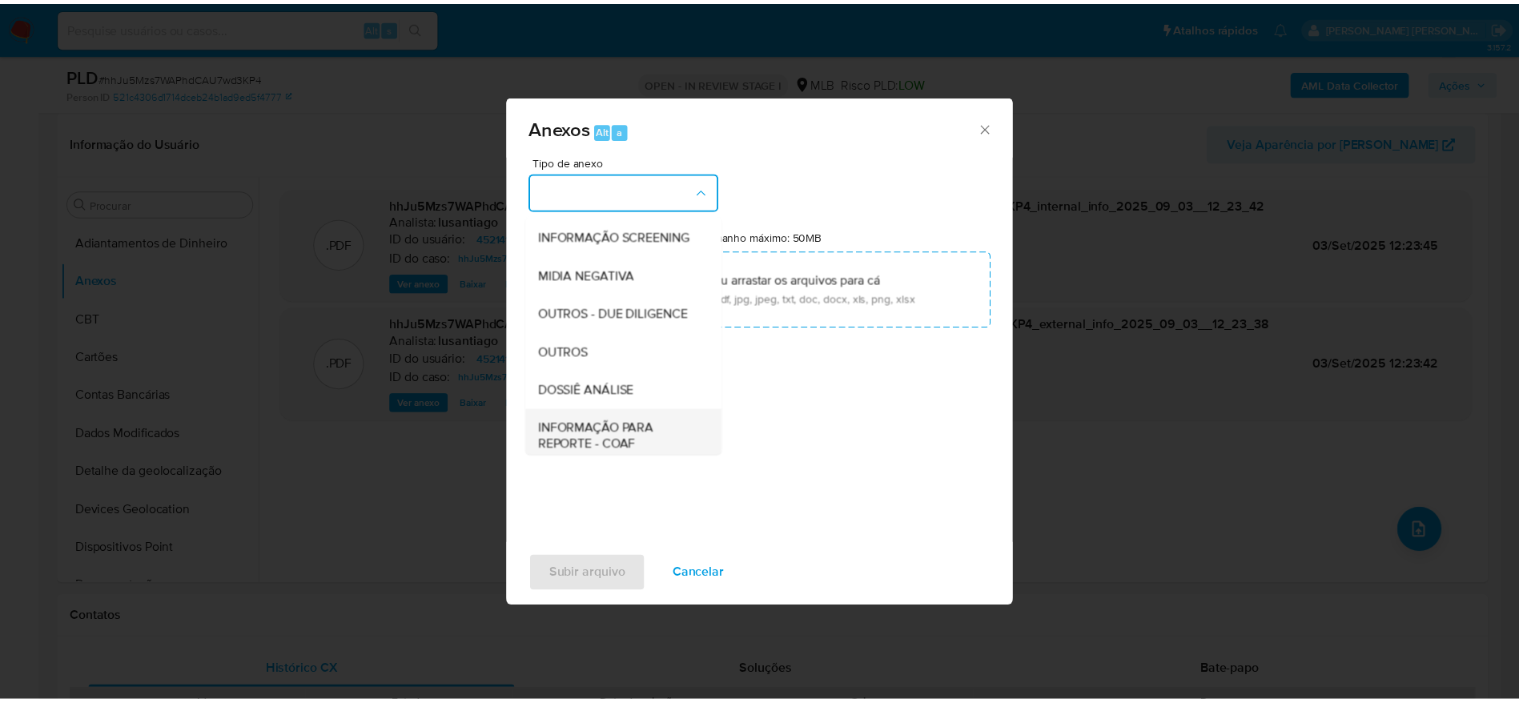
scroll to position [247, 0]
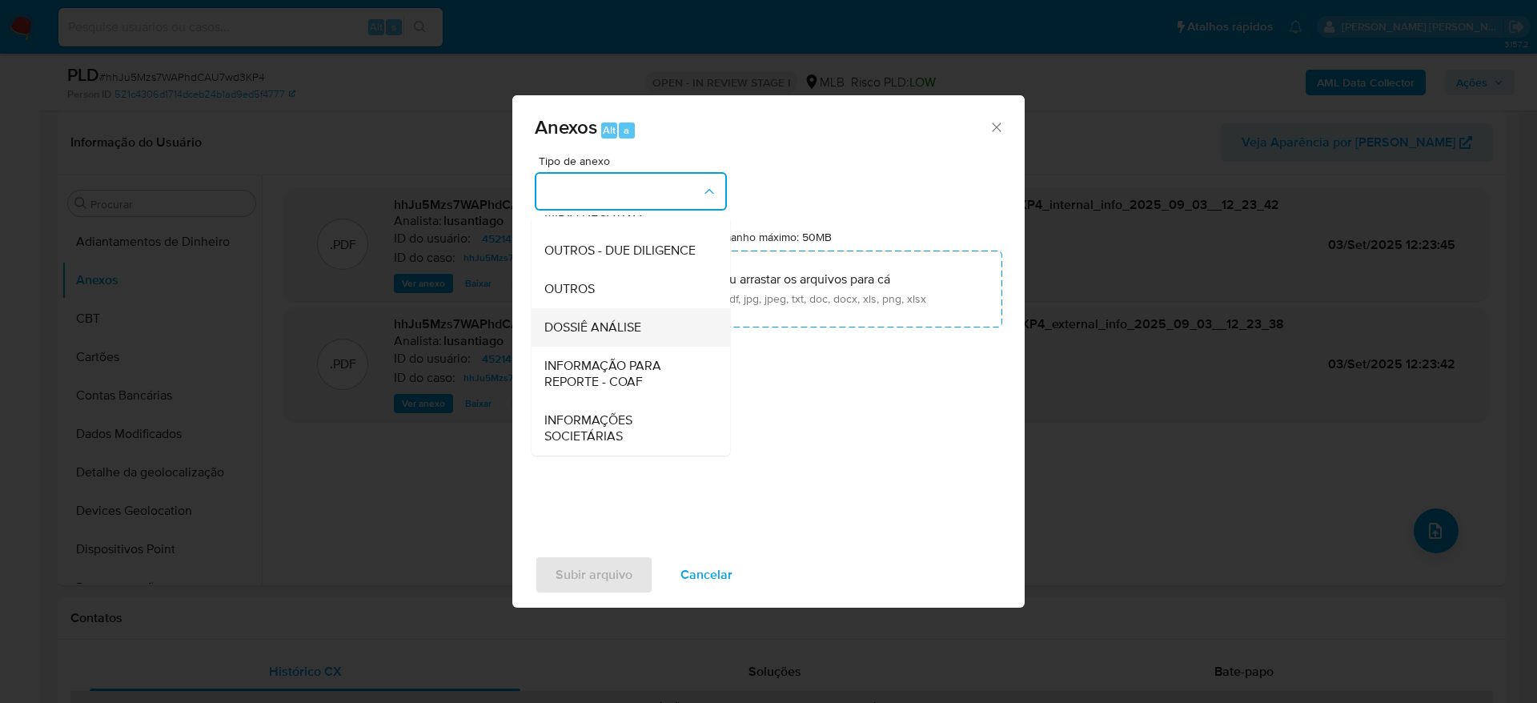
click at [590, 324] on span "DOSSIÊ ANÁLISE" at bounding box center [592, 327] width 97 height 16
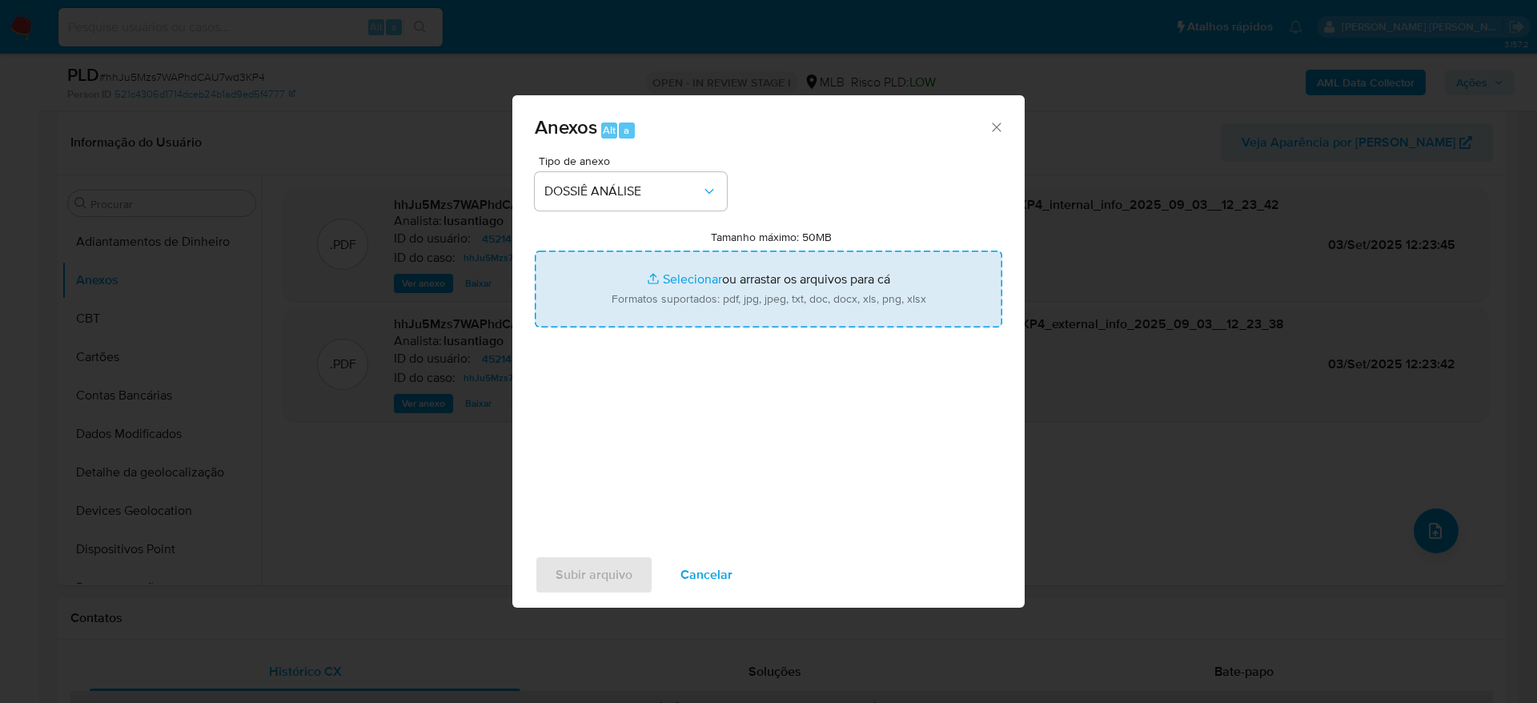
type input "C:\fakepath\Mulan 452141434_2025_09_03_09_45_48.xlsx"
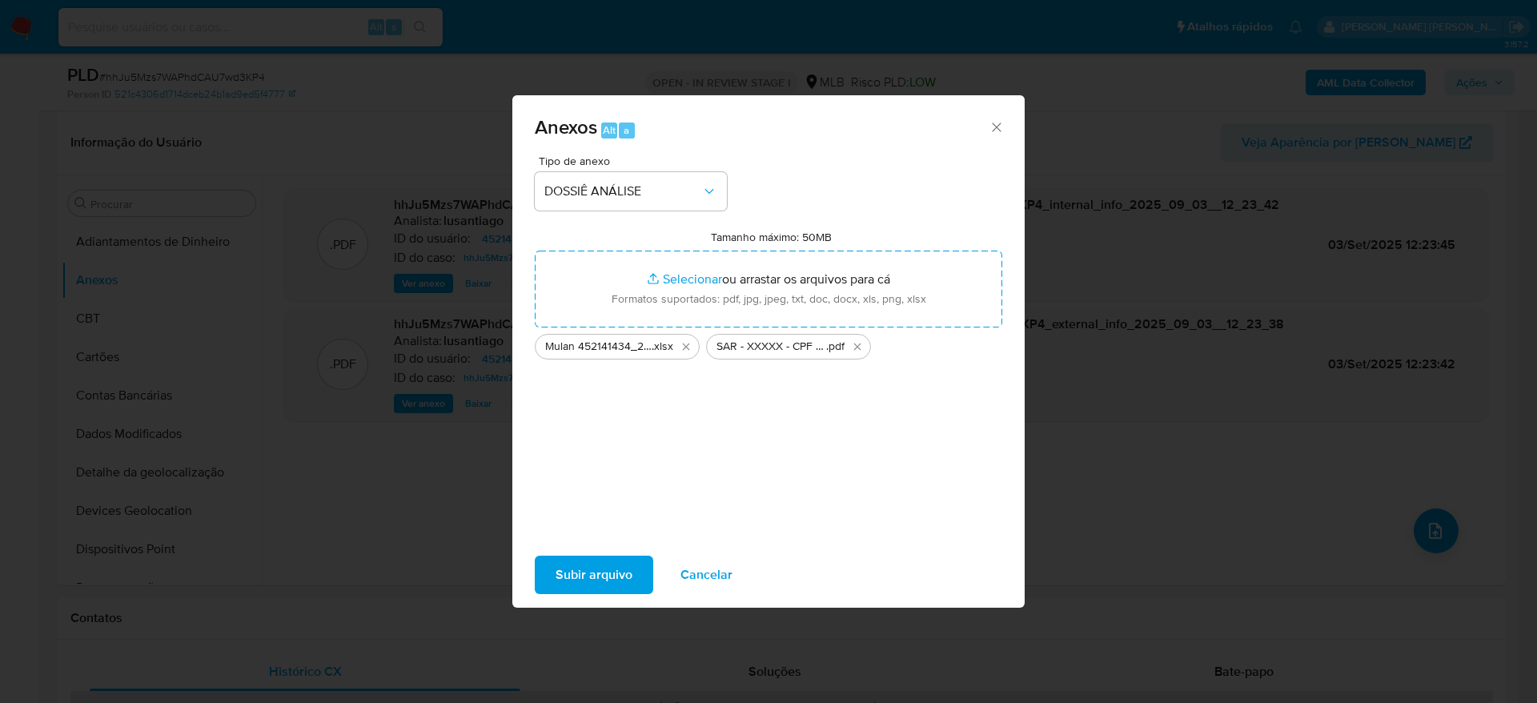
click at [585, 572] on span "Subir arquivo" at bounding box center [594, 574] width 77 height 35
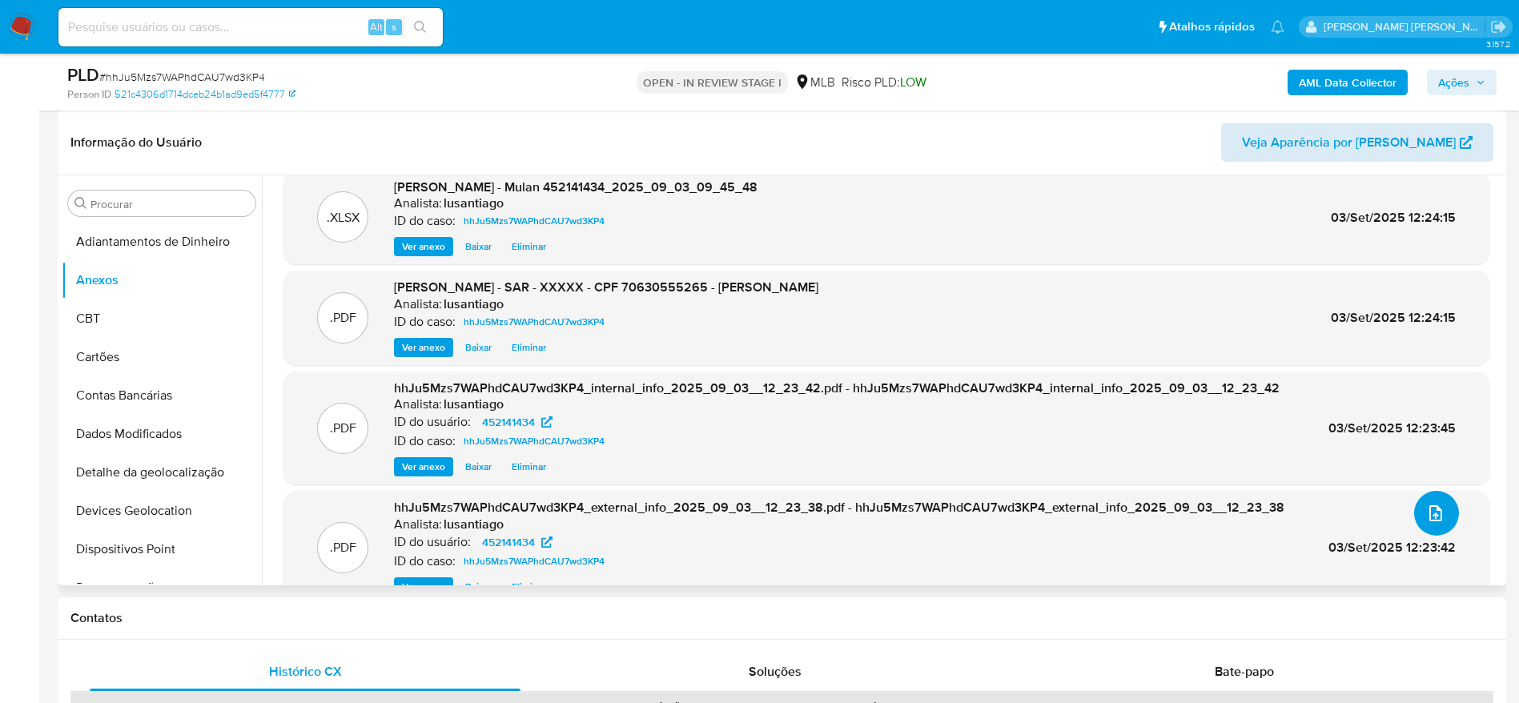
scroll to position [0, 0]
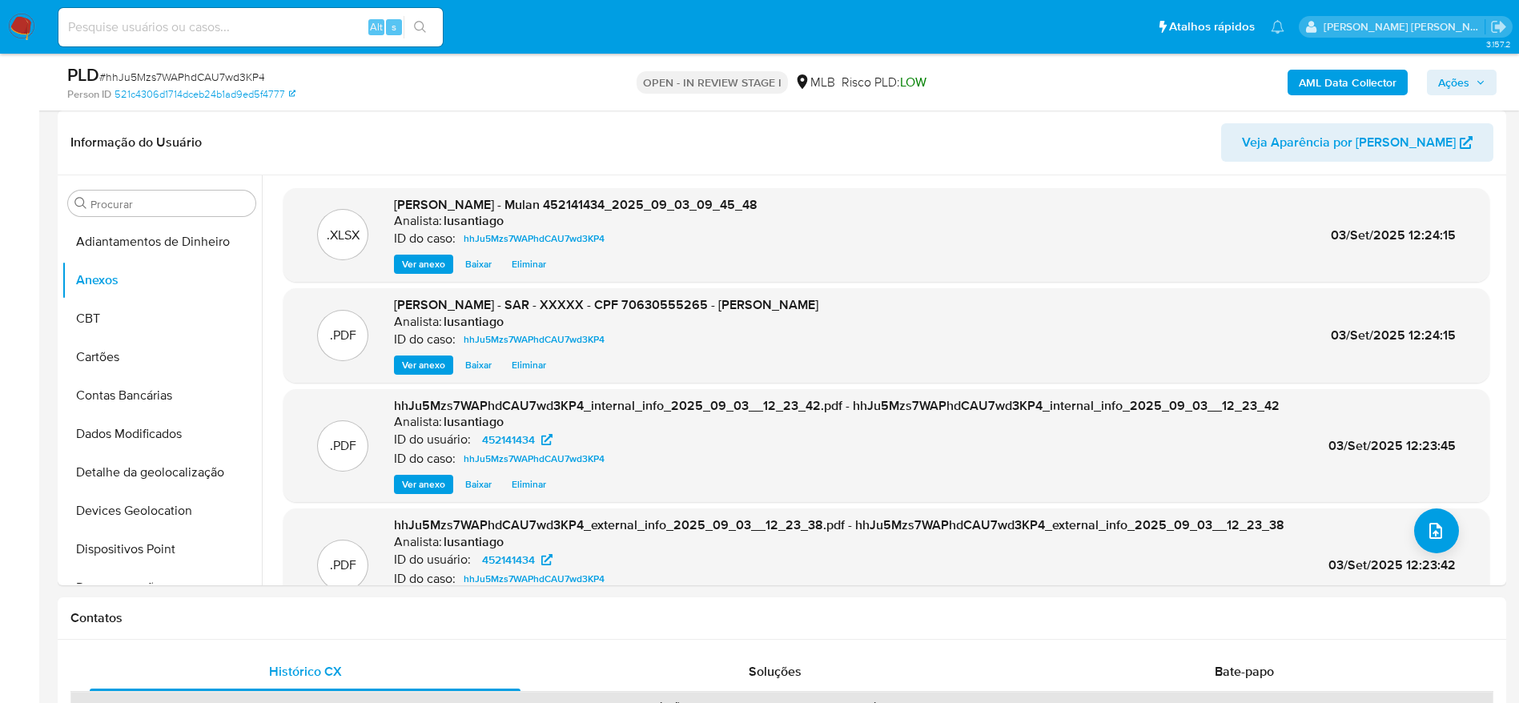
click at [1477, 78] on icon "button" at bounding box center [1481, 83] width 10 height 10
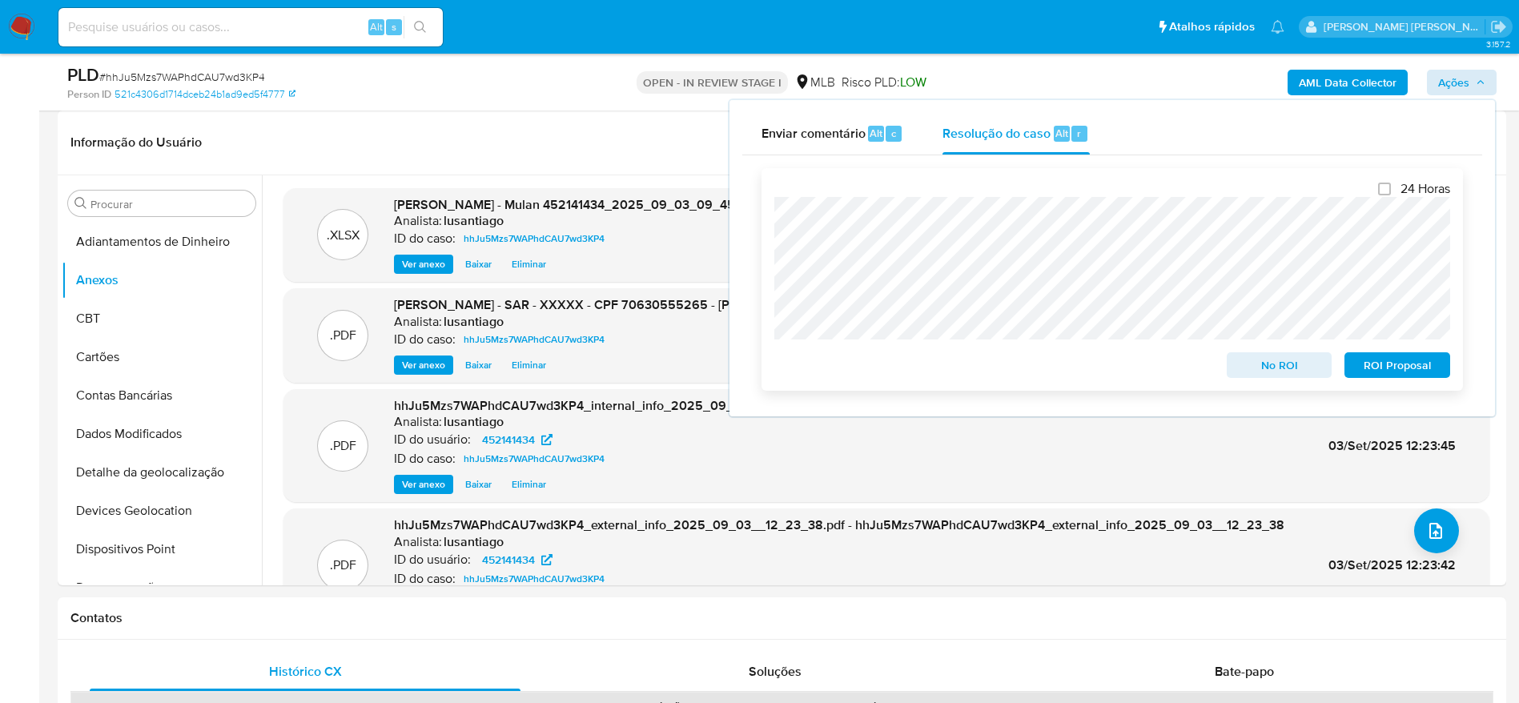
click at [1357, 365] on span "ROI Proposal" at bounding box center [1396, 365] width 83 height 22
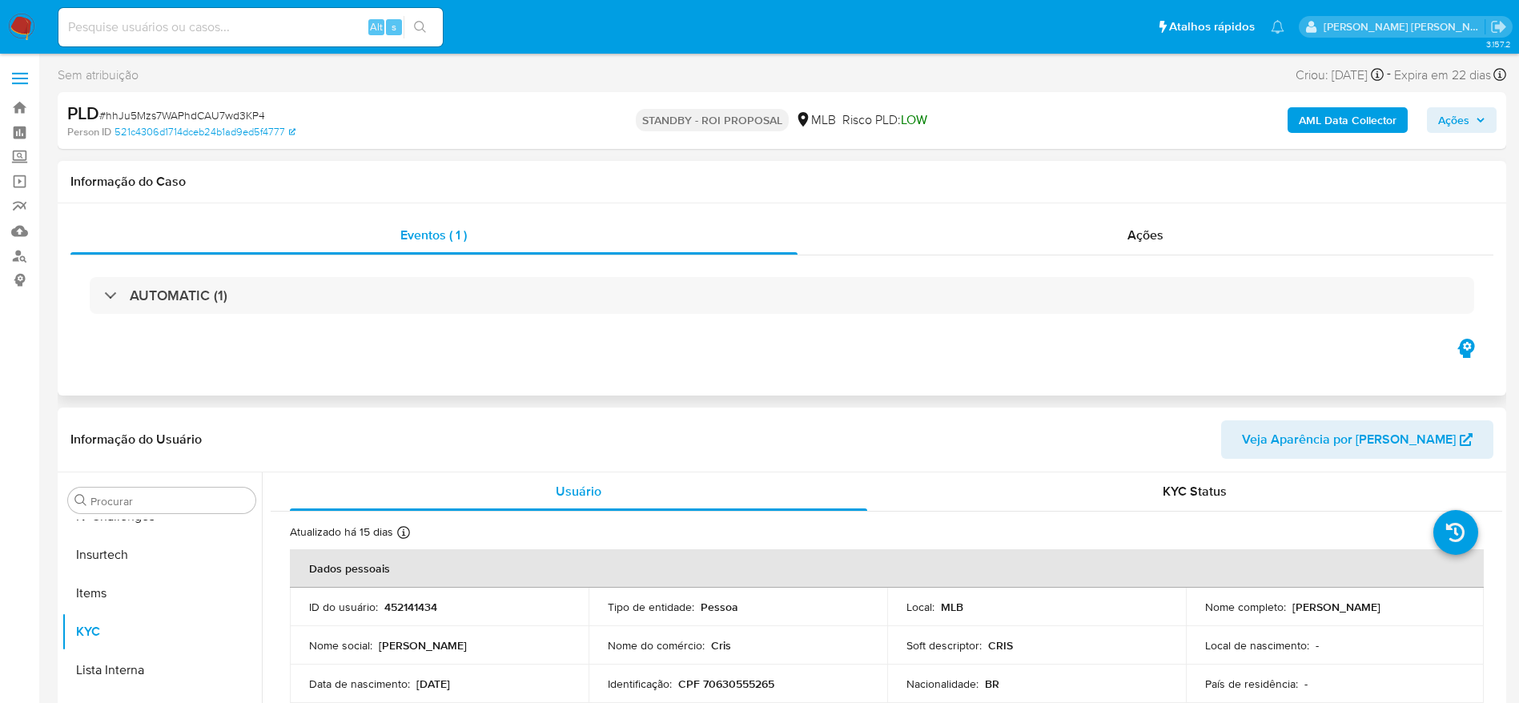
select select "10"
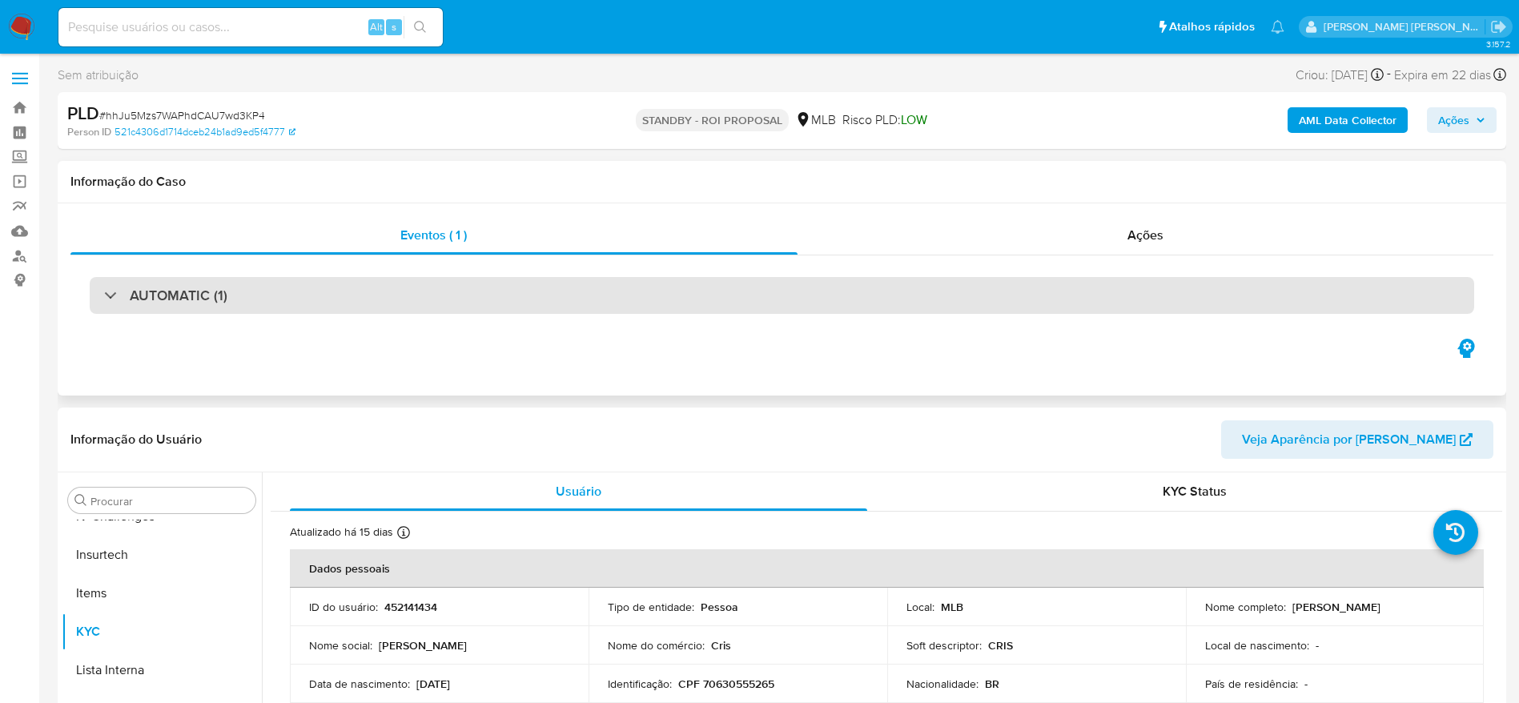
scroll to position [715, 0]
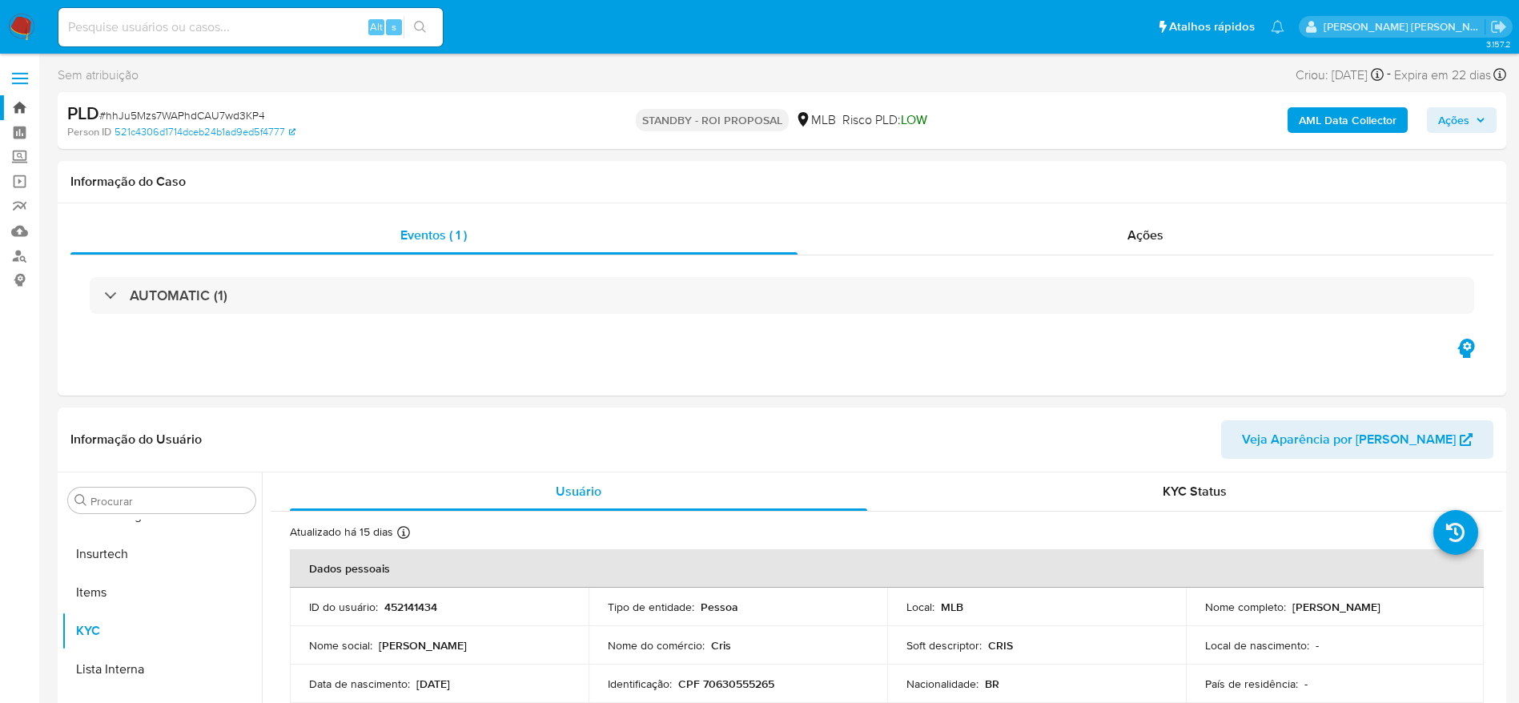
click at [22, 108] on link "Bandeja" at bounding box center [95, 107] width 191 height 25
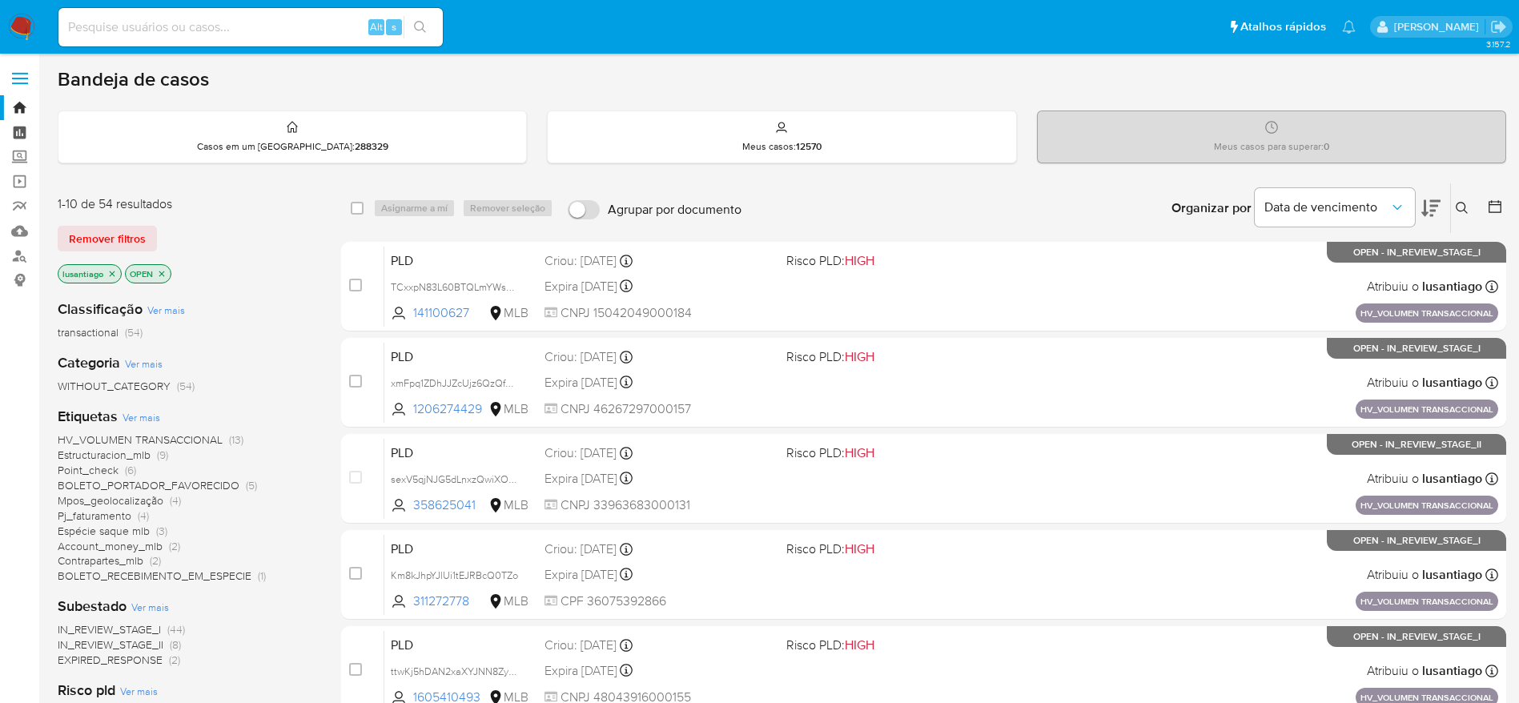
click at [17, 128] on link "Painel" at bounding box center [95, 132] width 191 height 25
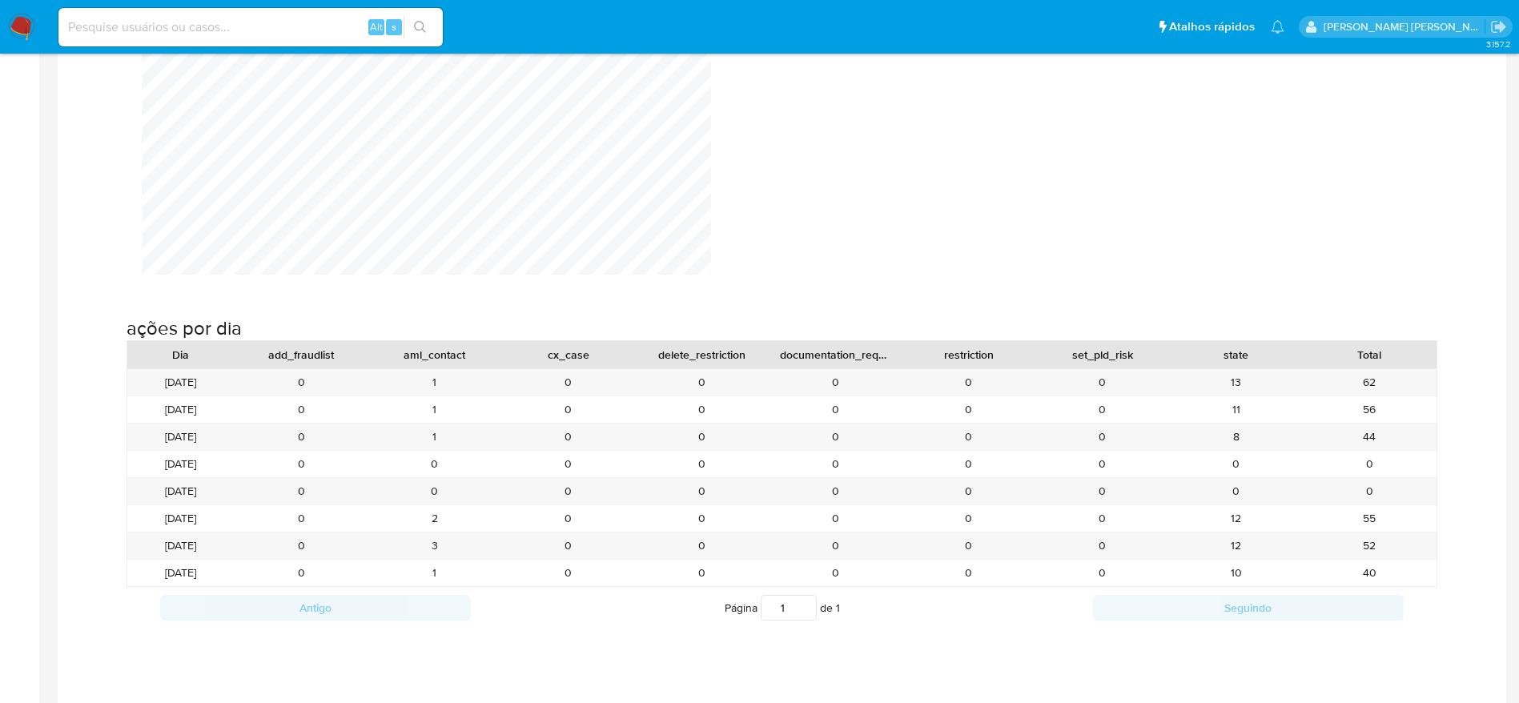
scroll to position [1801, 0]
